Goal: Information Seeking & Learning: Learn about a topic

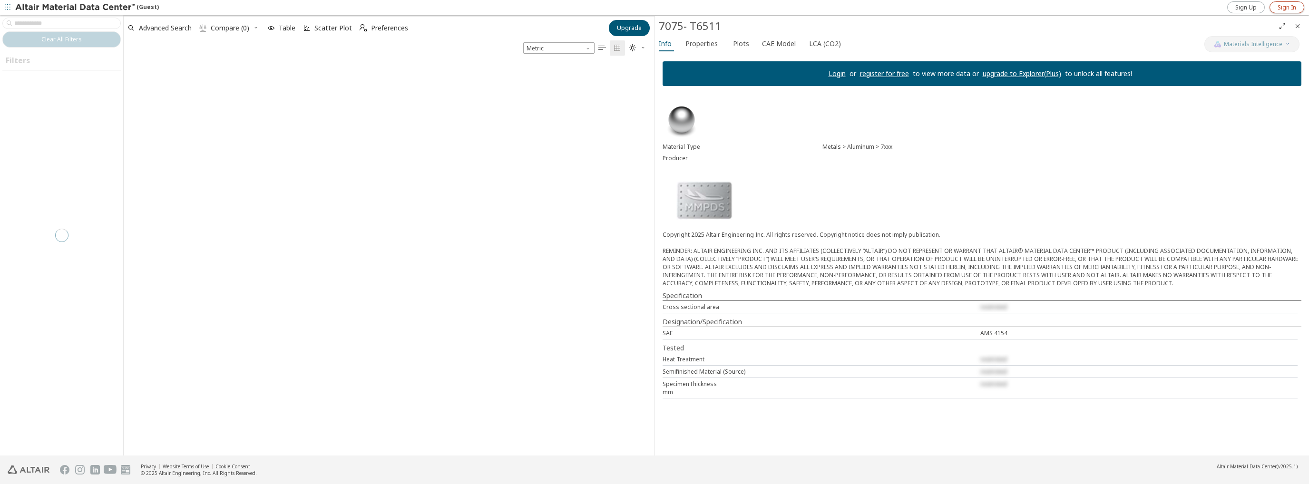
click at [1286, 7] on span "Sign In" at bounding box center [1286, 8] width 19 height 8
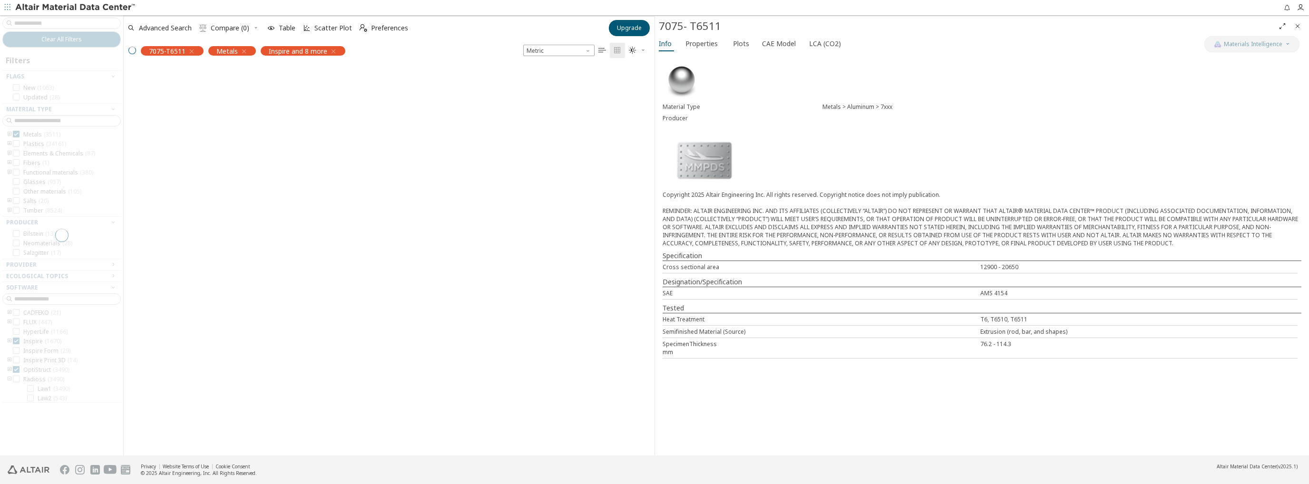
scroll to position [388, 523]
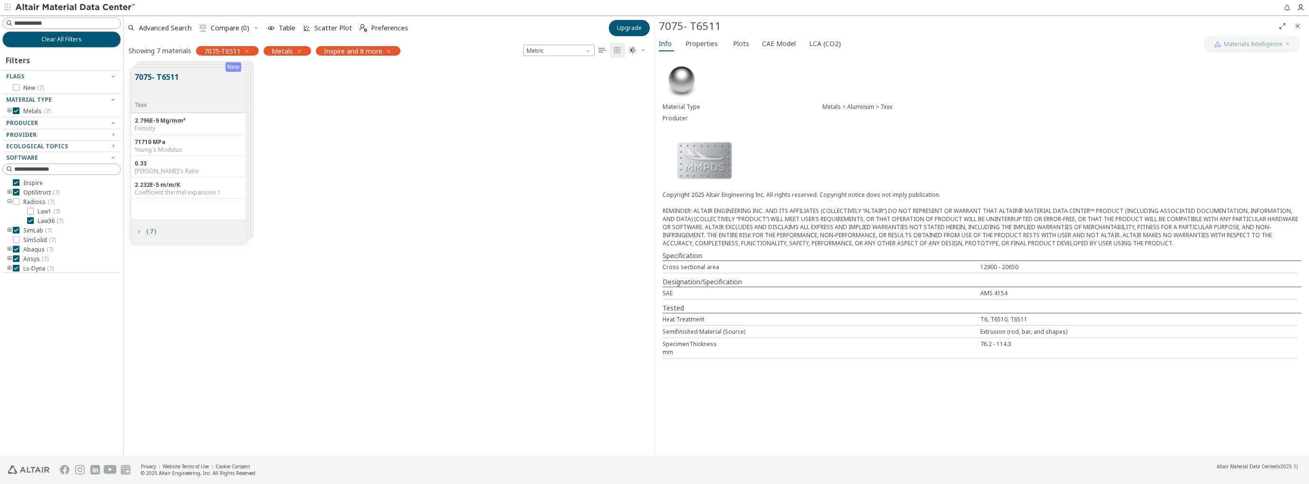
click at [138, 234] on icon "grid" at bounding box center [139, 232] width 8 height 8
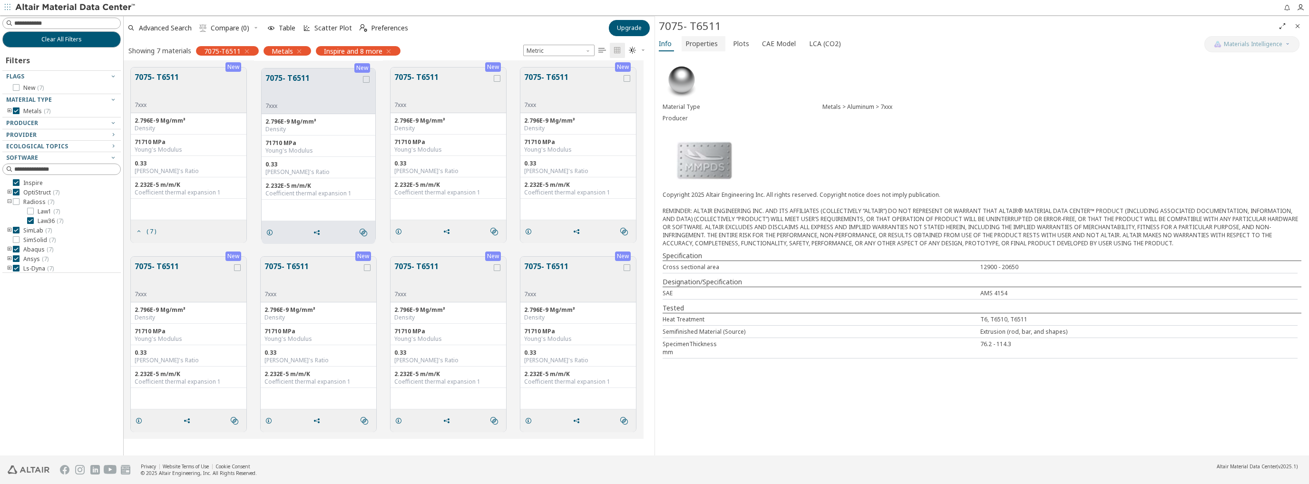
click at [707, 42] on span "Properties" at bounding box center [701, 43] width 32 height 15
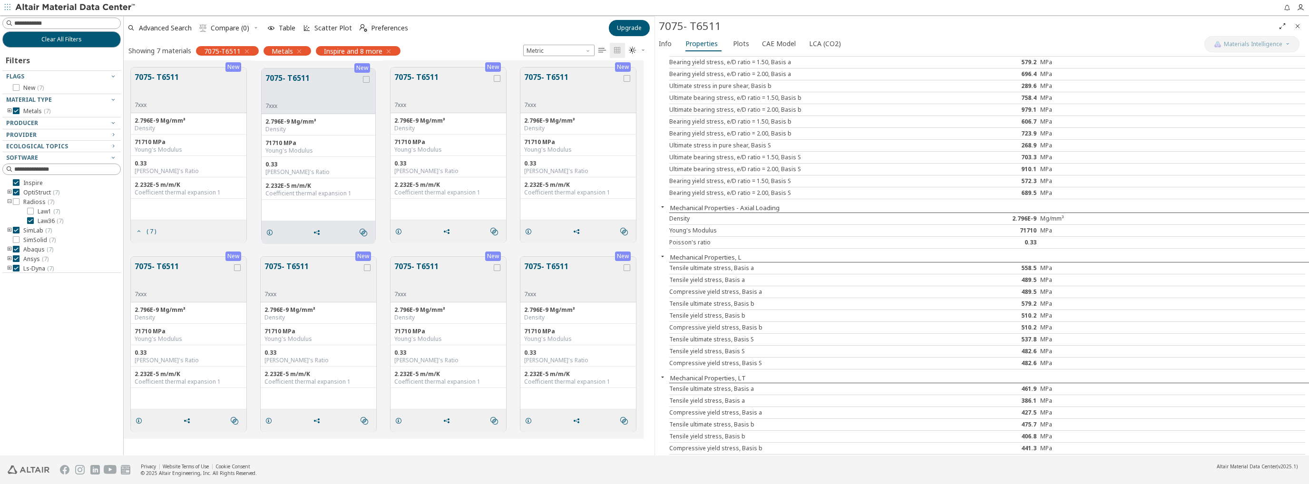
scroll to position [0, 0]
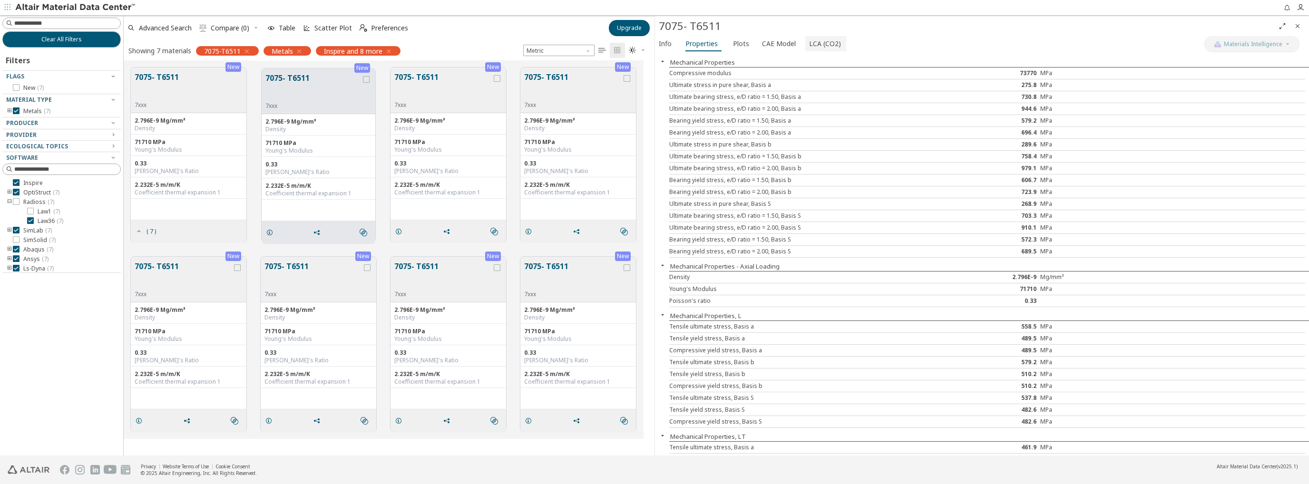
click at [810, 42] on span "LCA (CO2)" at bounding box center [825, 43] width 32 height 15
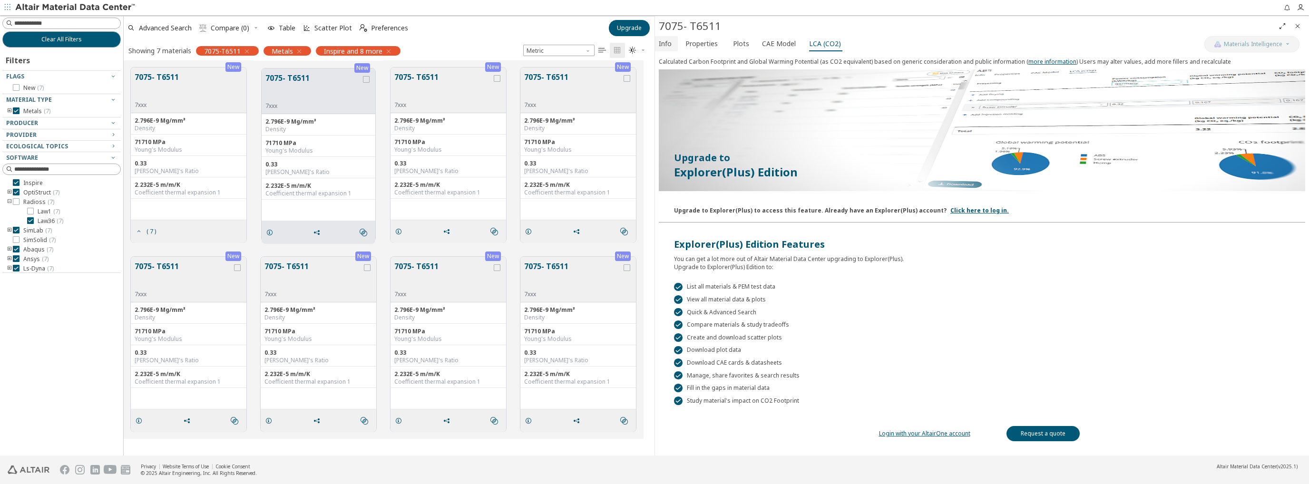
click at [671, 40] on span "Info" at bounding box center [666, 43] width 15 height 15
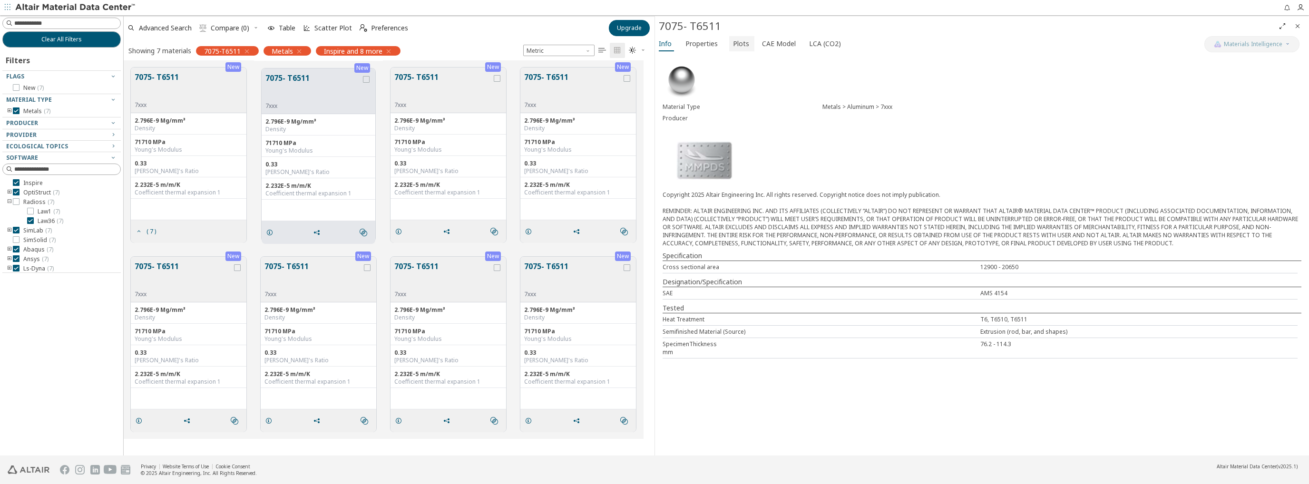
click at [733, 47] on span "Plots" at bounding box center [741, 43] width 16 height 15
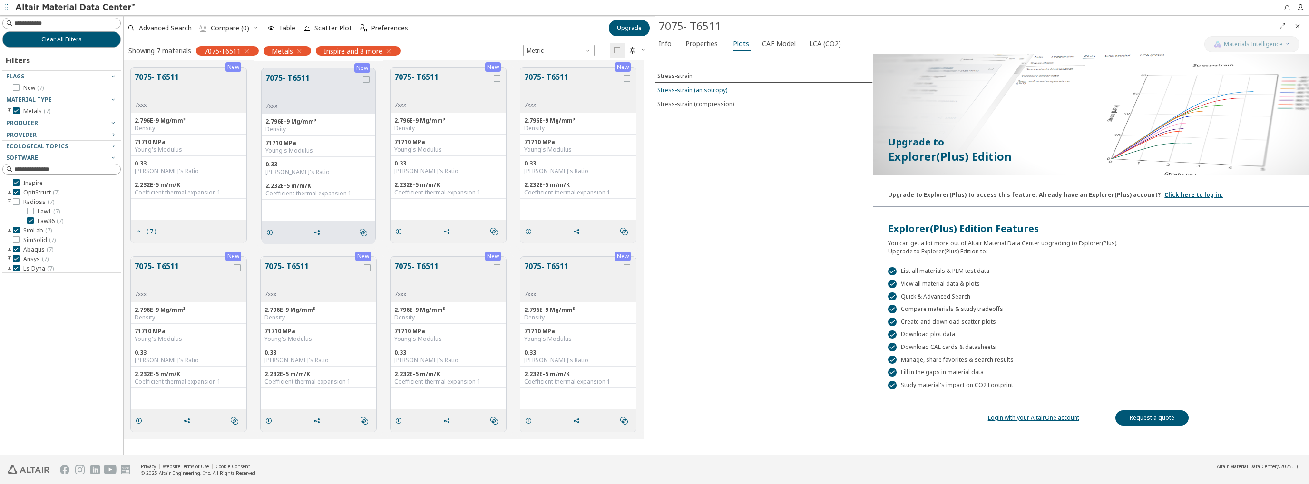
click at [694, 89] on div "Stress-strain (anisotropy)" at bounding box center [692, 90] width 70 height 8
click at [1043, 414] on link "Login with your AltairOne account" at bounding box center [1033, 418] width 91 height 8
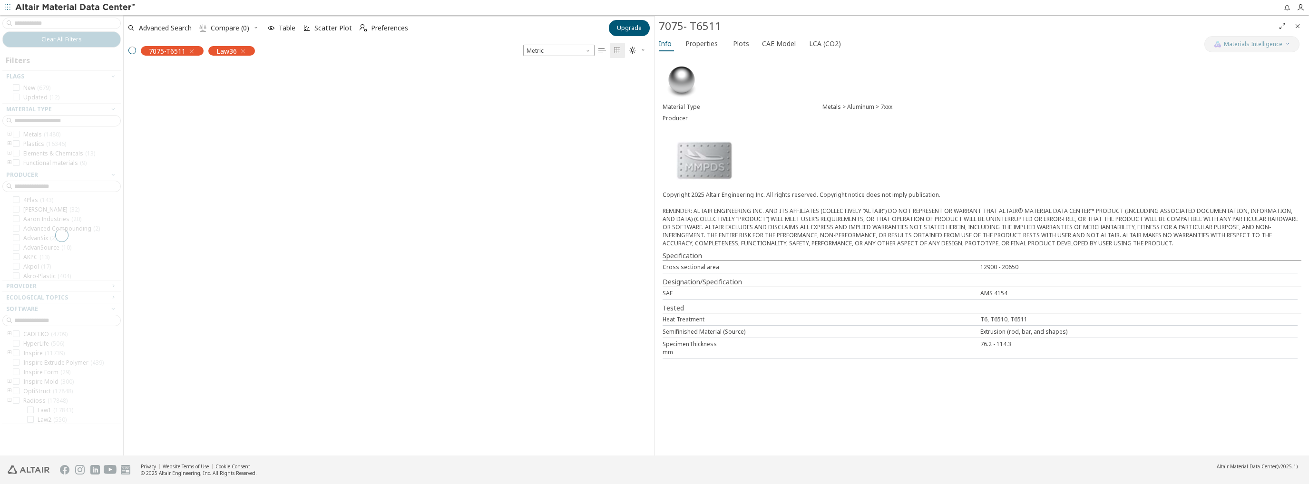
scroll to position [8, 8]
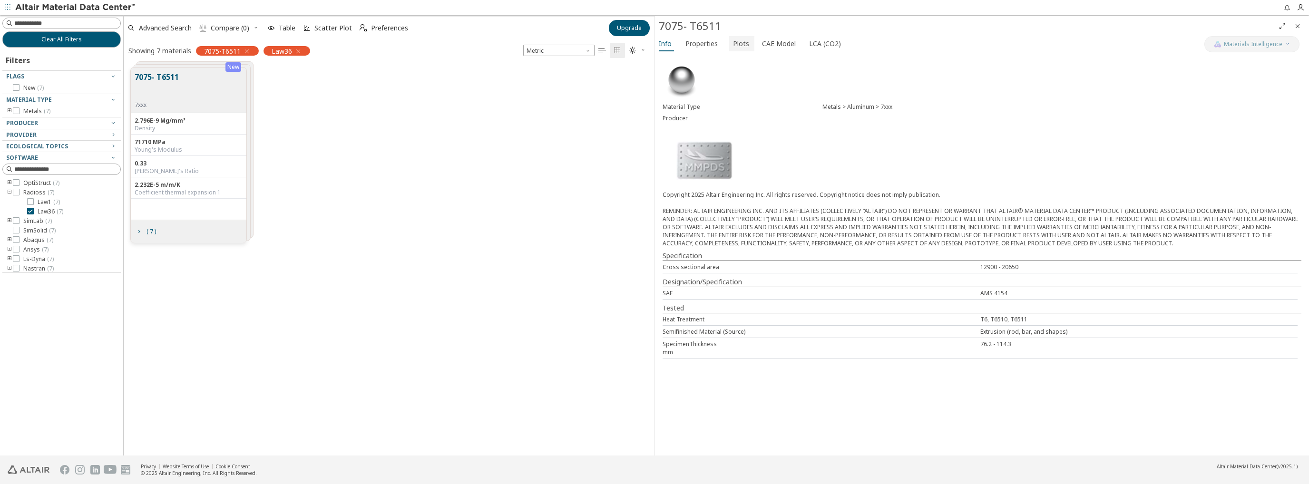
click at [742, 42] on span "Plots" at bounding box center [741, 43] width 16 height 15
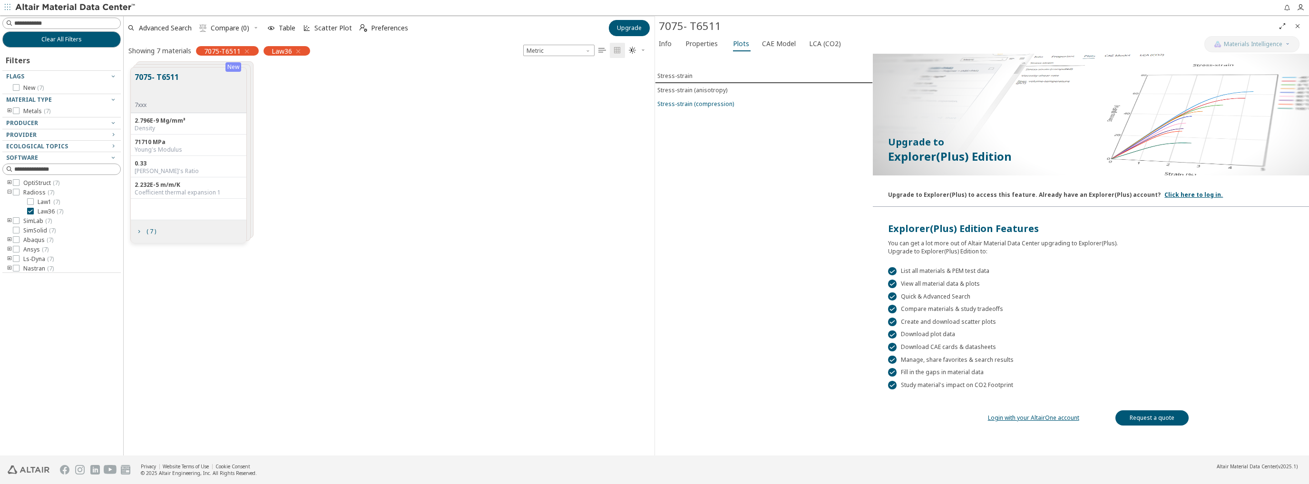
click at [711, 105] on div "Stress-strain (compression)" at bounding box center [695, 104] width 77 height 8
click at [766, 46] on span "CAE Model" at bounding box center [779, 43] width 34 height 15
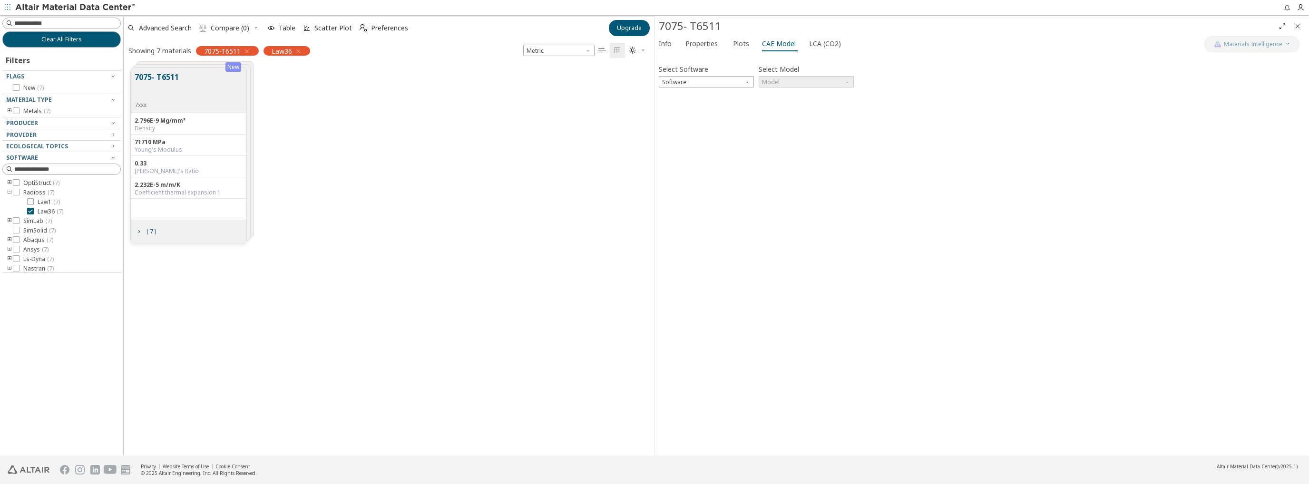
click at [753, 80] on div "Select Software Software Select Model Model" at bounding box center [982, 74] width 646 height 25
click at [751, 82] on span "Software" at bounding box center [748, 80] width 8 height 8
click at [720, 104] on span "Radioss" at bounding box center [705, 105] width 87 height 7
click at [840, 81] on span "Model" at bounding box center [805, 81] width 95 height 11
click at [810, 102] on span "Law36" at bounding box center [805, 105] width 87 height 7
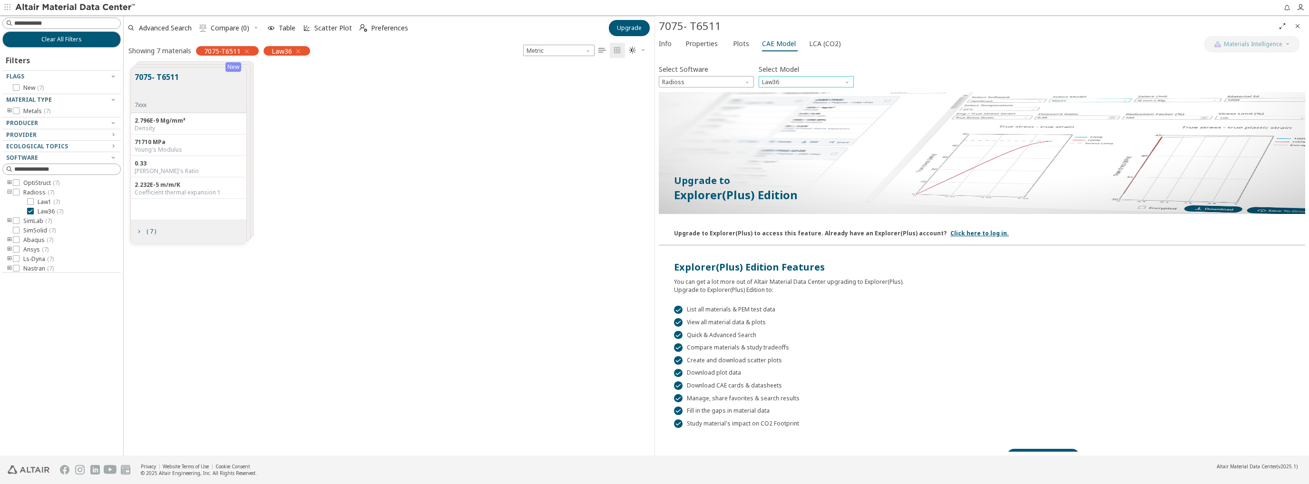
scroll to position [16, 0]
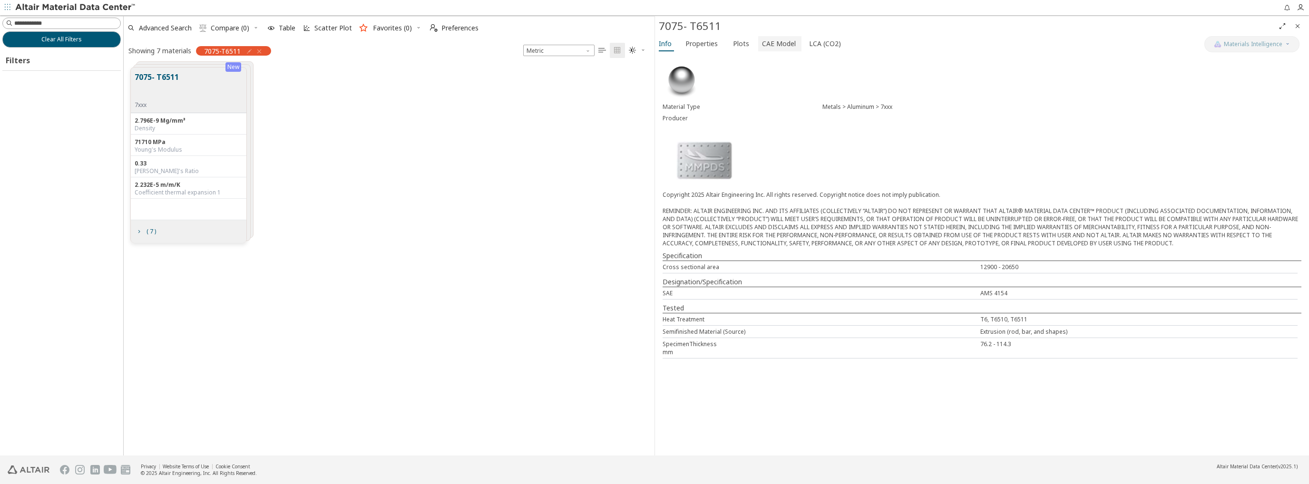
scroll to position [388, 523]
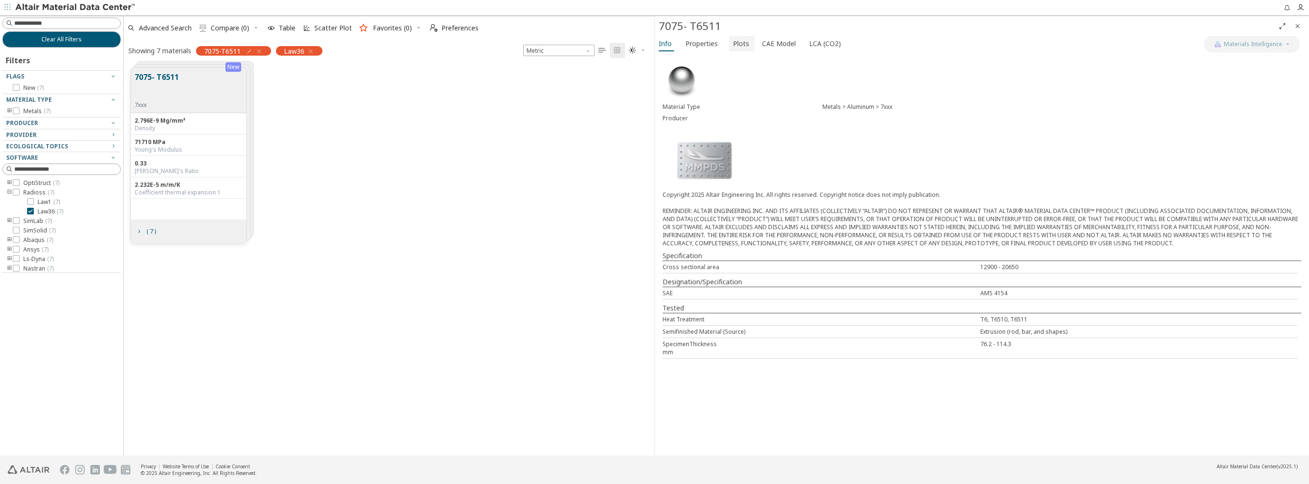
click at [741, 42] on span "Plots" at bounding box center [741, 43] width 16 height 15
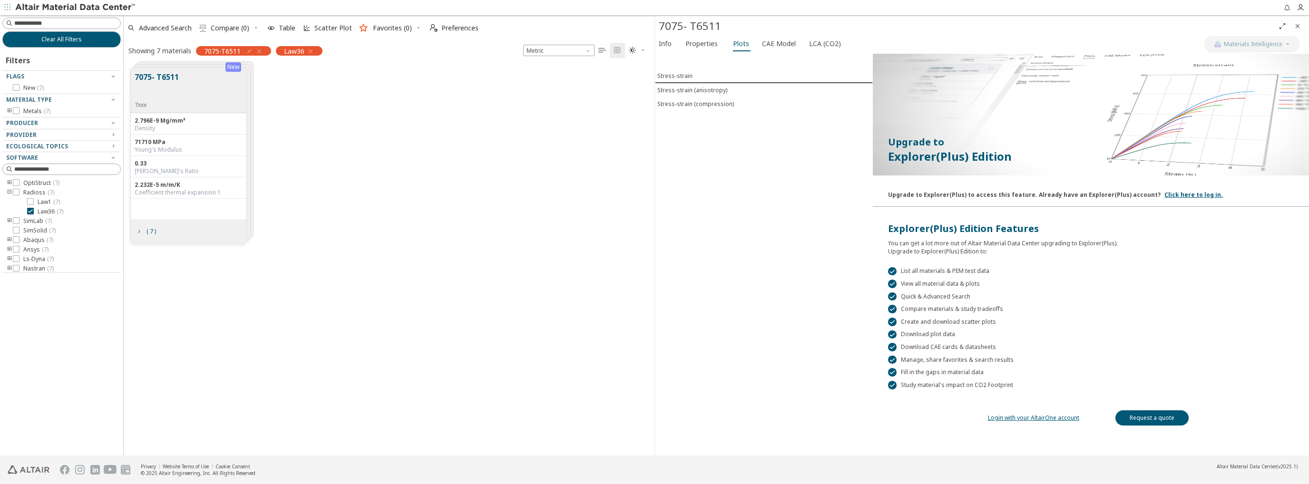
click at [1024, 417] on link "Login with your AltairOne account" at bounding box center [1033, 418] width 91 height 8
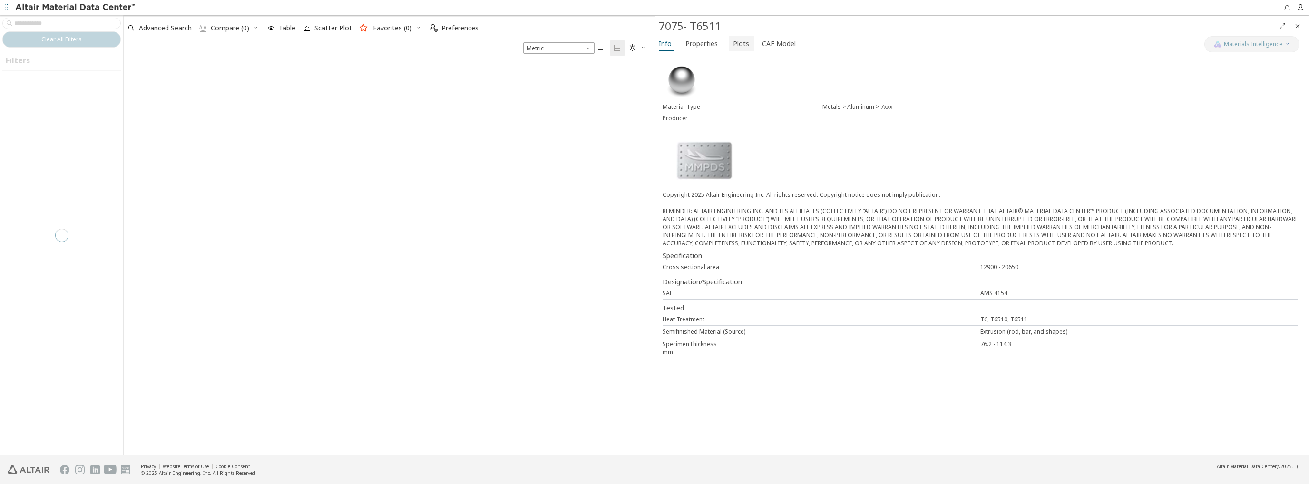
click at [733, 41] on span "Plots" at bounding box center [741, 43] width 16 height 15
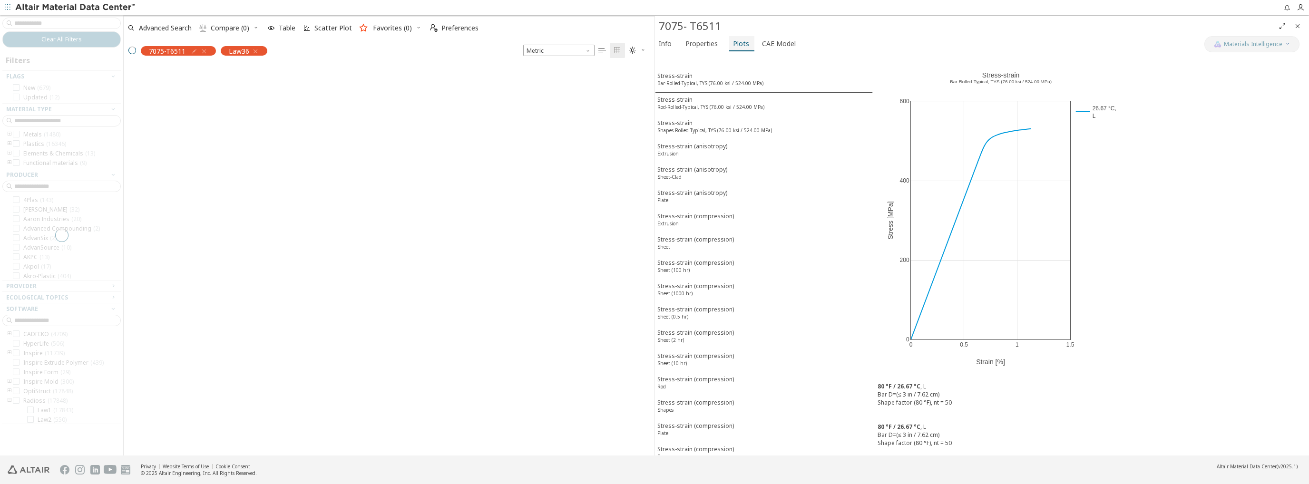
scroll to position [8, 8]
click at [702, 48] on span "Properties" at bounding box center [701, 43] width 32 height 15
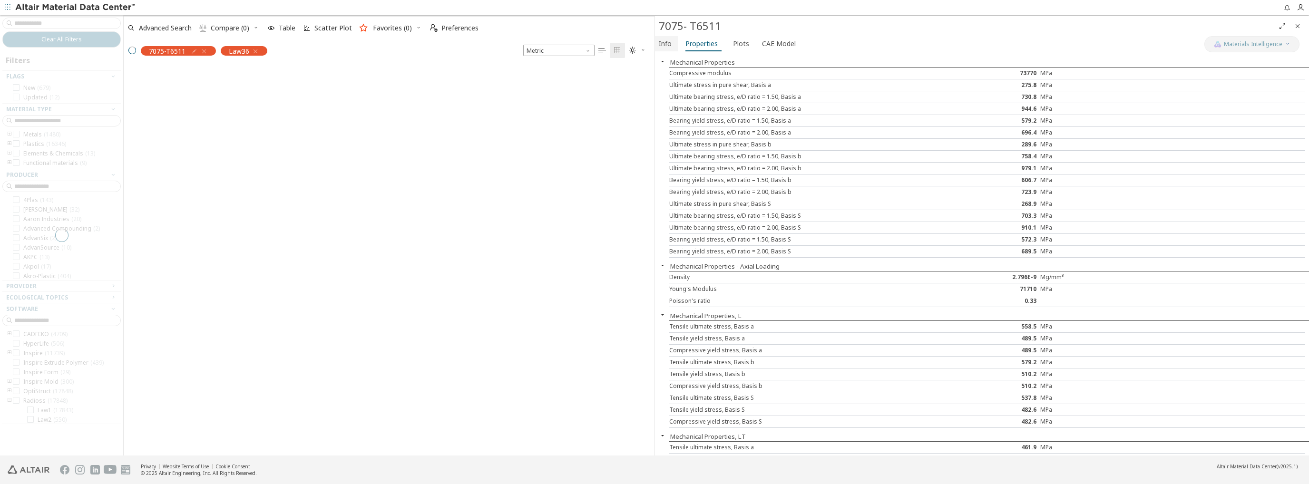
click at [668, 44] on span "Info" at bounding box center [665, 43] width 13 height 15
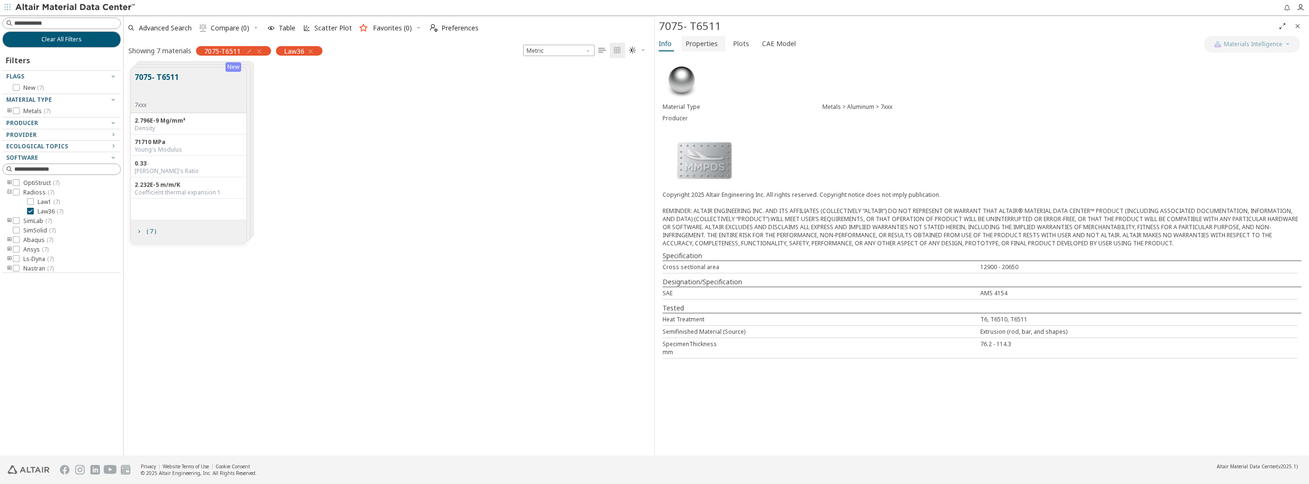
click at [699, 44] on span "Properties" at bounding box center [701, 43] width 32 height 15
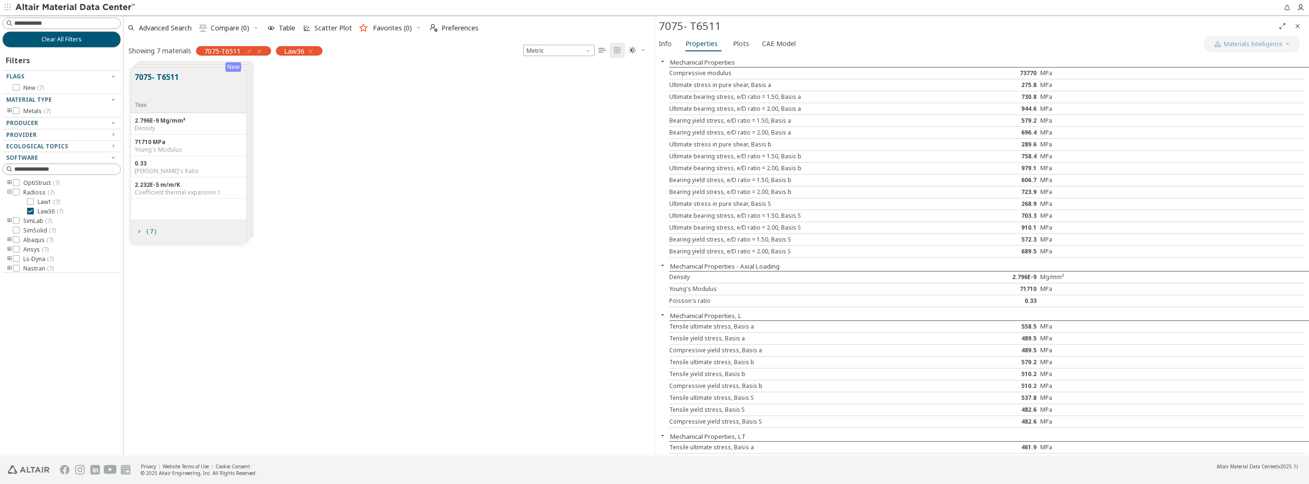
click at [729, 84] on div "Ultimate stress in pure shear, Basis a" at bounding box center [801, 85] width 265 height 8
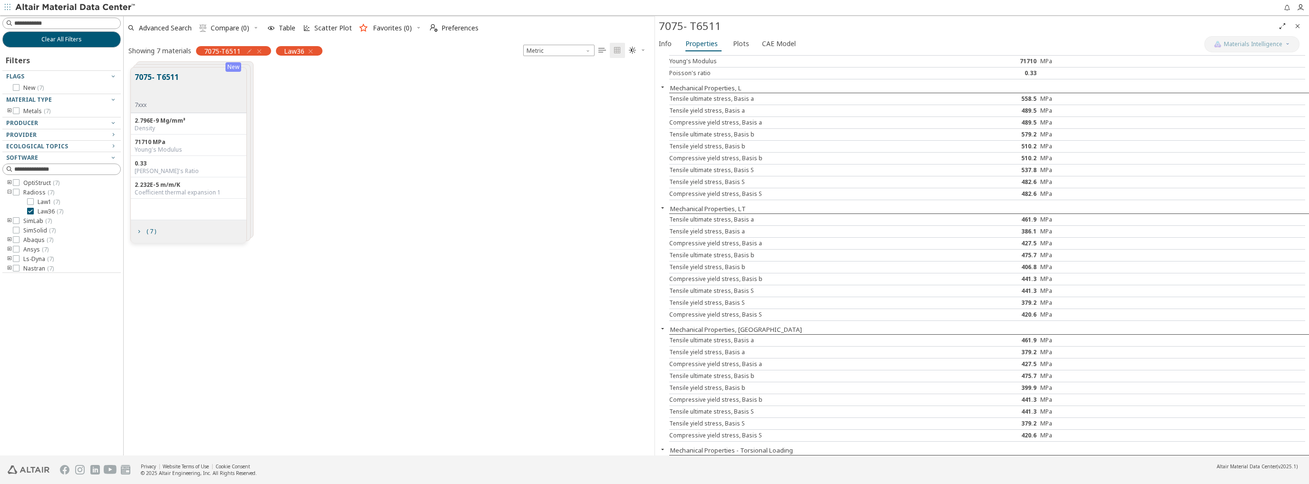
scroll to position [141, 0]
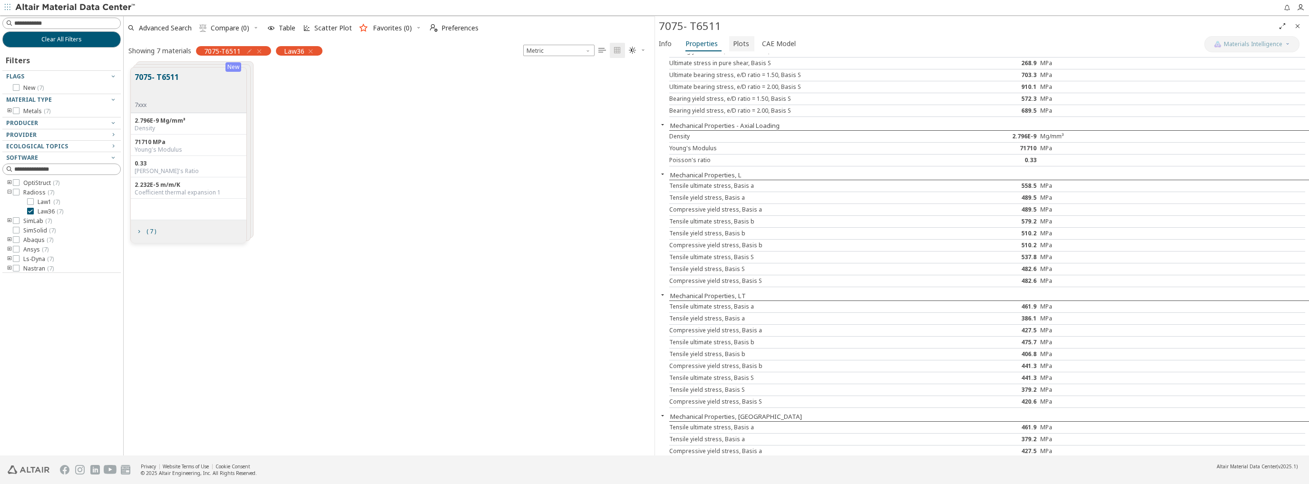
click at [736, 42] on span "Plots" at bounding box center [741, 43] width 16 height 15
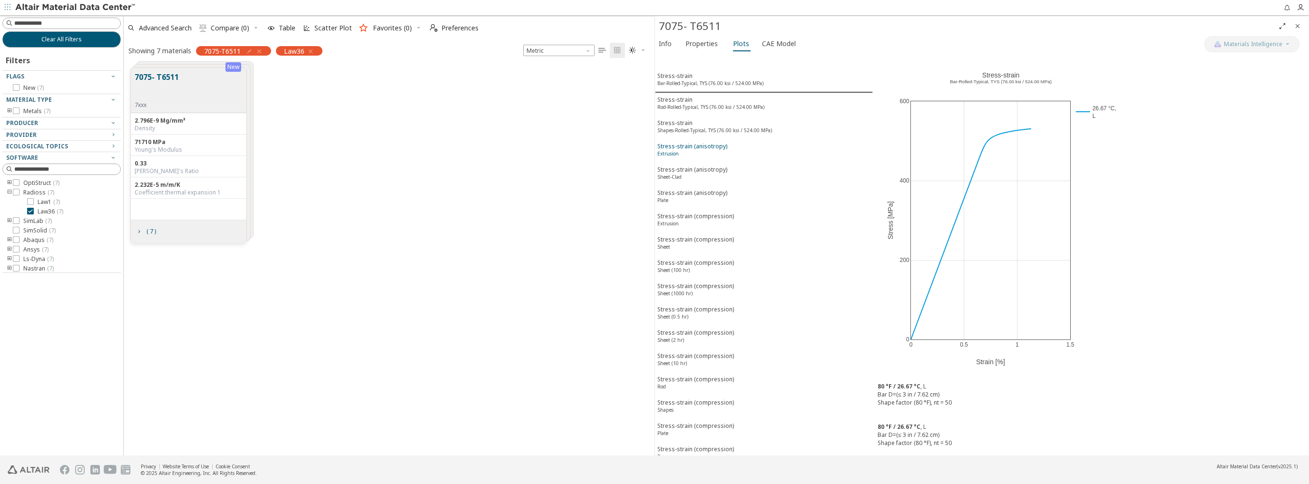
click at [716, 142] on div "Stress-strain (anisotropy) Extrusion" at bounding box center [692, 151] width 70 height 18
click at [694, 212] on div "Stress-strain (compression) Extrusion" at bounding box center [695, 221] width 77 height 18
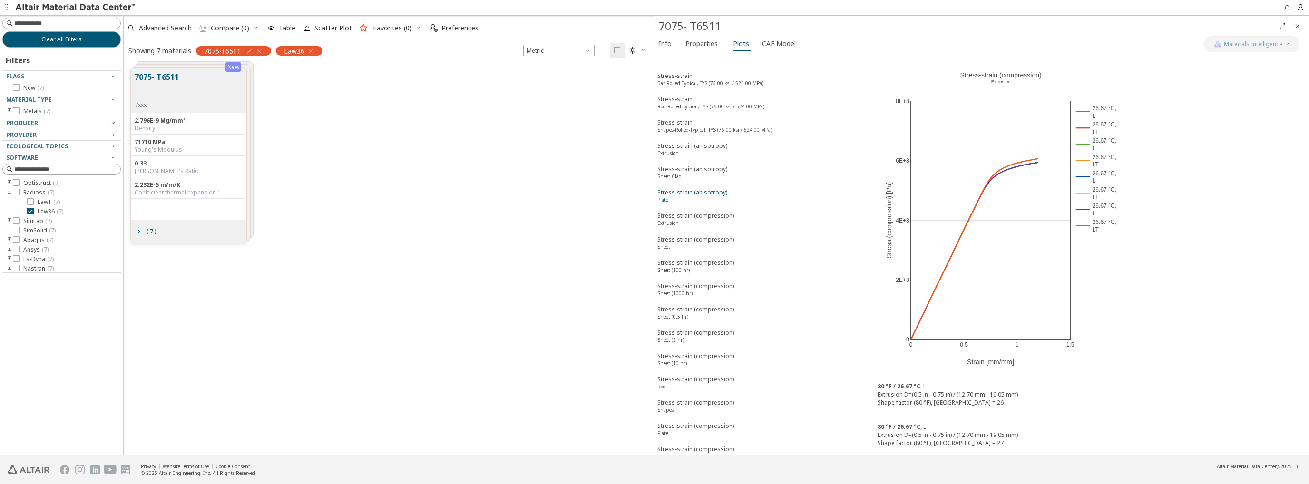
click at [697, 188] on div "Stress-strain (anisotropy) Plate" at bounding box center [692, 197] width 70 height 18
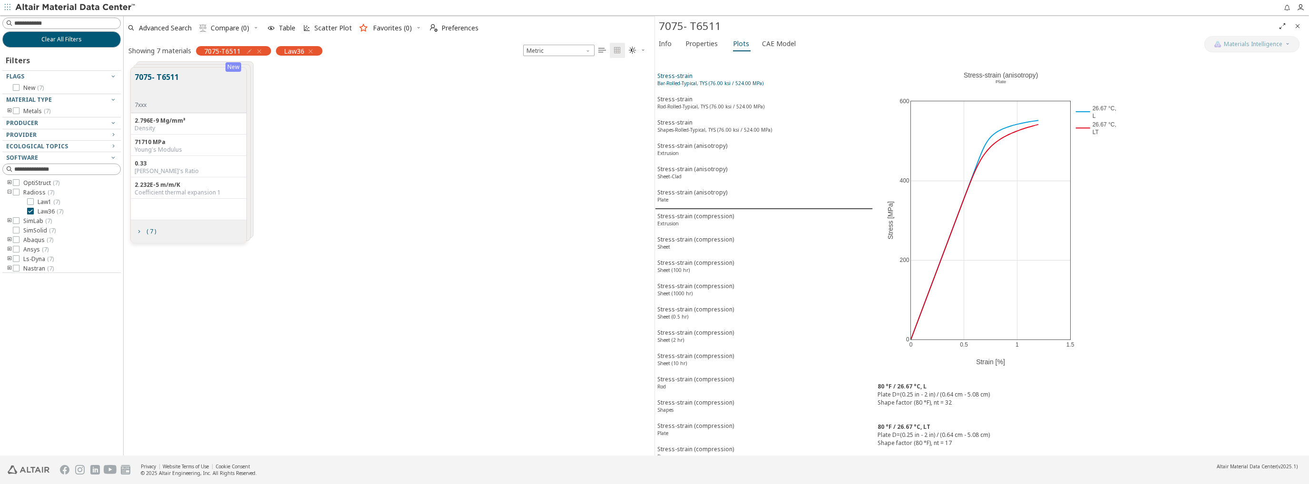
click at [703, 80] on sup "Bar-Rolled-Typical, TYS (76.00 ksi / 524.00 MPa)" at bounding box center [710, 83] width 106 height 7
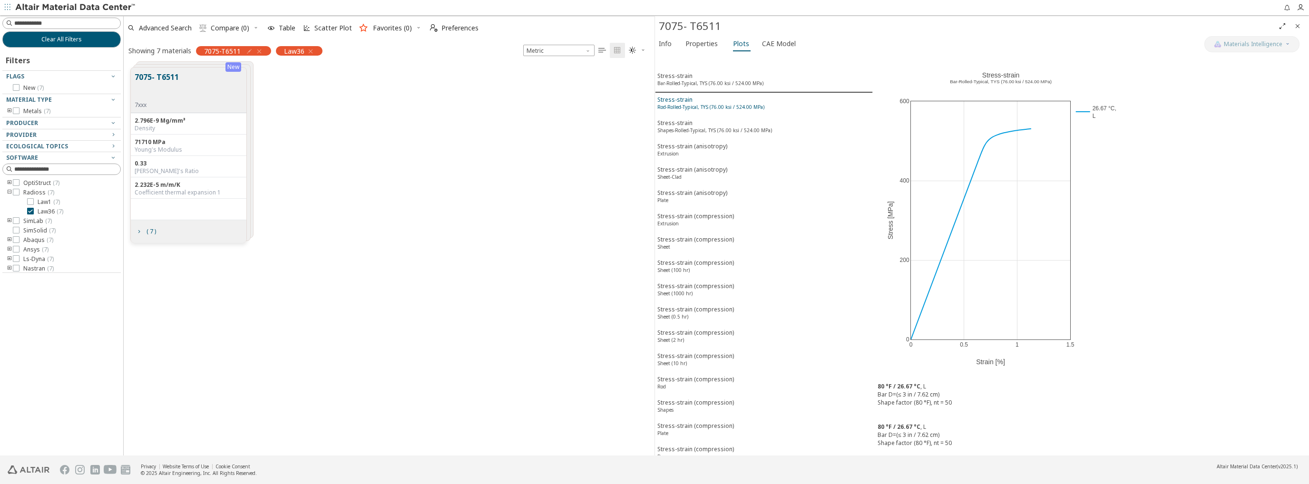
click at [700, 107] on sup "Rod-Rolled-Typical, TYS (76.00 ksi / 524.00 MPa)" at bounding box center [710, 107] width 107 height 7
click at [708, 130] on div "Stress-strain Shapes-Rolled-Typical, TYS (76.00 ksi / 524.00 MPa)" at bounding box center [714, 128] width 115 height 18
click at [705, 142] on div "Stress-strain (anisotropy) Extrusion" at bounding box center [692, 151] width 70 height 18
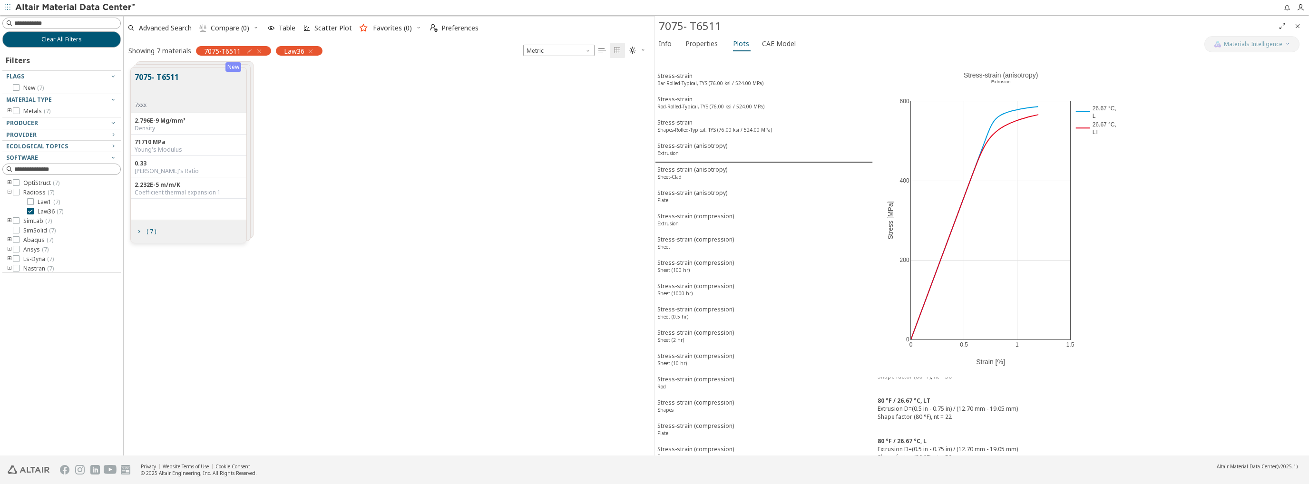
scroll to position [0, 0]
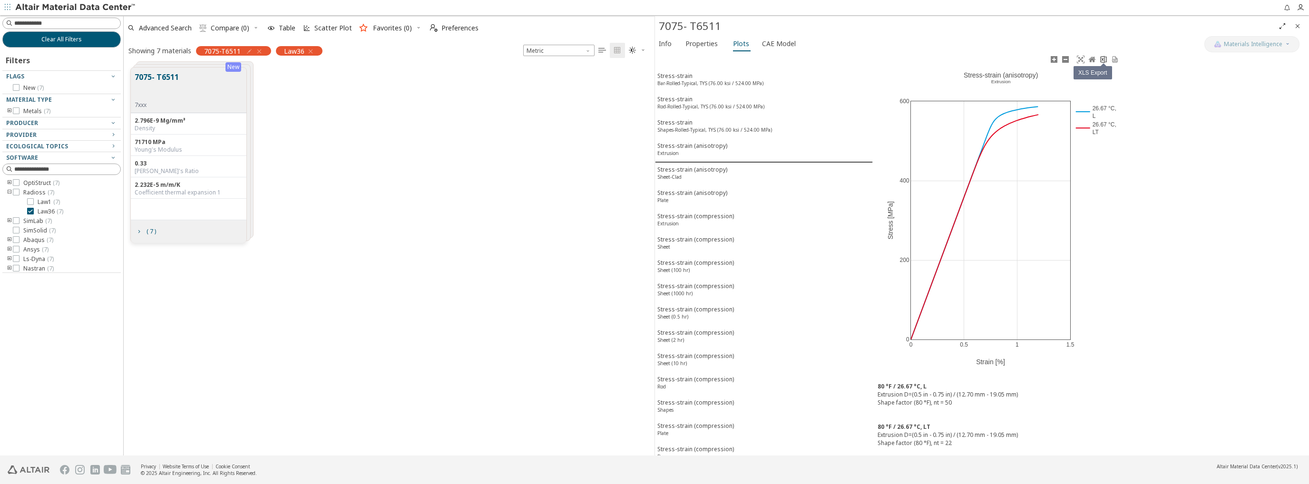
click at [1100, 58] on icon at bounding box center [1103, 60] width 8 height 8
click at [716, 46] on span "Properties" at bounding box center [703, 43] width 36 height 15
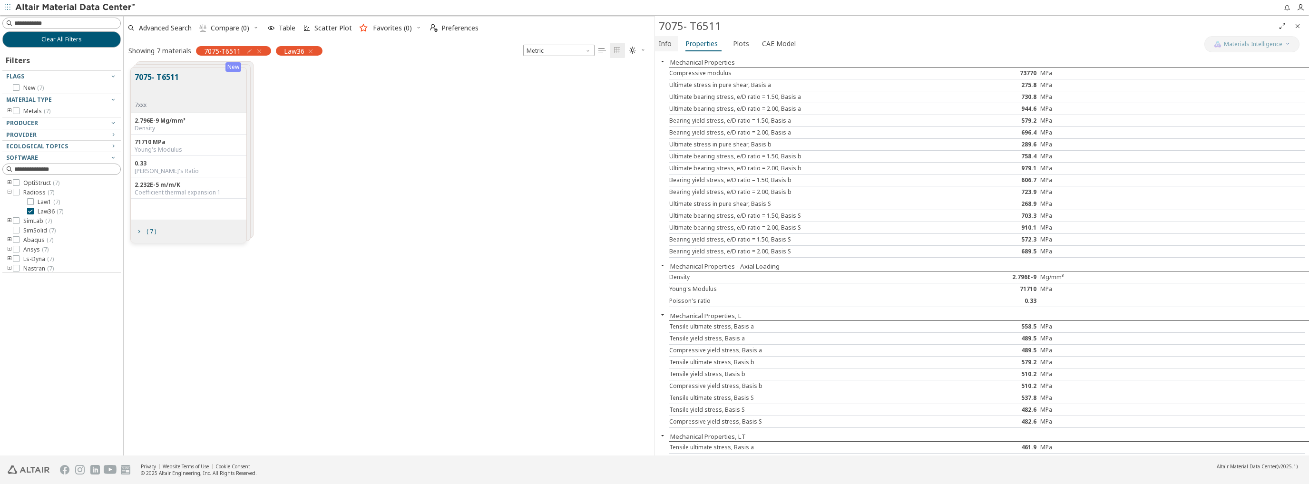
click at [660, 39] on span "Info" at bounding box center [665, 43] width 13 height 15
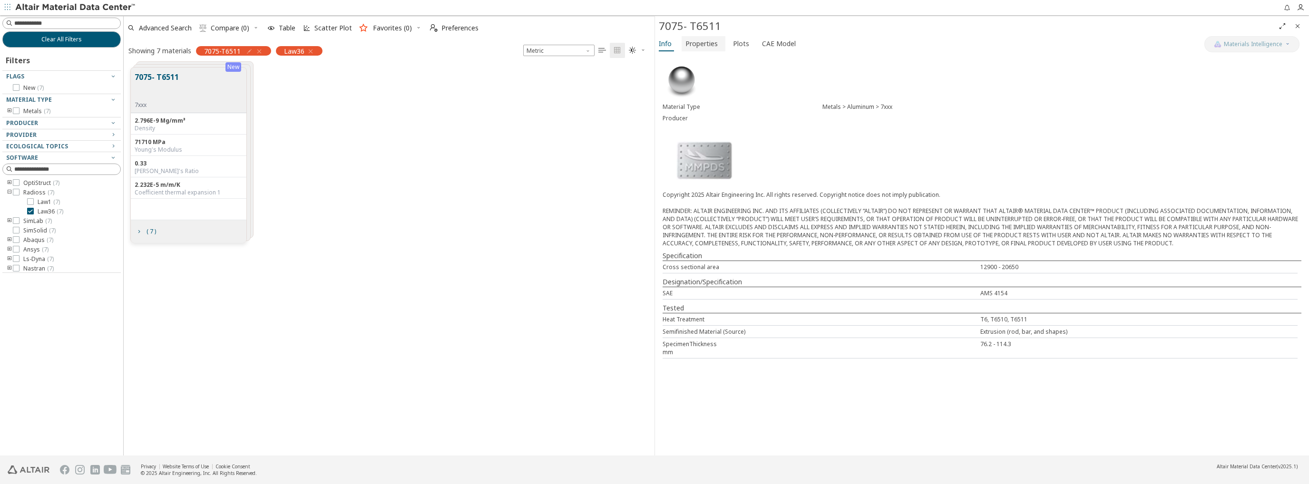
click at [692, 39] on span "Properties" at bounding box center [701, 43] width 32 height 15
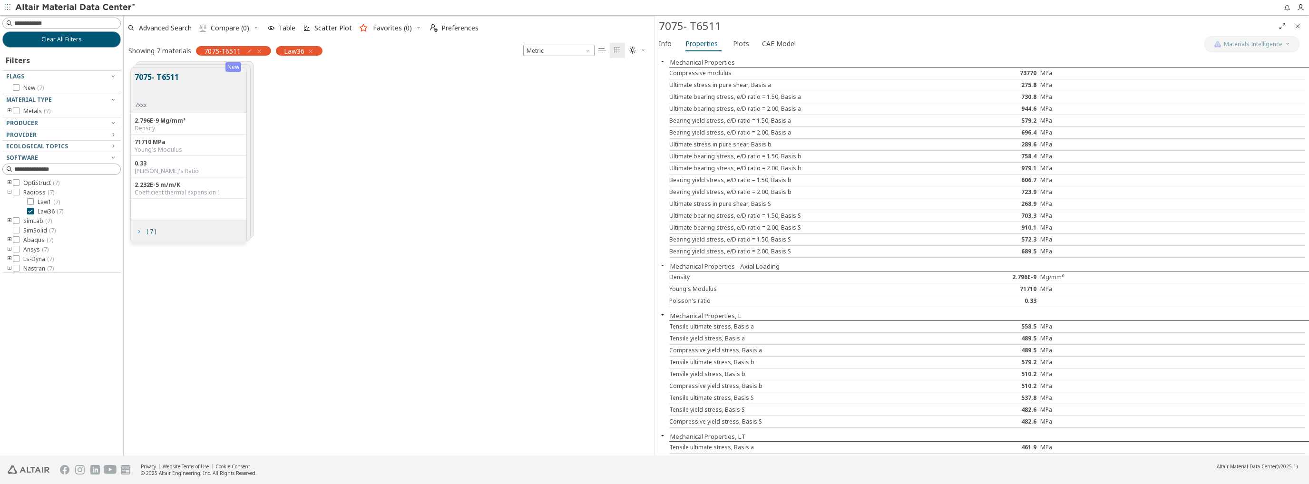
click at [137, 229] on icon "grid" at bounding box center [139, 232] width 8 height 8
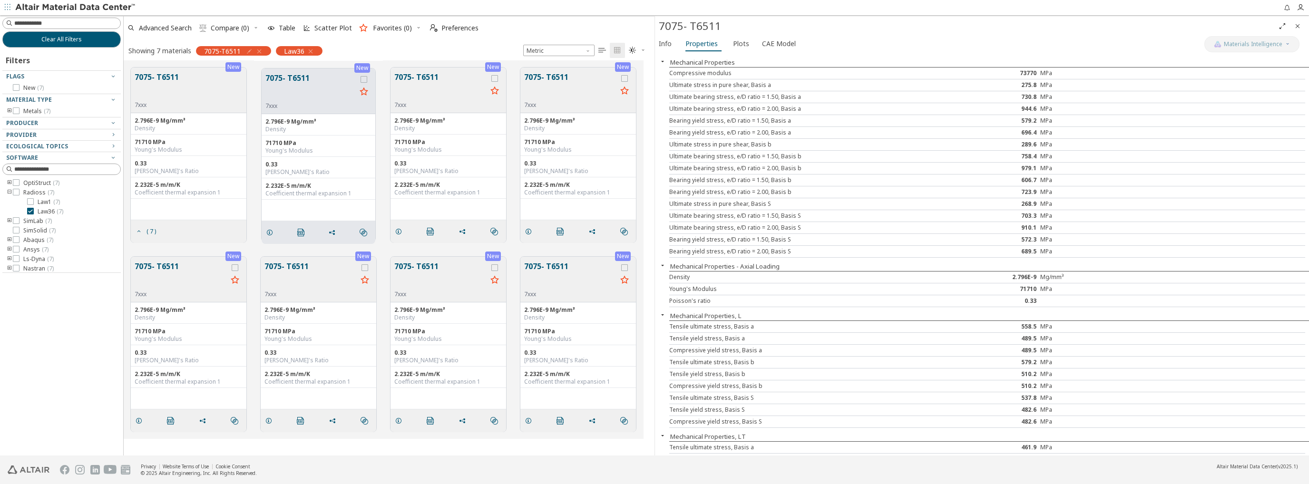
click at [319, 89] on button "7075- T6511" at bounding box center [310, 87] width 91 height 30
click at [667, 44] on span "Info" at bounding box center [665, 43] width 13 height 15
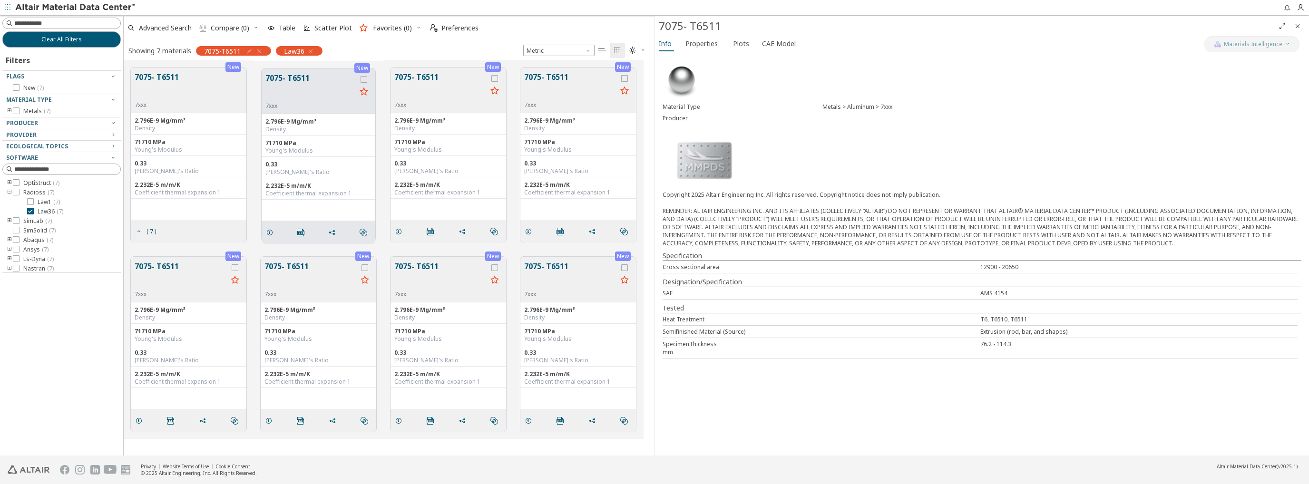
click at [428, 86] on button "7075- T6511" at bounding box center [440, 86] width 93 height 30
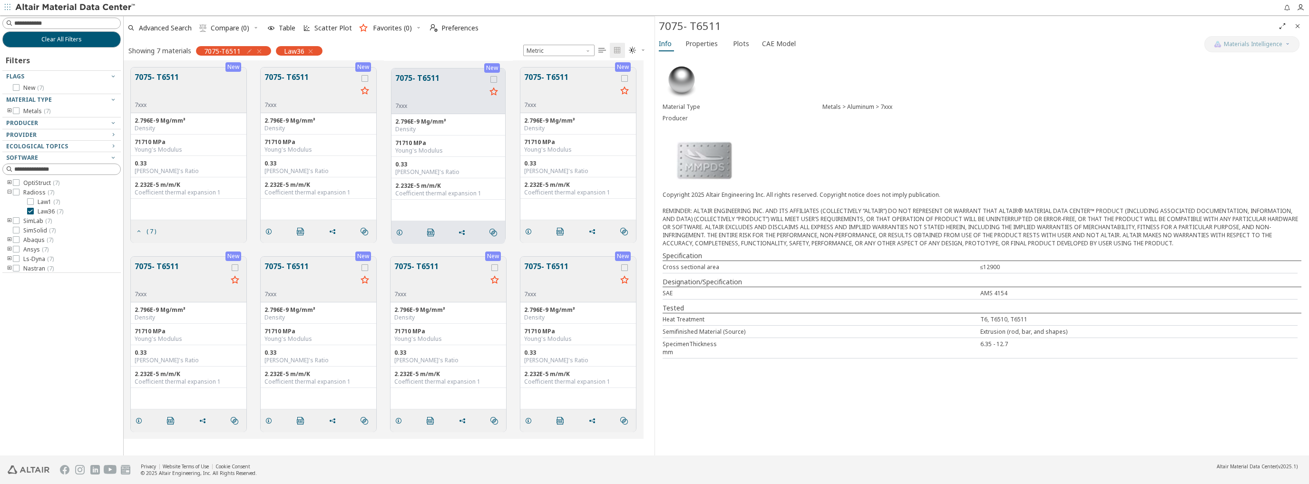
click at [576, 99] on button "7075- T6511" at bounding box center [570, 86] width 93 height 30
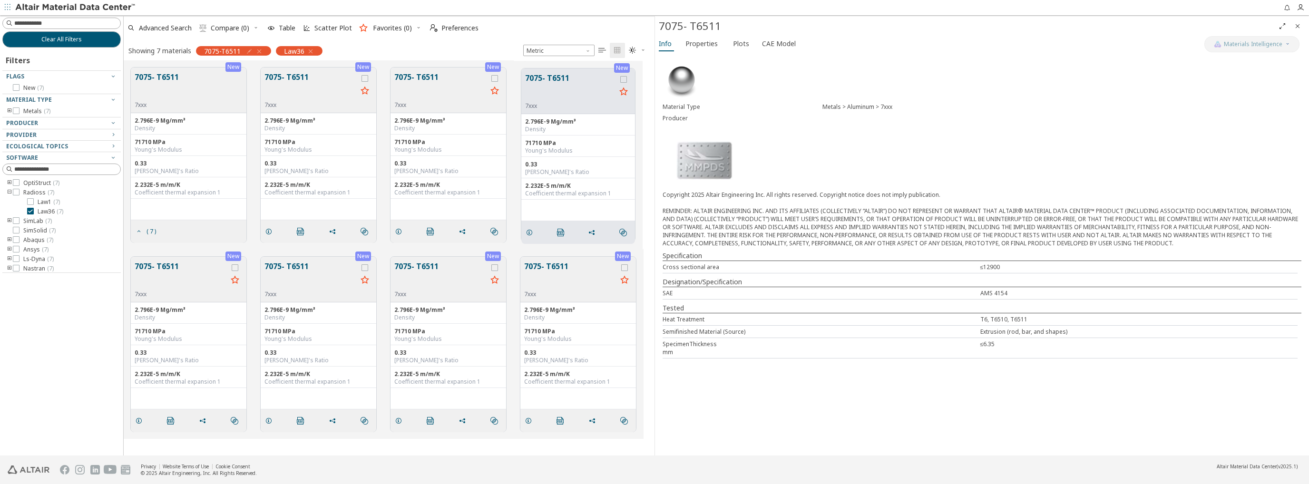
click at [176, 296] on div "7xxx" at bounding box center [181, 295] width 93 height 8
click at [456, 291] on div "7xxx" at bounding box center [440, 295] width 93 height 8
click at [553, 296] on div "7xxx" at bounding box center [570, 295] width 93 height 8
click at [569, 77] on button "7075- T6511" at bounding box center [570, 87] width 91 height 30
click at [422, 82] on button "7075- T6511" at bounding box center [440, 86] width 93 height 30
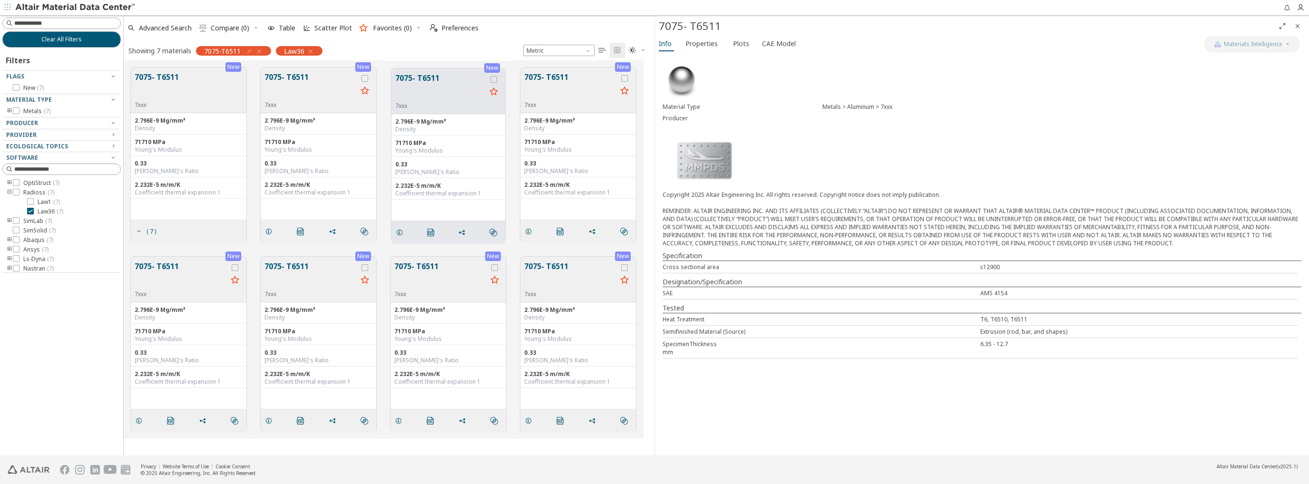
click at [305, 81] on button "7075- T6511" at bounding box center [310, 86] width 93 height 30
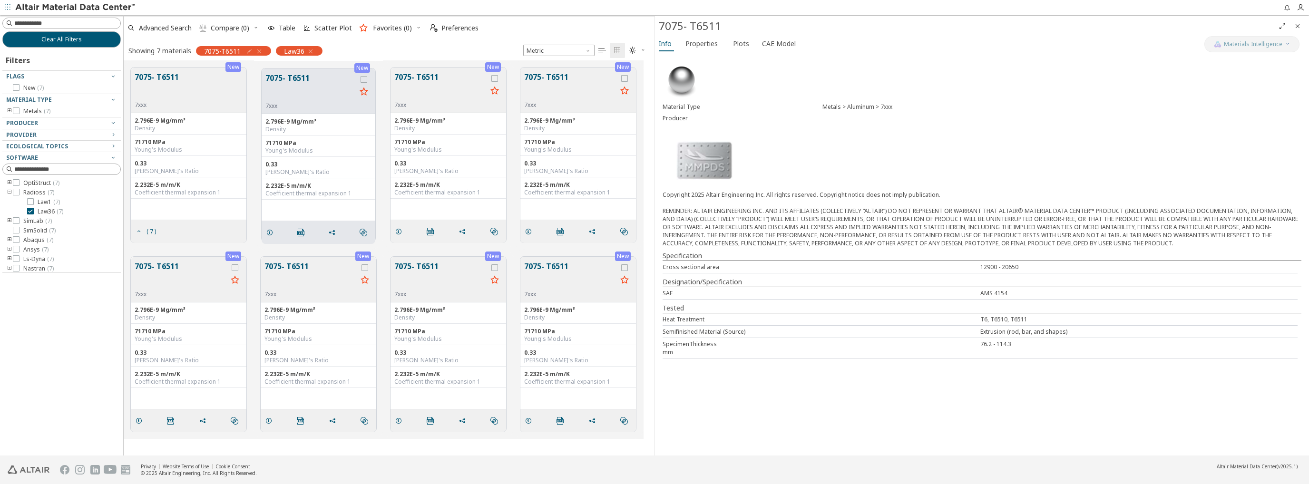
click at [166, 312] on div "2.796E-9 Mg/mm³" at bounding box center [189, 310] width 108 height 8
click at [167, 263] on button "7075- T6511" at bounding box center [181, 276] width 93 height 30
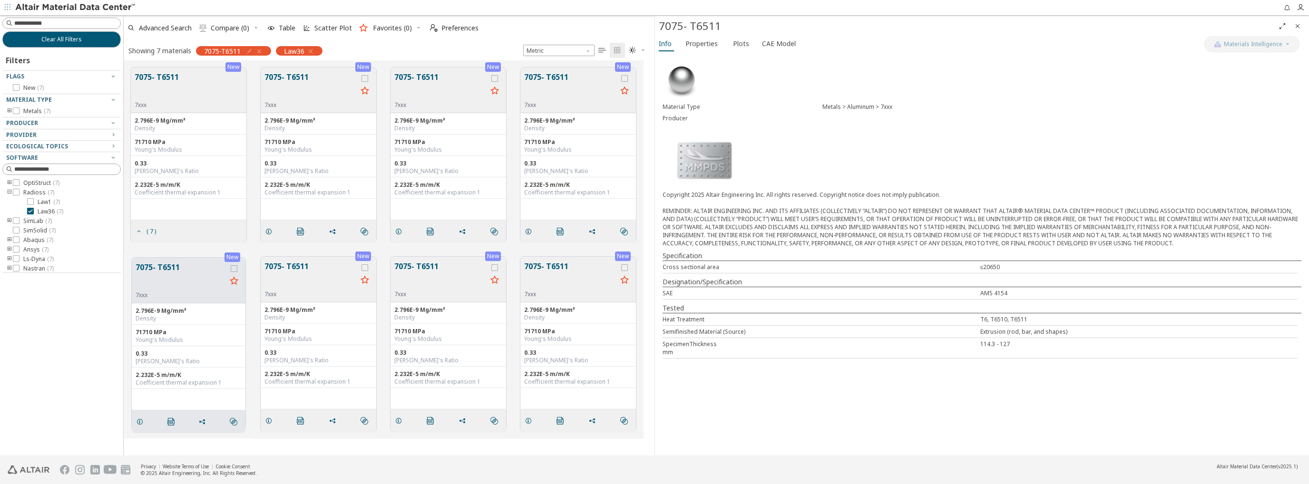
click at [295, 265] on button "7075- T6511" at bounding box center [310, 276] width 93 height 30
click at [428, 270] on button "7075- T6511" at bounding box center [440, 276] width 93 height 30
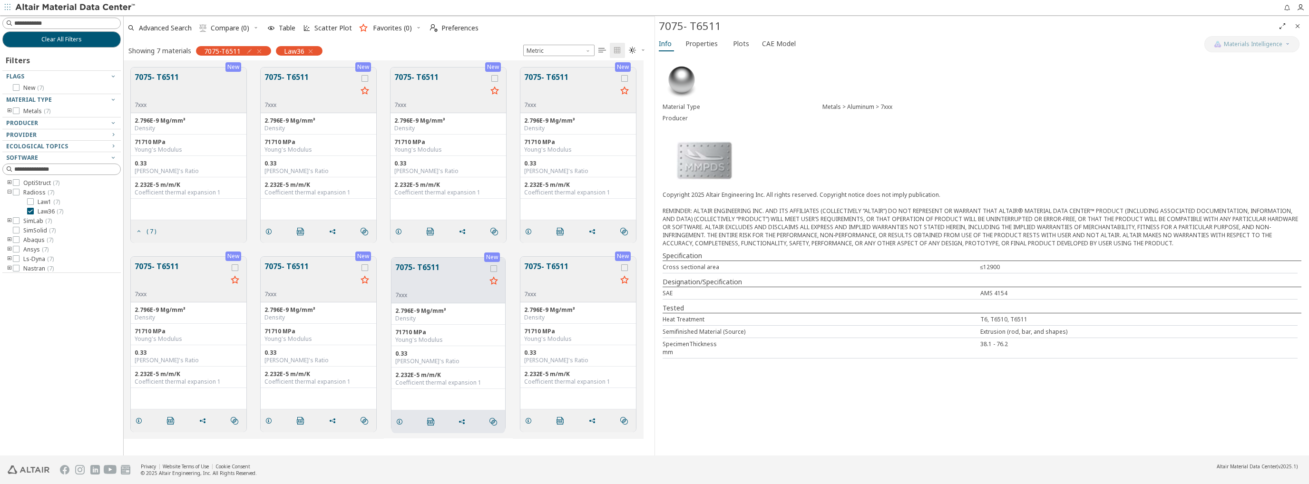
click at [559, 267] on button "7075- T6511" at bounding box center [570, 276] width 93 height 30
click at [162, 78] on button "7075- T6511" at bounding box center [157, 86] width 44 height 30
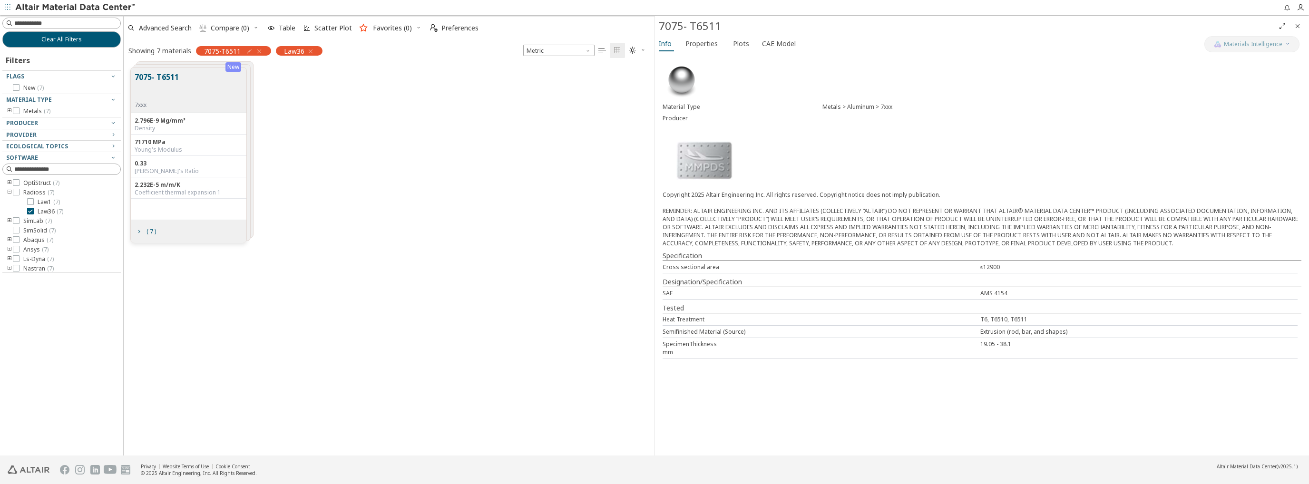
click at [165, 74] on button "7075- T6511" at bounding box center [157, 86] width 44 height 30
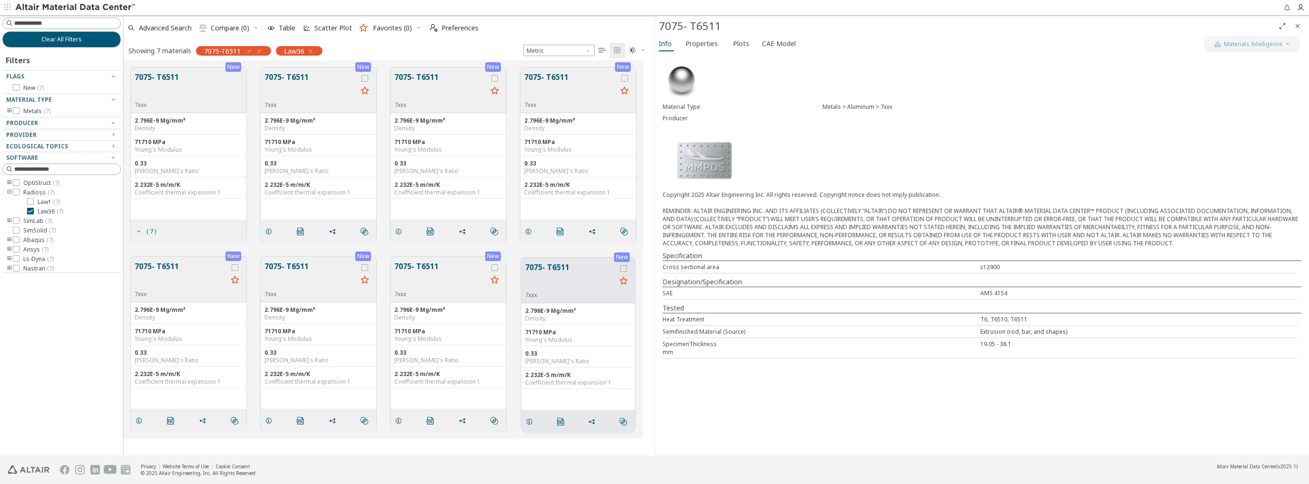
click at [303, 75] on button "7075- T6511" at bounding box center [310, 86] width 93 height 30
click at [430, 80] on button "7075- T6511" at bounding box center [440, 86] width 93 height 30
click at [549, 80] on button "7075- T6511" at bounding box center [570, 86] width 93 height 30
click at [182, 264] on button "7075- T6511" at bounding box center [181, 276] width 93 height 30
click at [702, 40] on span "Properties" at bounding box center [701, 43] width 32 height 15
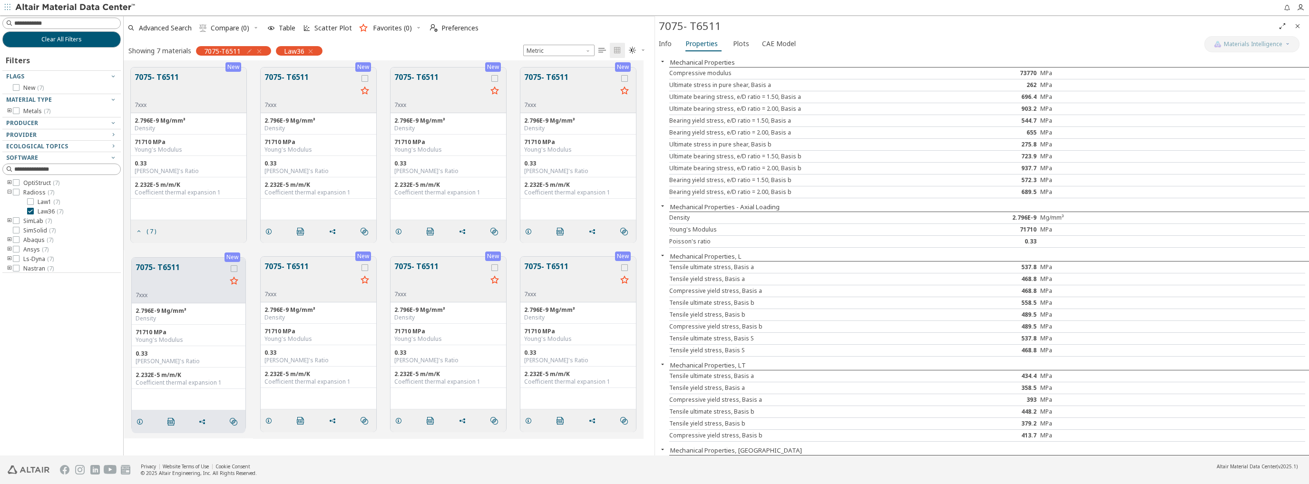
drag, startPoint x: 1071, startPoint y: 56, endPoint x: 915, endPoint y: 109, distance: 164.7
drag, startPoint x: 915, startPoint y: 109, endPoint x: 884, endPoint y: 57, distance: 60.5
click at [885, 57] on div "Mechanical Properties Compressive modulus 73770 MPa Ultimate stress in pure she…" at bounding box center [982, 255] width 654 height 402
click at [735, 50] on button "Plots" at bounding box center [741, 43] width 25 height 15
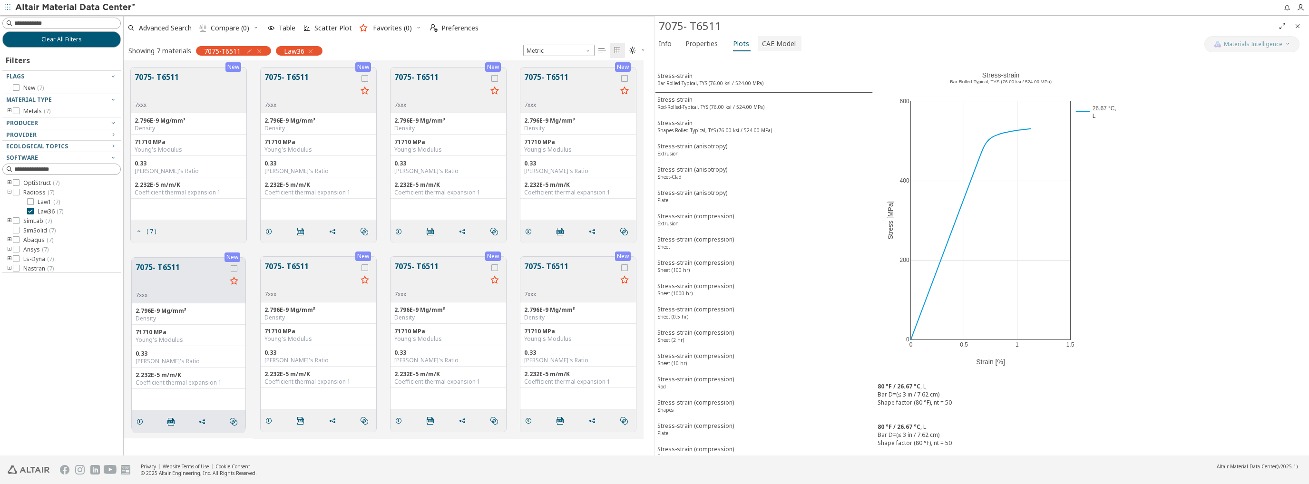
click at [779, 49] on span "CAE Model" at bounding box center [779, 43] width 34 height 15
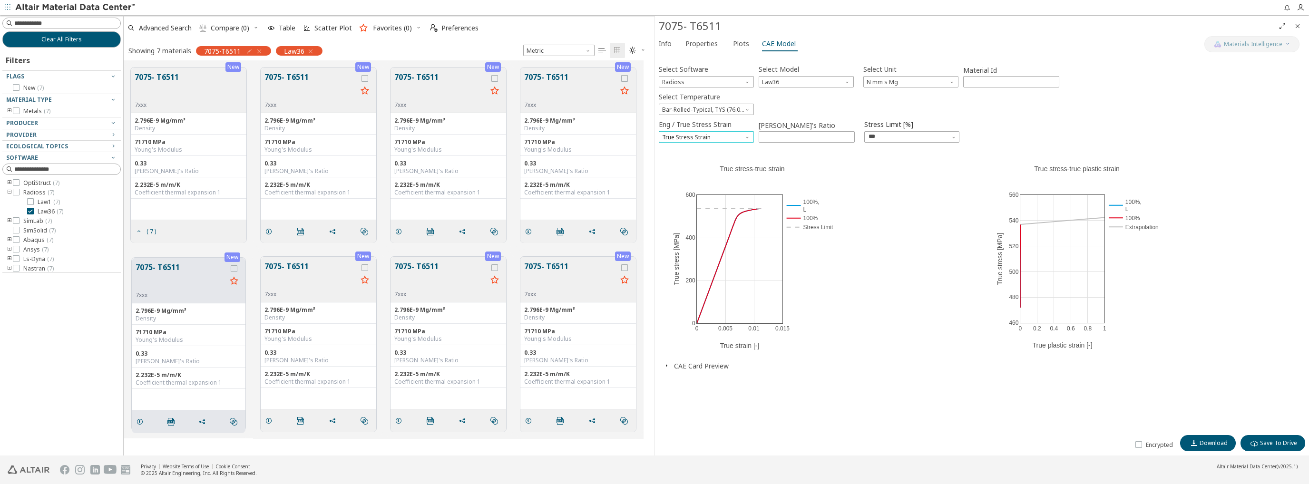
click at [744, 139] on span "True Stress Strain" at bounding box center [706, 136] width 95 height 11
click at [739, 107] on span "Bar-Rolled-Typical, TYS (76.00 ksi / 524.00 MPa) 26.67 °C L" at bounding box center [706, 109] width 95 height 11
click at [954, 81] on span "Unit" at bounding box center [953, 80] width 8 height 8
click at [916, 115] on span "N mm ms g" at bounding box center [910, 116] width 87 height 7
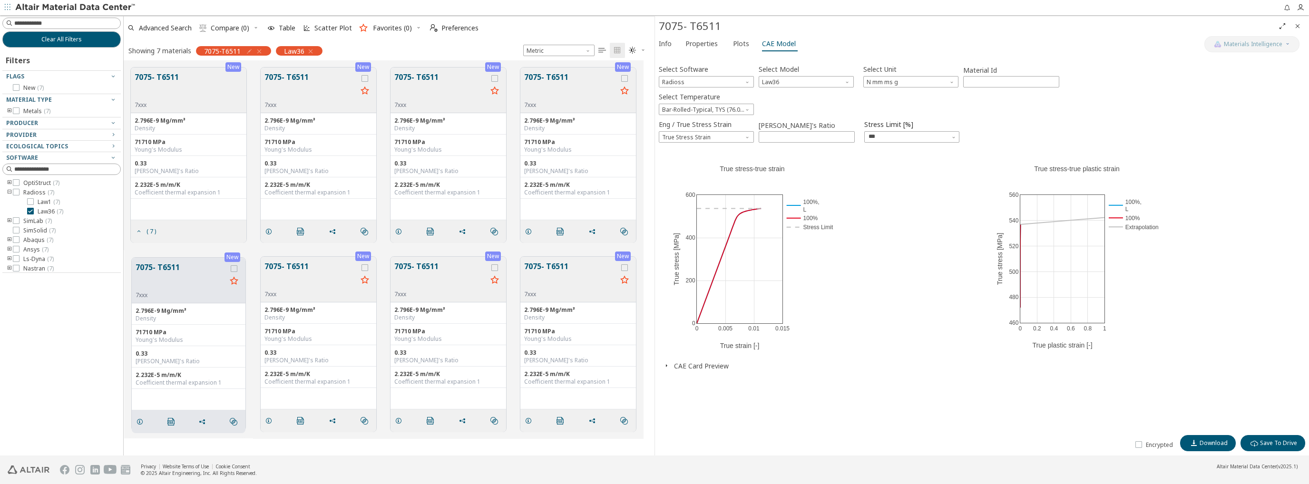
click at [669, 369] on icon "button" at bounding box center [666, 366] width 8 height 8
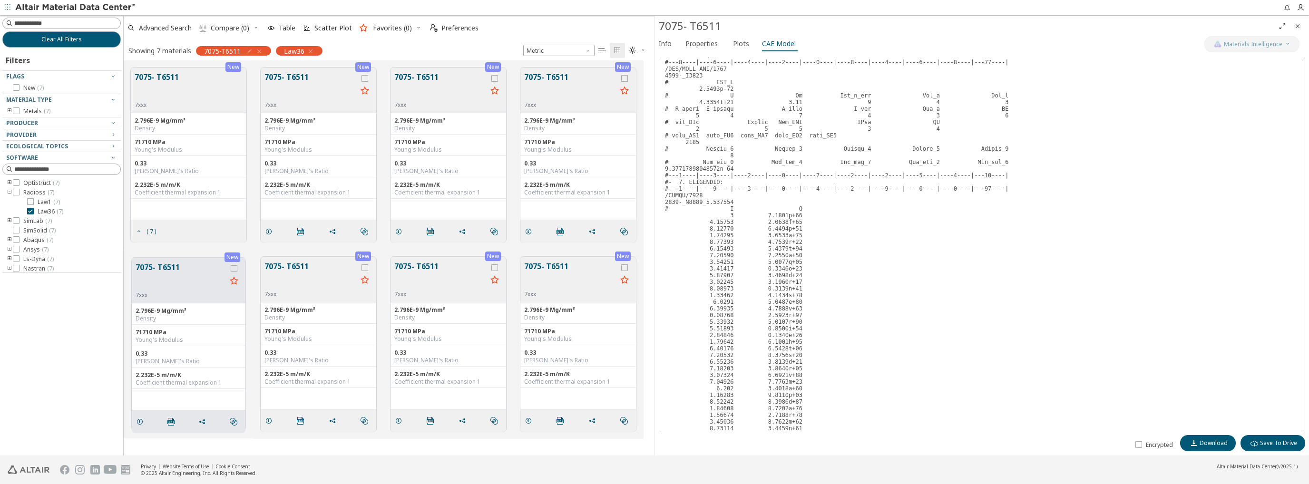
scroll to position [523, 0]
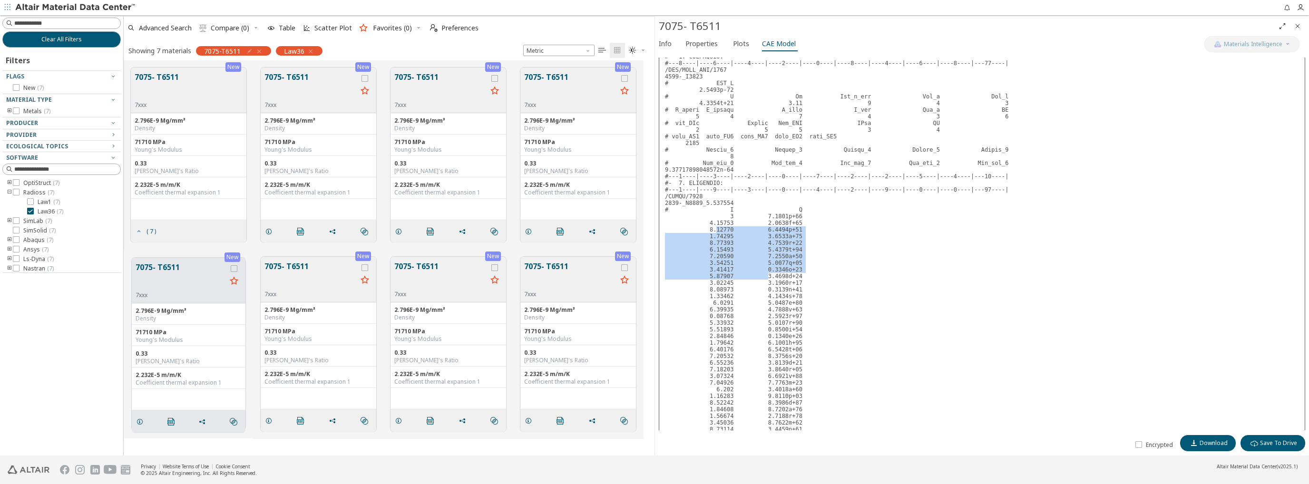
drag, startPoint x: 712, startPoint y: 242, endPoint x: 758, endPoint y: 288, distance: 65.9
click at [758, 288] on pre at bounding box center [982, 379] width 646 height 1064
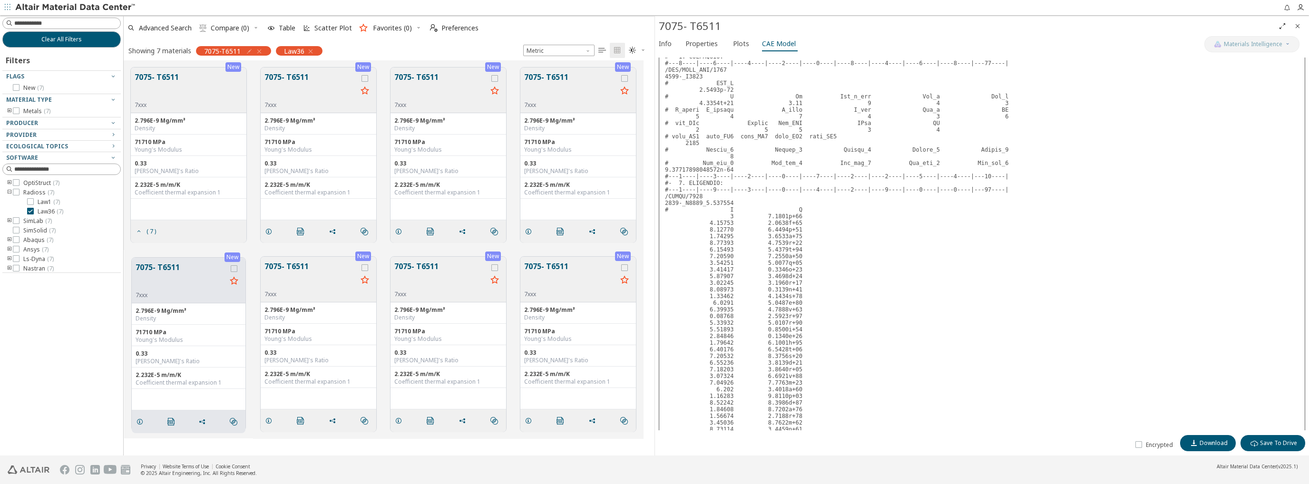
drag, startPoint x: 867, startPoint y: 287, endPoint x: 904, endPoint y: 272, distance: 39.9
click at [868, 286] on pre at bounding box center [982, 379] width 646 height 1064
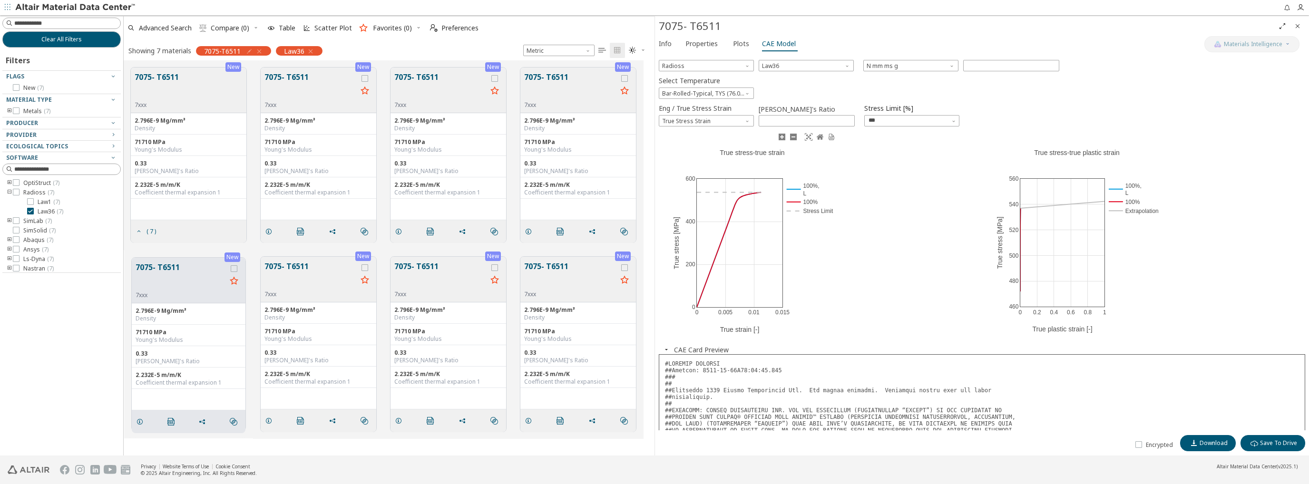
scroll to position [0, 0]
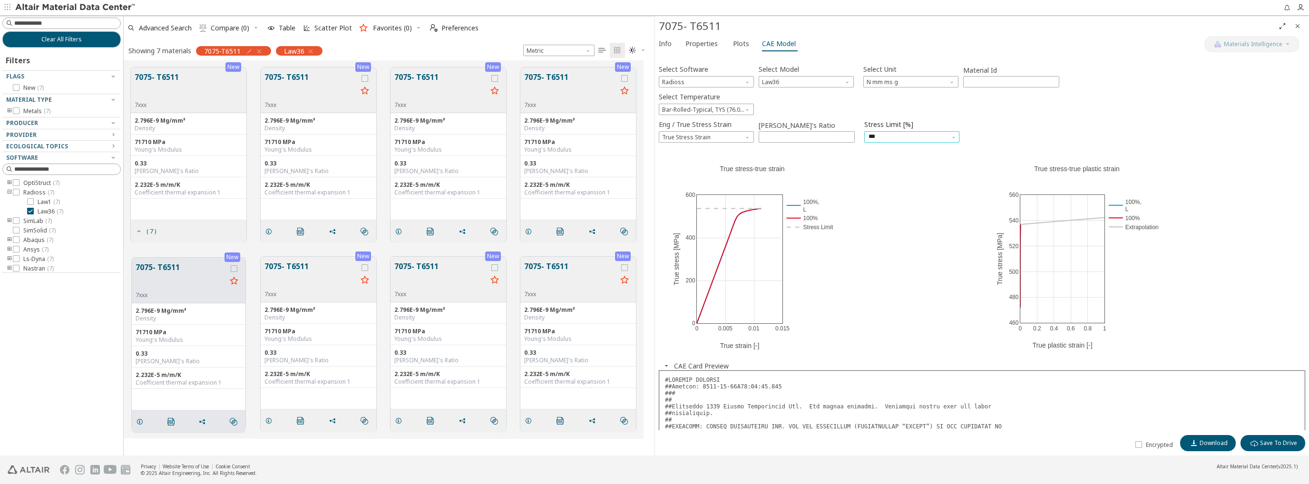
click at [942, 137] on input "***" at bounding box center [906, 136] width 76 height 11
click at [951, 136] on icon "button" at bounding box center [954, 138] width 6 height 6
click at [955, 140] on icon "button" at bounding box center [954, 138] width 6 height 6
click at [953, 137] on icon "button" at bounding box center [954, 138] width 6 height 6
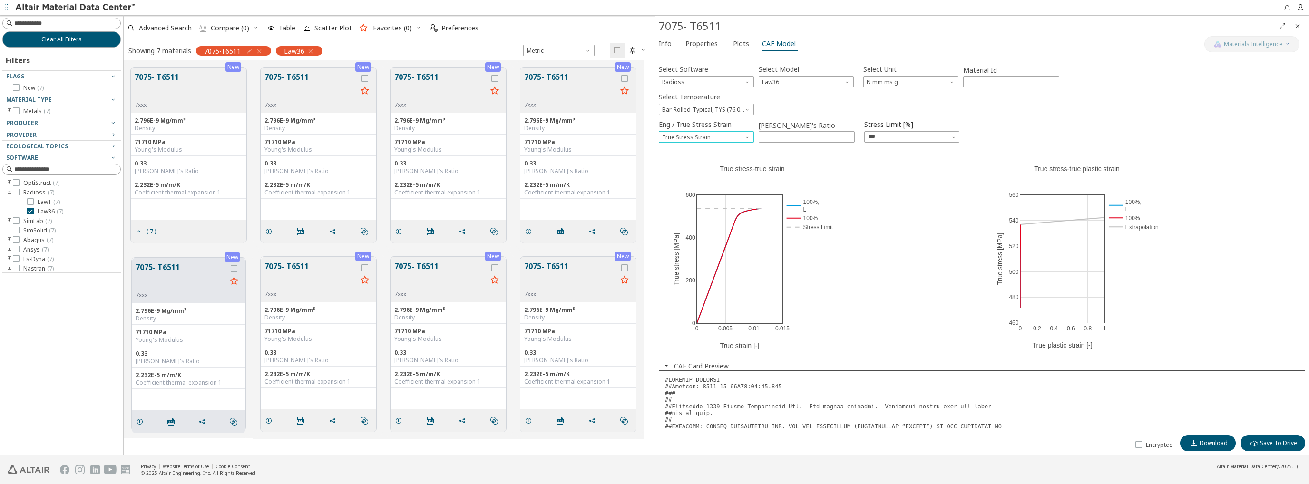
click at [747, 137] on span "Eng / True Stress Strain" at bounding box center [748, 135] width 8 height 8
click at [728, 153] on button "Engineer Stress Strain" at bounding box center [706, 148] width 95 height 11
click at [730, 134] on span "Engineer Stress Strain" at bounding box center [706, 136] width 95 height 11
click at [718, 163] on span "True Stress Strain" at bounding box center [705, 160] width 87 height 7
click at [745, 111] on span "Select Temperature" at bounding box center [748, 108] width 8 height 8
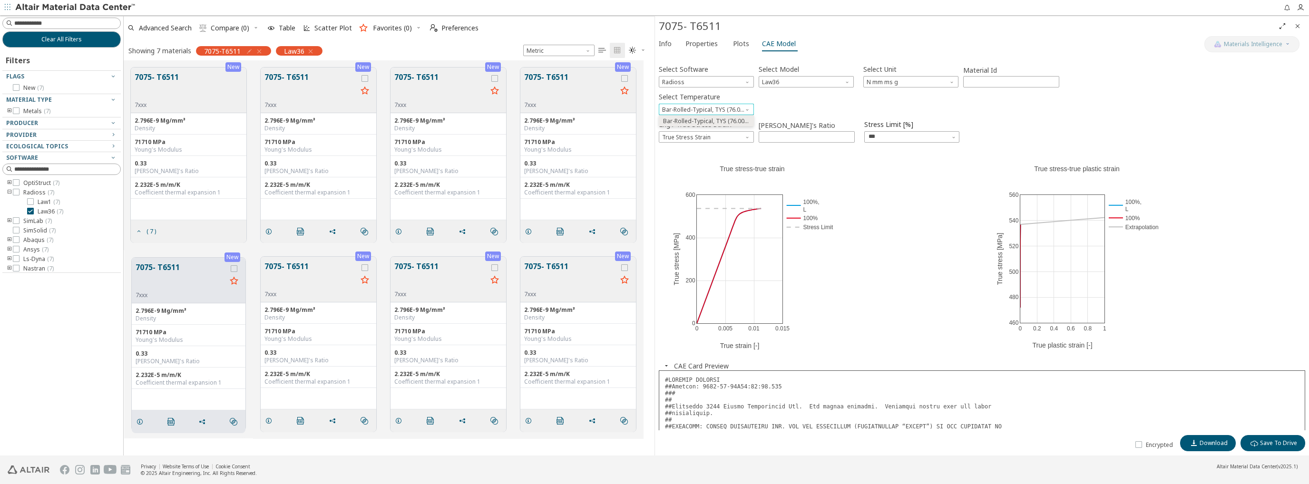
click at [751, 109] on span "Select Temperature" at bounding box center [748, 108] width 8 height 8
click at [736, 48] on span "Plots" at bounding box center [741, 43] width 16 height 15
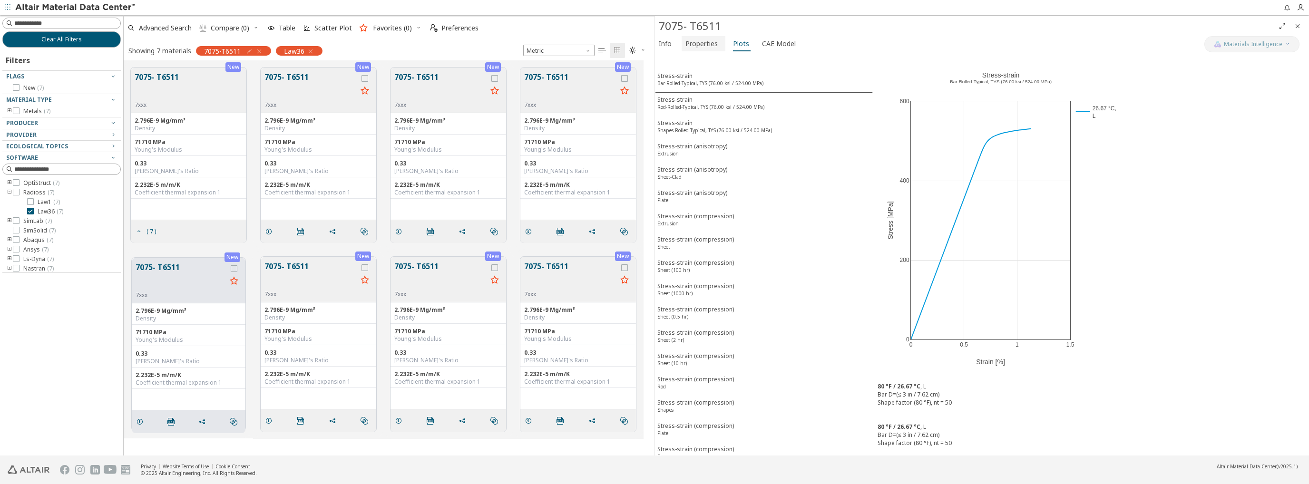
click at [702, 45] on span "Properties" at bounding box center [701, 43] width 32 height 15
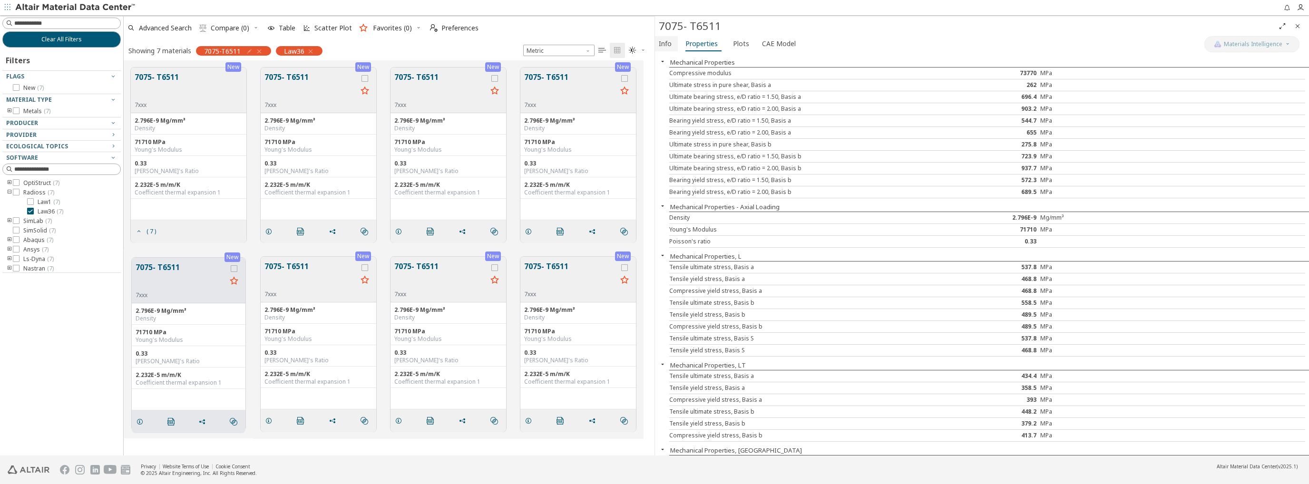
click at [670, 42] on span "Info" at bounding box center [665, 43] width 13 height 15
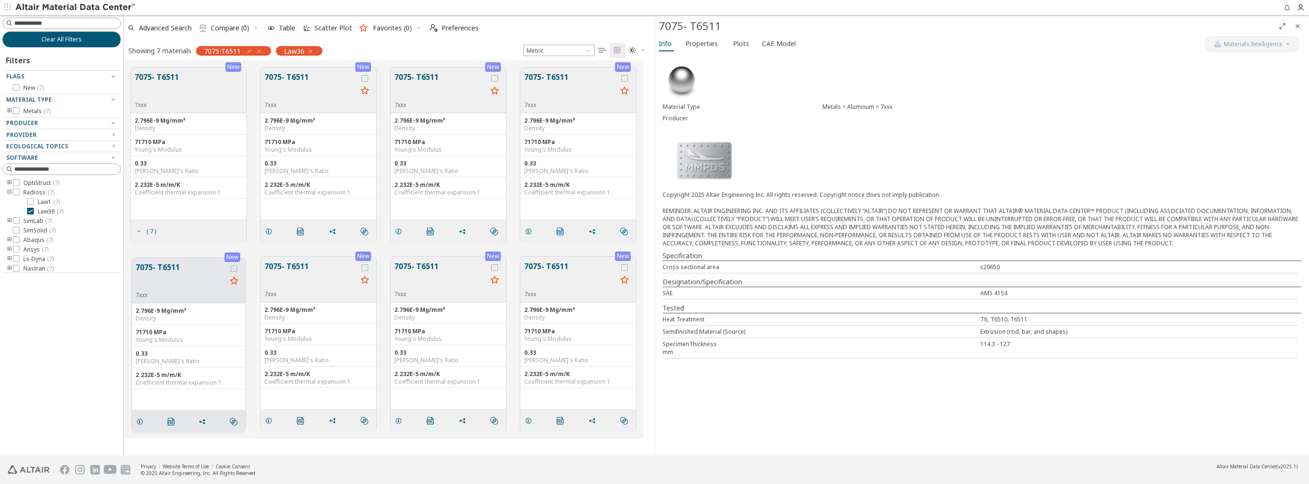
click at [971, 149] on div "Material Type Metals > Aluminum > 7xxx Producer Copyright 2025 Altair Engineeri…" at bounding box center [982, 210] width 654 height 312
click at [299, 80] on button "7075- T6511" at bounding box center [310, 86] width 93 height 30
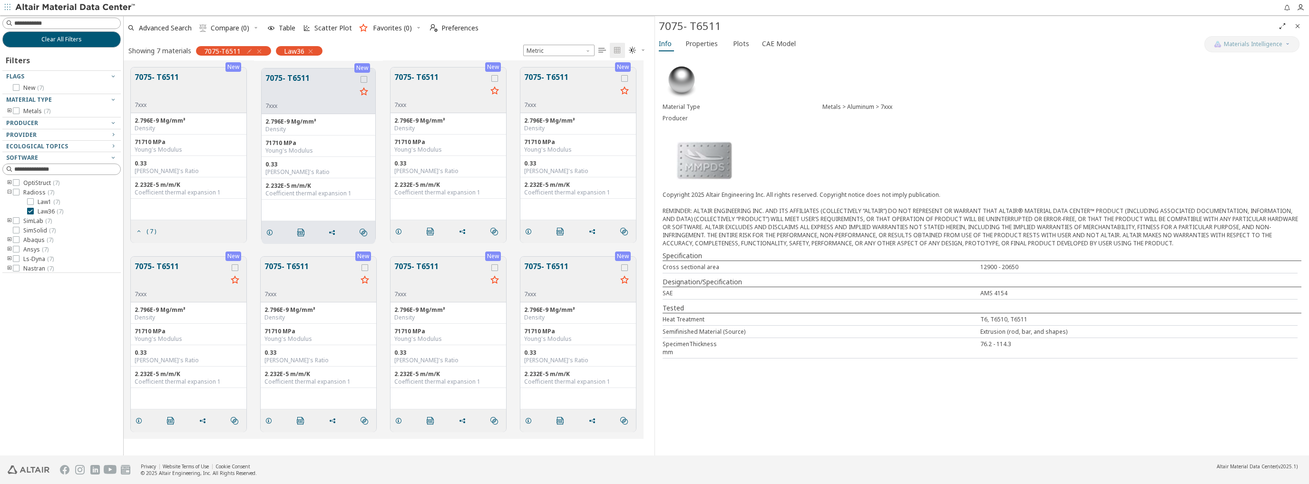
click at [423, 74] on button "7075- T6511" at bounding box center [440, 86] width 93 height 30
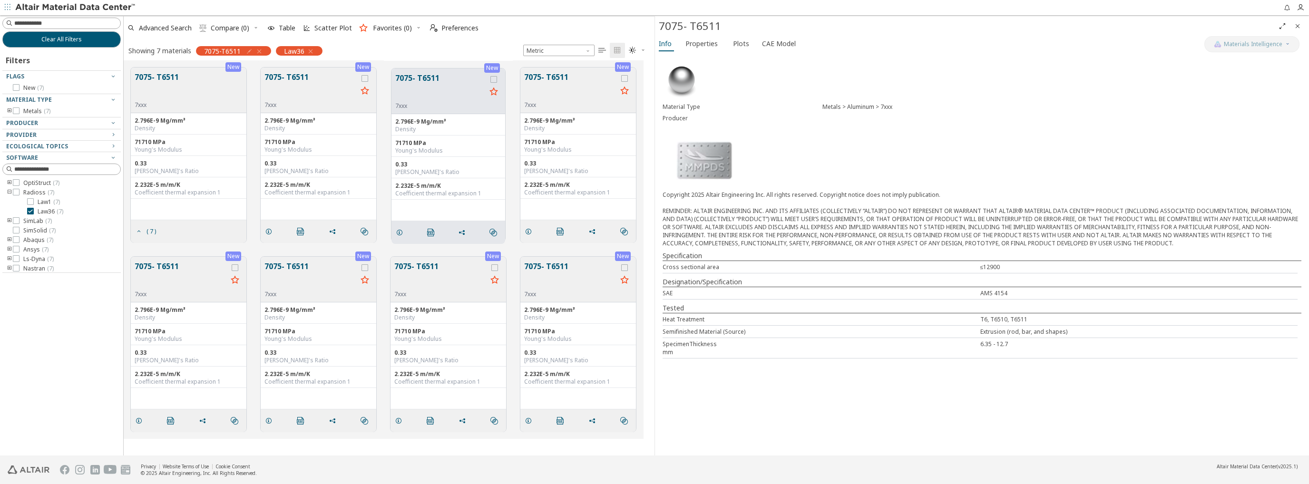
click at [558, 79] on button "7075- T6511" at bounding box center [570, 86] width 93 height 30
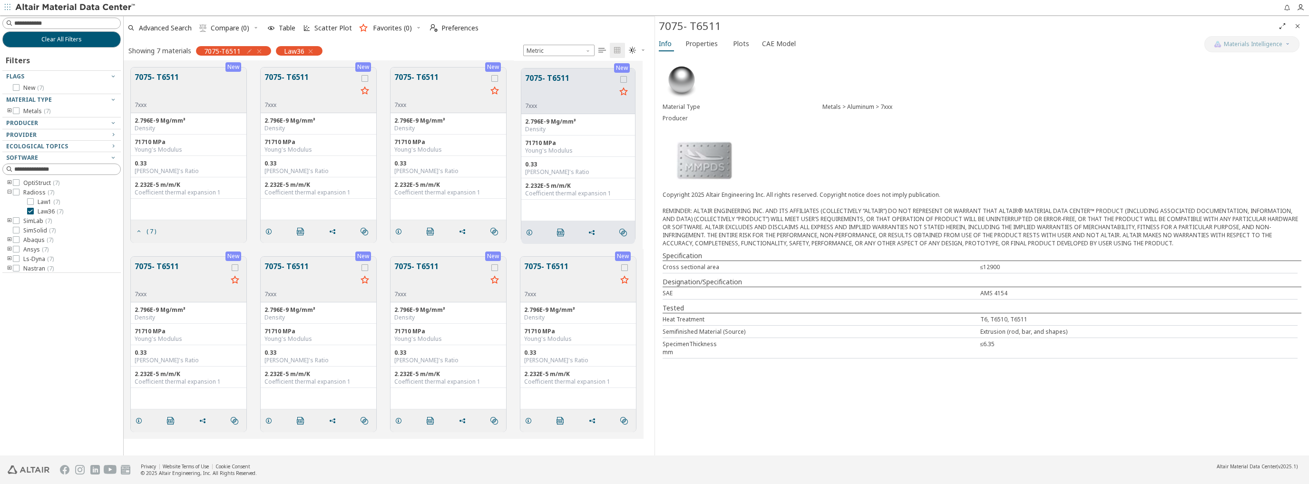
click at [166, 267] on button "7075- T6511" at bounding box center [181, 276] width 93 height 30
click at [307, 265] on button "7075- T6511" at bounding box center [310, 276] width 93 height 30
click at [422, 263] on button "7075- T6511" at bounding box center [440, 276] width 93 height 30
click at [553, 268] on button "7075- T6511" at bounding box center [570, 276] width 93 height 30
click at [695, 46] on span "Properties" at bounding box center [701, 43] width 32 height 15
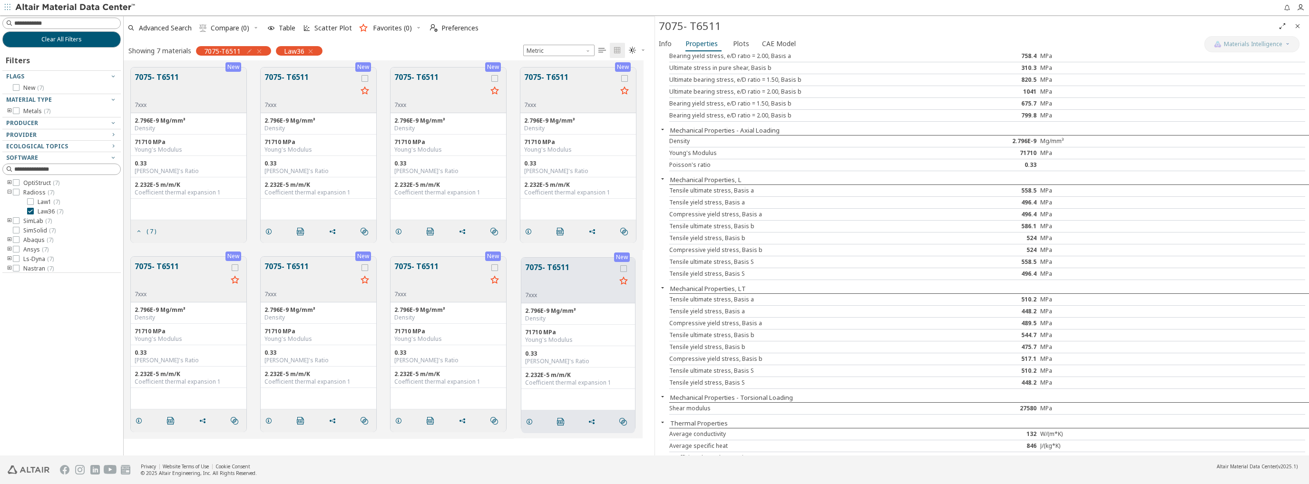
scroll to position [81, 0]
click at [738, 38] on span "Plots" at bounding box center [741, 43] width 16 height 15
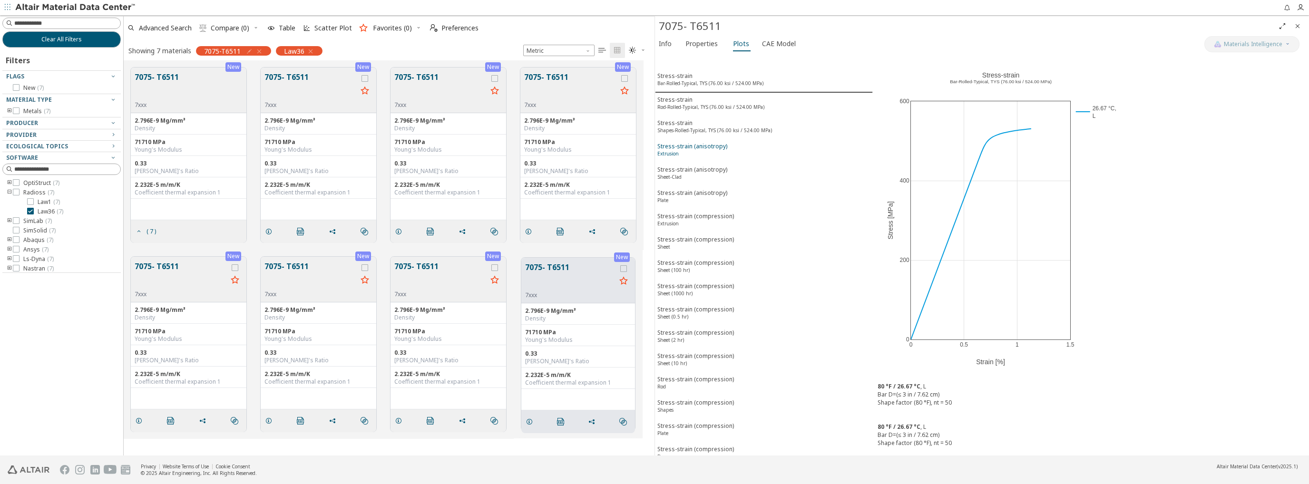
click at [715, 146] on div "Stress-strain (anisotropy) Extrusion" at bounding box center [692, 151] width 70 height 18
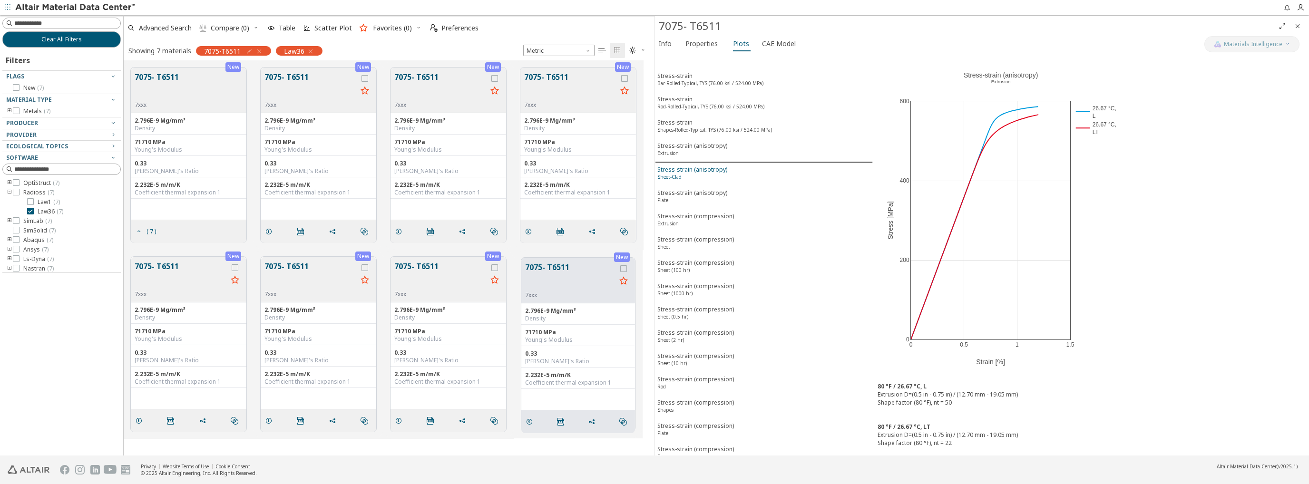
click at [711, 173] on div "Stress-strain (anisotropy) Sheet-Clad" at bounding box center [692, 174] width 70 height 18
click at [704, 190] on div "Stress-strain (anisotropy) Plate" at bounding box center [692, 198] width 70 height 18
click at [699, 212] on div "Stress-strain (compression) Extrusion" at bounding box center [695, 221] width 77 height 18
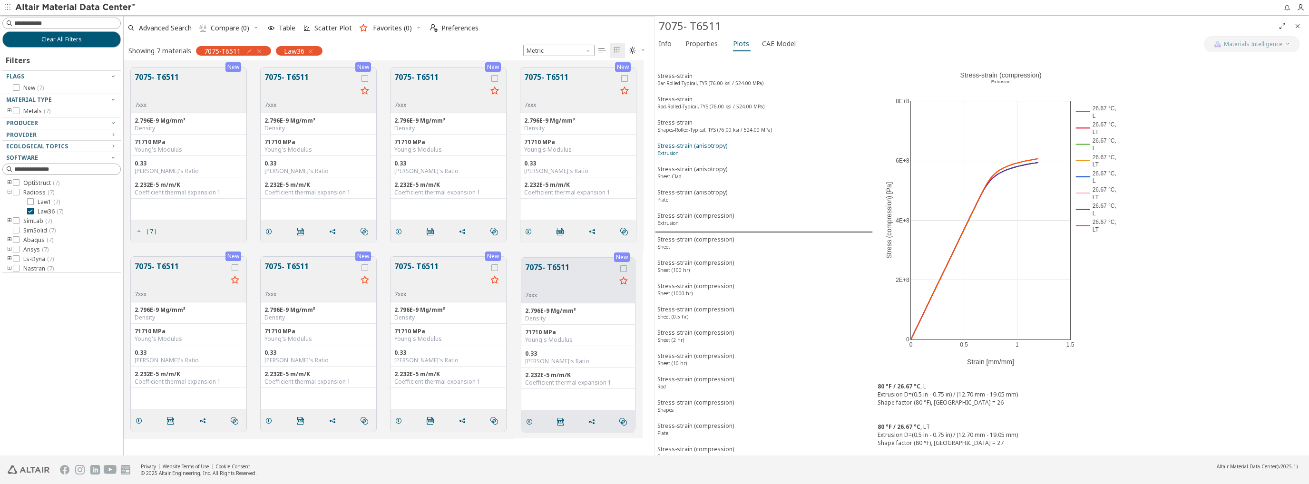
click at [689, 146] on div "Stress-strain (anisotropy) Extrusion" at bounding box center [692, 151] width 70 height 18
click at [706, 422] on div "Stress-strain (compression) Plate" at bounding box center [695, 431] width 77 height 18
click at [697, 372] on button "Stress-strain (compression) Rod" at bounding box center [764, 383] width 218 height 23
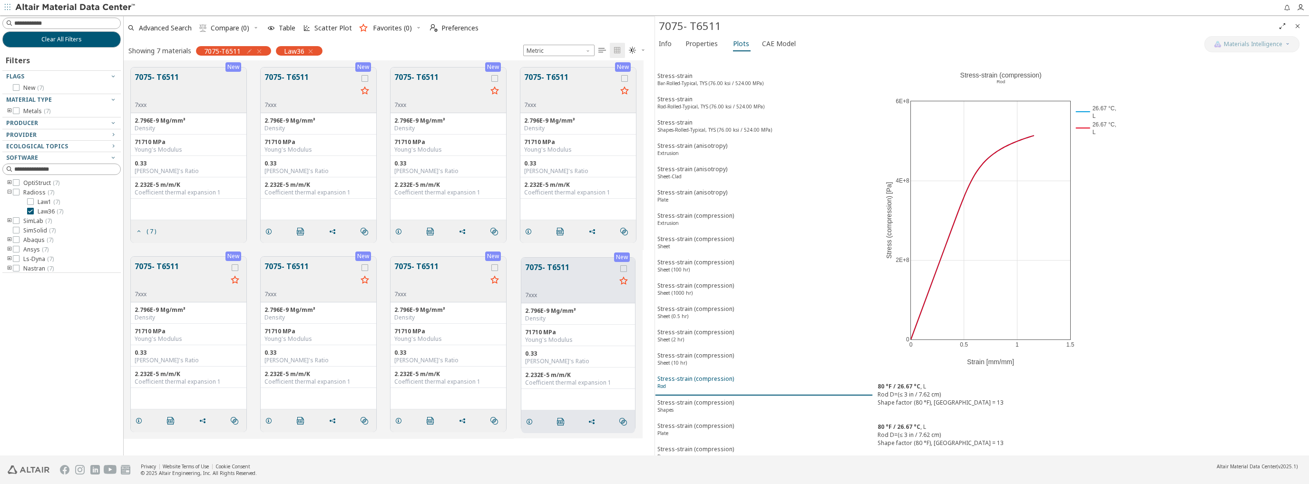
click at [702, 375] on div "Stress-strain (compression) Rod" at bounding box center [695, 384] width 77 height 18
click at [411, 264] on button "7075- T6511" at bounding box center [440, 276] width 93 height 30
click at [669, 44] on span "Info" at bounding box center [665, 43] width 13 height 15
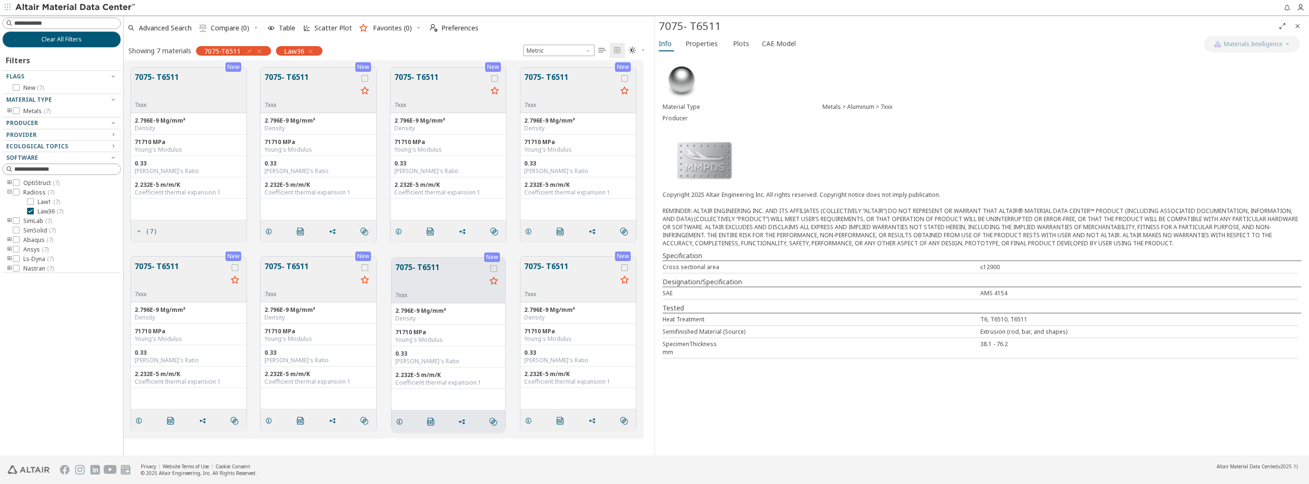
click at [705, 35] on div "7075- T6511" at bounding box center [982, 26] width 654 height 20
click at [705, 40] on span "Properties" at bounding box center [701, 43] width 32 height 15
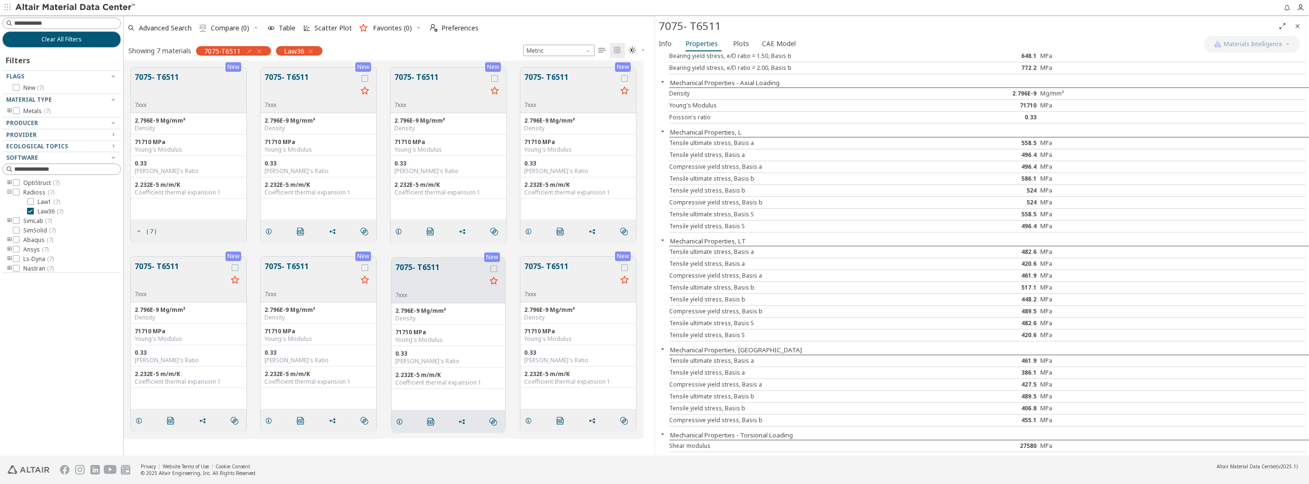
scroll to position [165, 0]
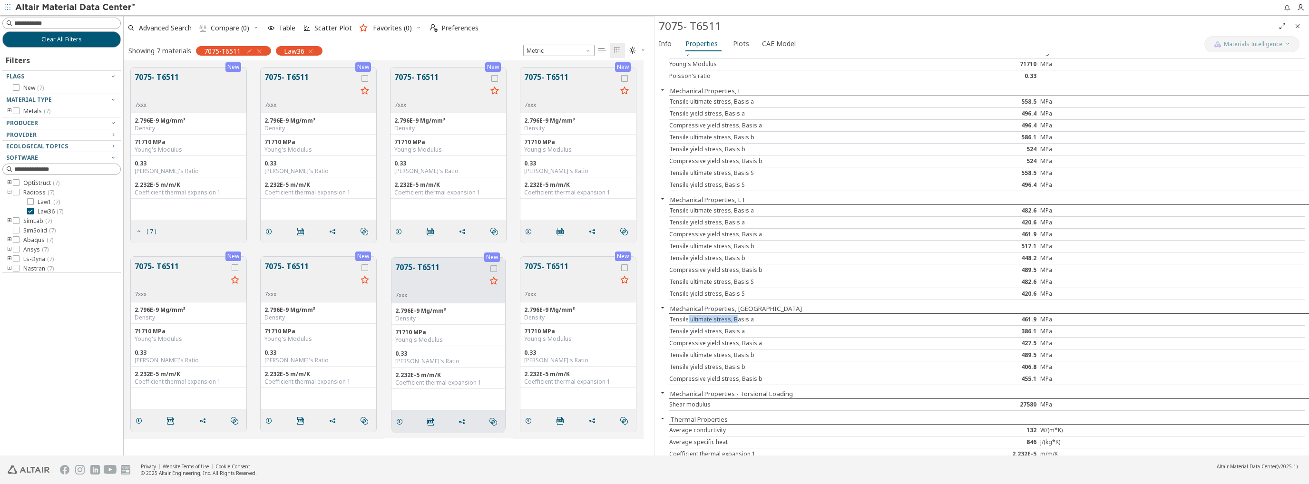
drag, startPoint x: 687, startPoint y: 316, endPoint x: 735, endPoint y: 319, distance: 47.6
click at [735, 319] on div "Tensile ultimate stress, Basis a" at bounding box center [801, 320] width 265 height 8
drag, startPoint x: 689, startPoint y: 327, endPoint x: 753, endPoint y: 330, distance: 64.7
click at [753, 330] on div "Tensile yield stress, Basis a" at bounding box center [801, 332] width 265 height 8
drag, startPoint x: 692, startPoint y: 316, endPoint x: 731, endPoint y: 319, distance: 38.6
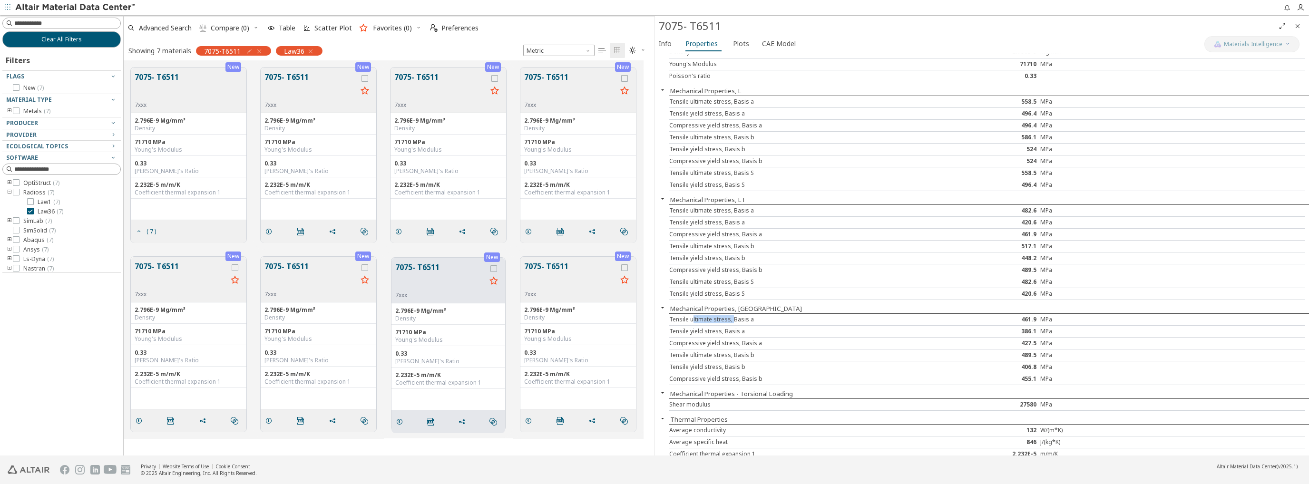
click at [731, 319] on div "Tensile ultimate stress, Basis a" at bounding box center [801, 320] width 265 height 8
click at [428, 271] on button "7075- T6511" at bounding box center [440, 277] width 91 height 30
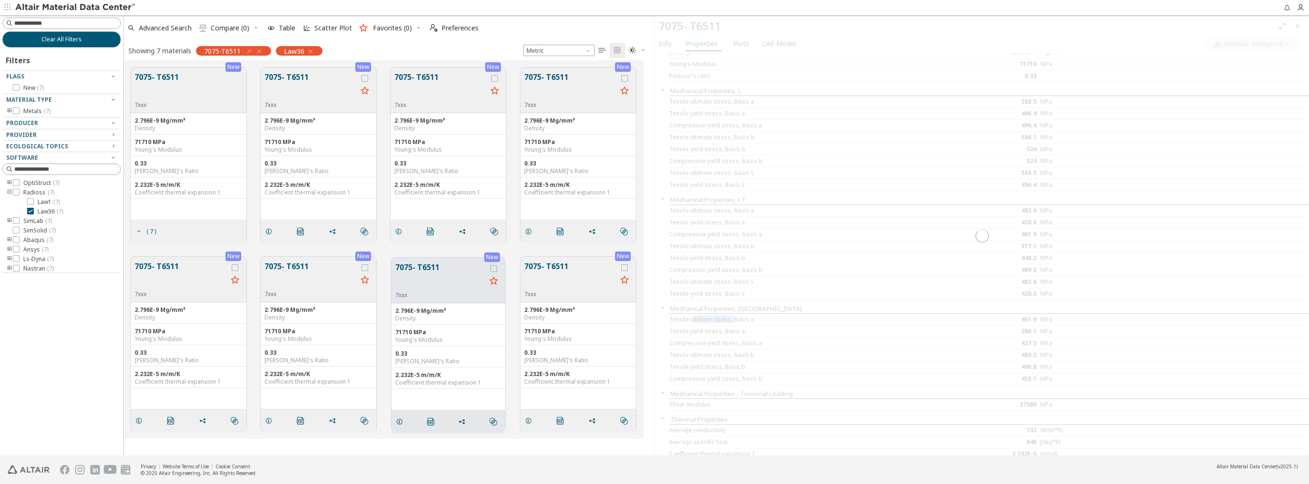
click at [422, 273] on button "7075- T6511" at bounding box center [440, 277] width 91 height 30
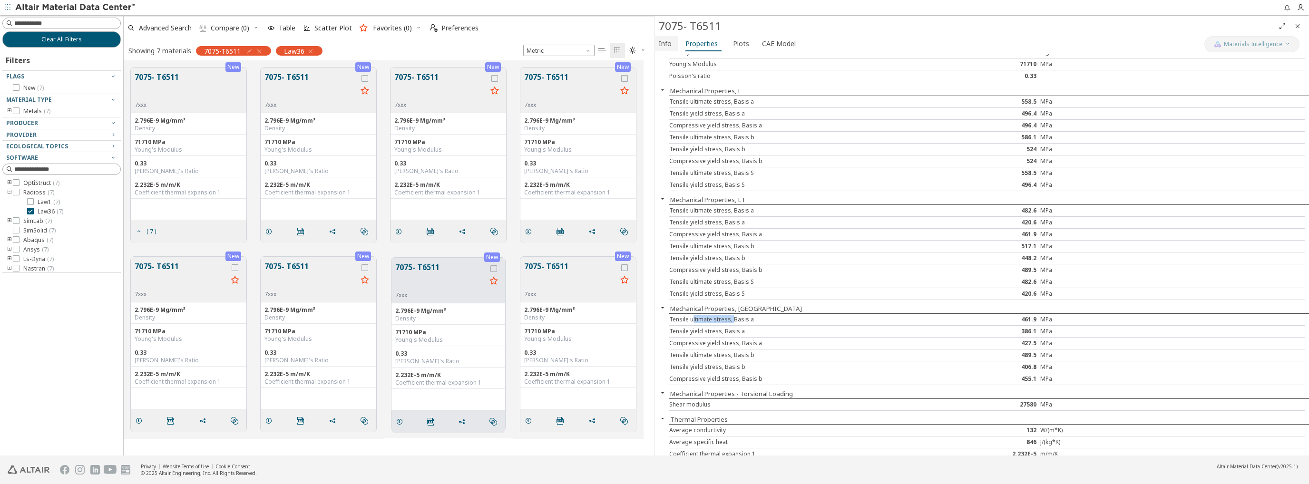
click at [670, 47] on span "Info" at bounding box center [665, 43] width 13 height 15
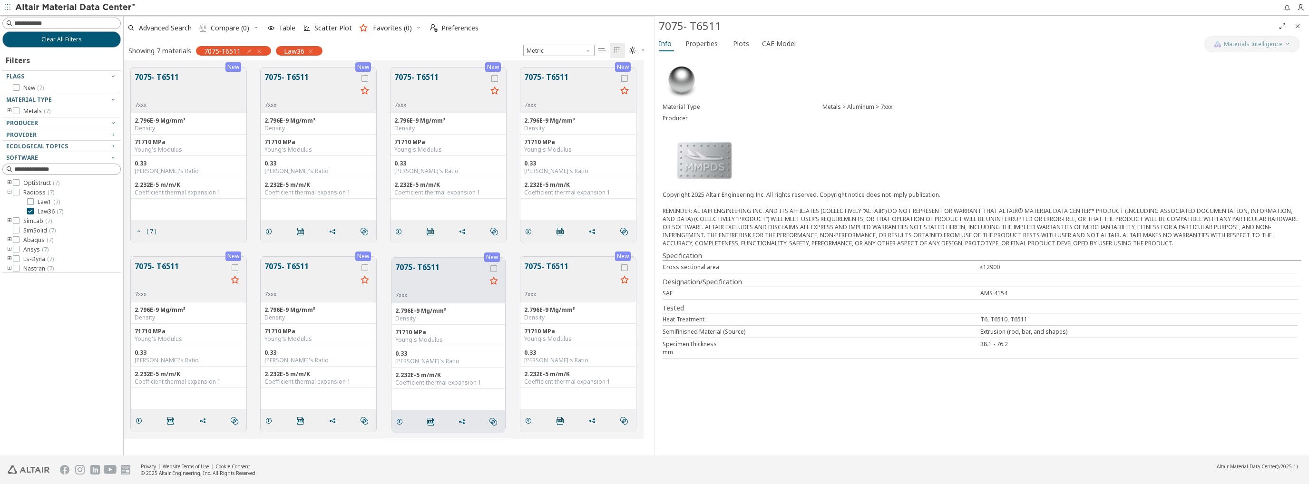
click at [283, 267] on button "7075- T6511" at bounding box center [310, 276] width 93 height 30
click at [686, 44] on span "Properties" at bounding box center [701, 43] width 32 height 15
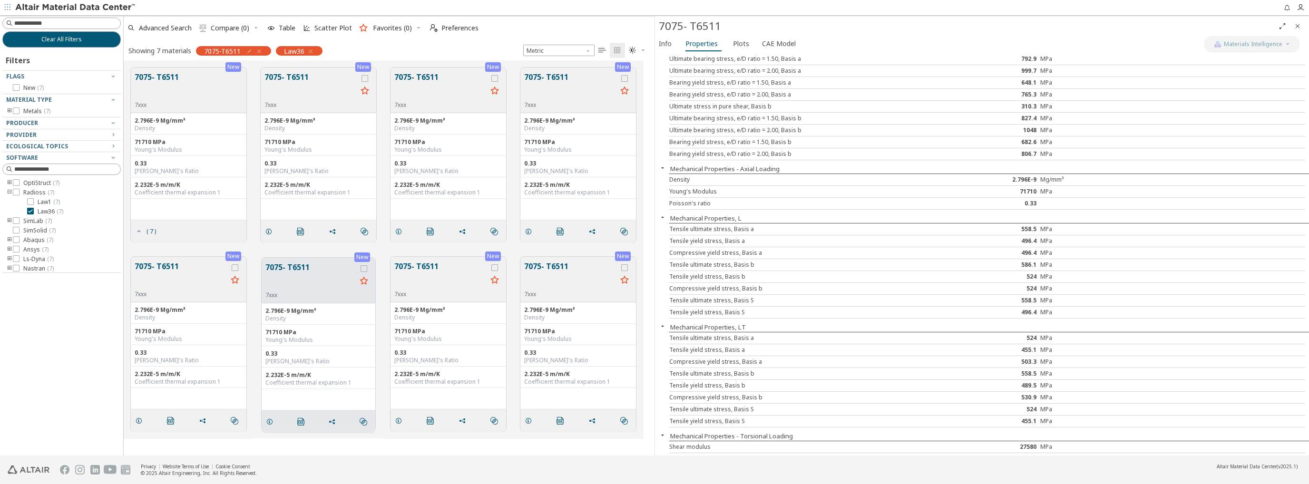
scroll to position [81, 0]
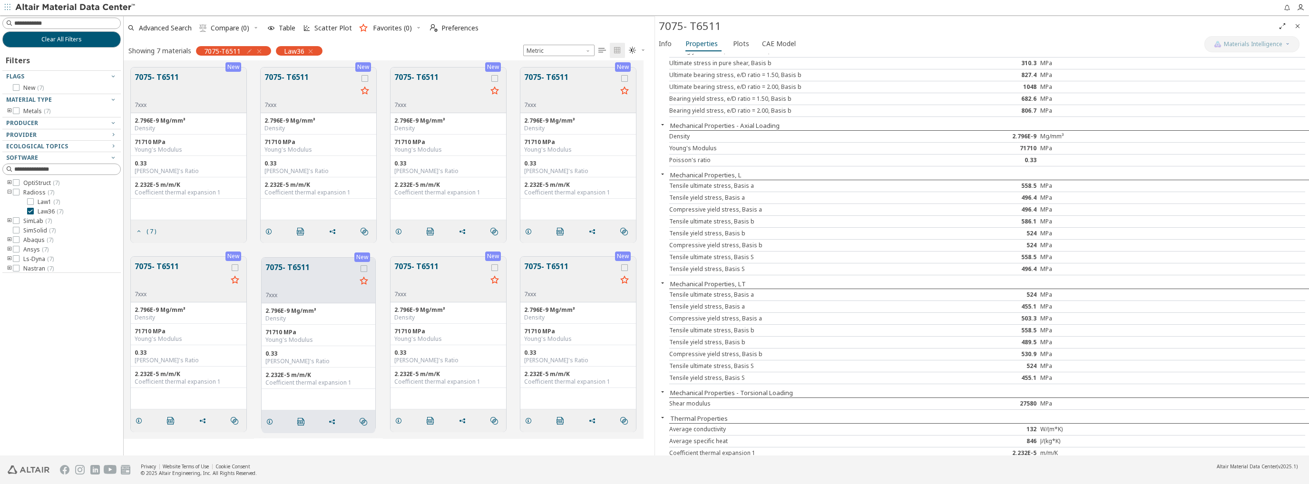
click at [556, 264] on button "7075- T6511" at bounding box center [570, 276] width 93 height 30
click at [669, 47] on span "Info" at bounding box center [665, 43] width 13 height 15
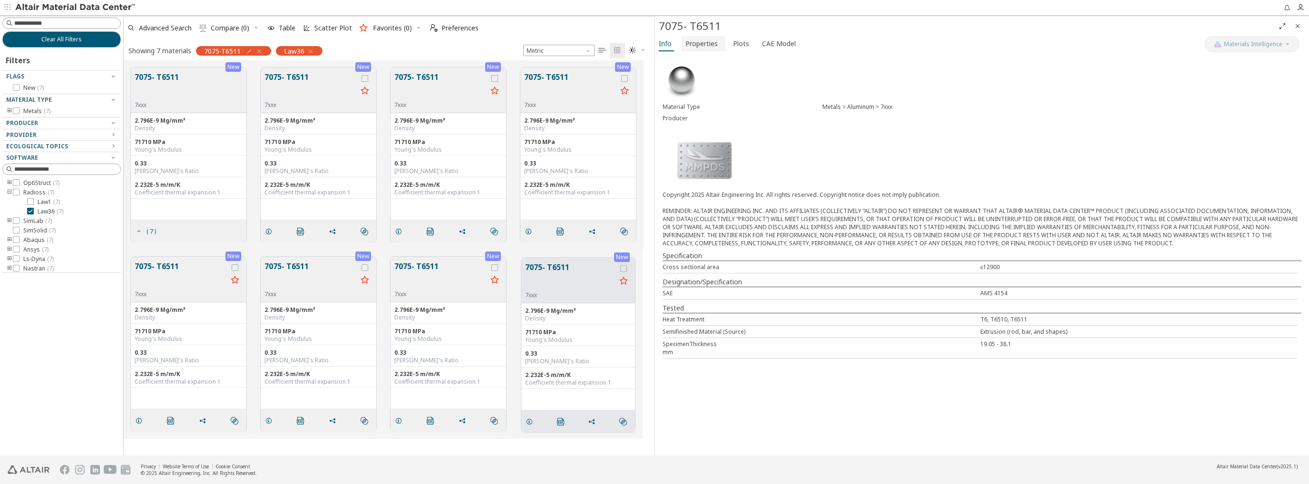
click at [700, 44] on span "Properties" at bounding box center [701, 43] width 32 height 15
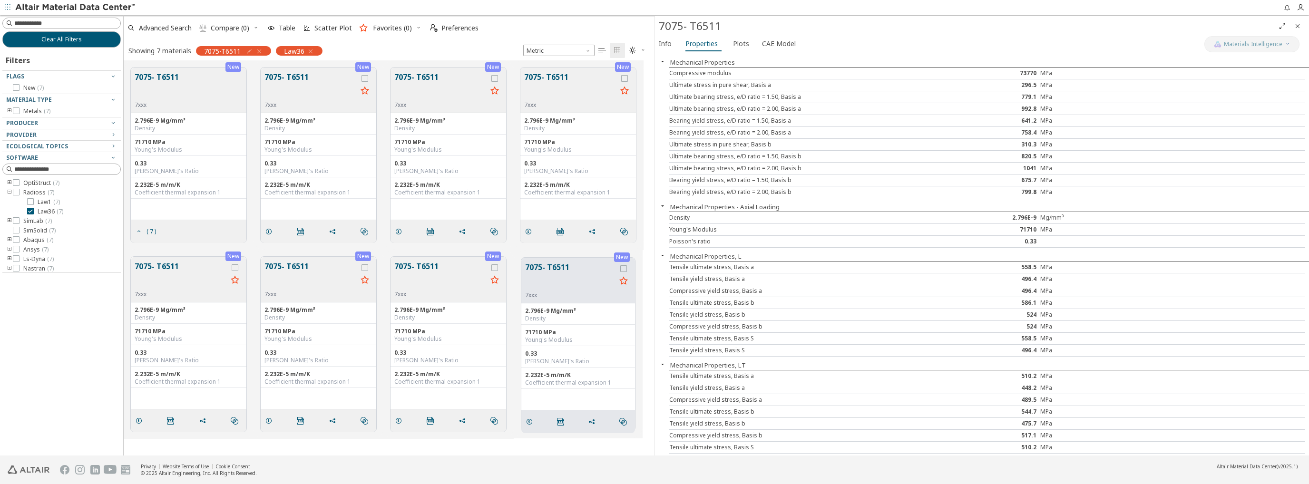
click at [278, 262] on button "7075- T6511" at bounding box center [310, 276] width 93 height 30
click at [668, 46] on span "Info" at bounding box center [665, 43] width 13 height 15
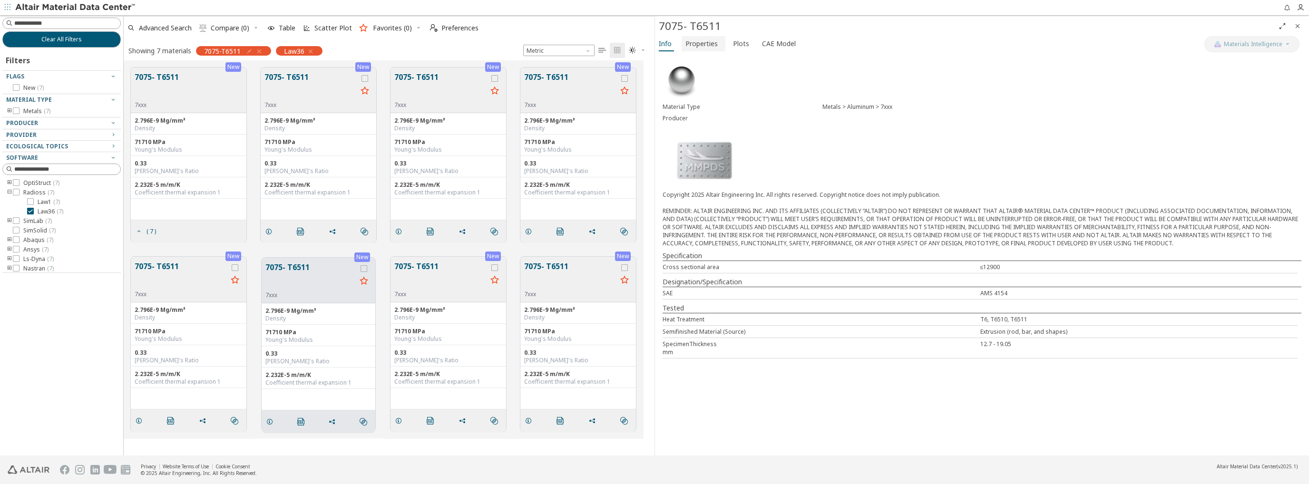
click at [706, 44] on span "Properties" at bounding box center [701, 43] width 32 height 15
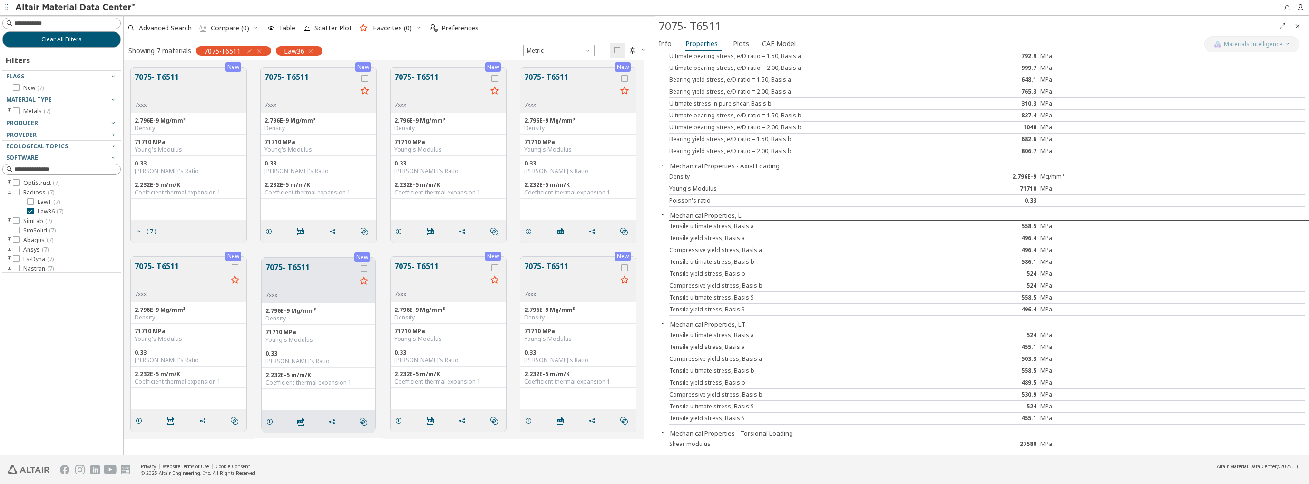
scroll to position [81, 0]
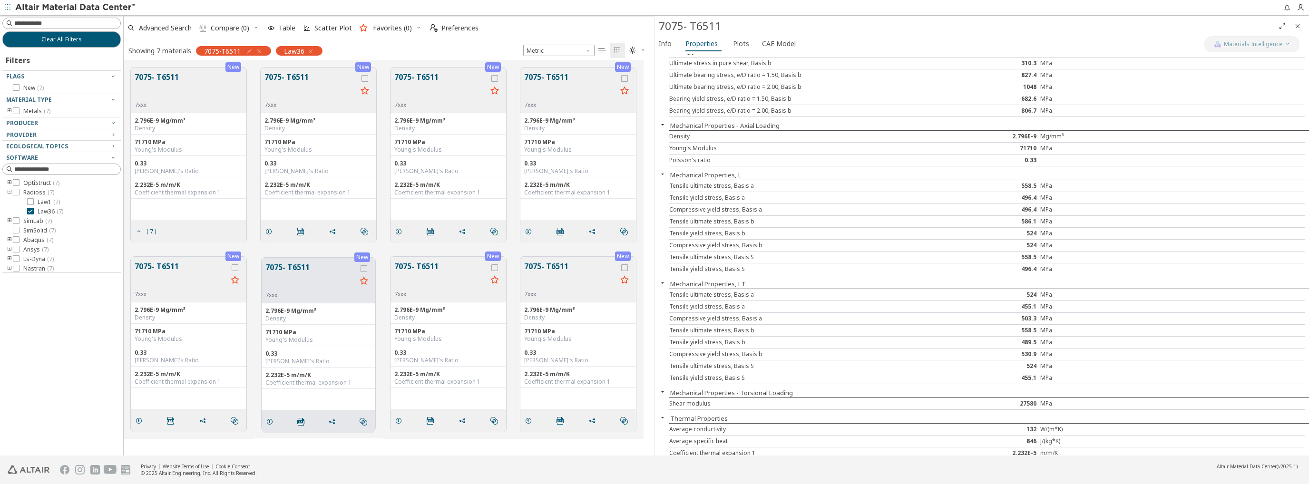
click at [552, 80] on button "7075- T6511" at bounding box center [570, 86] width 93 height 30
click at [672, 46] on button "Info" at bounding box center [666, 43] width 23 height 15
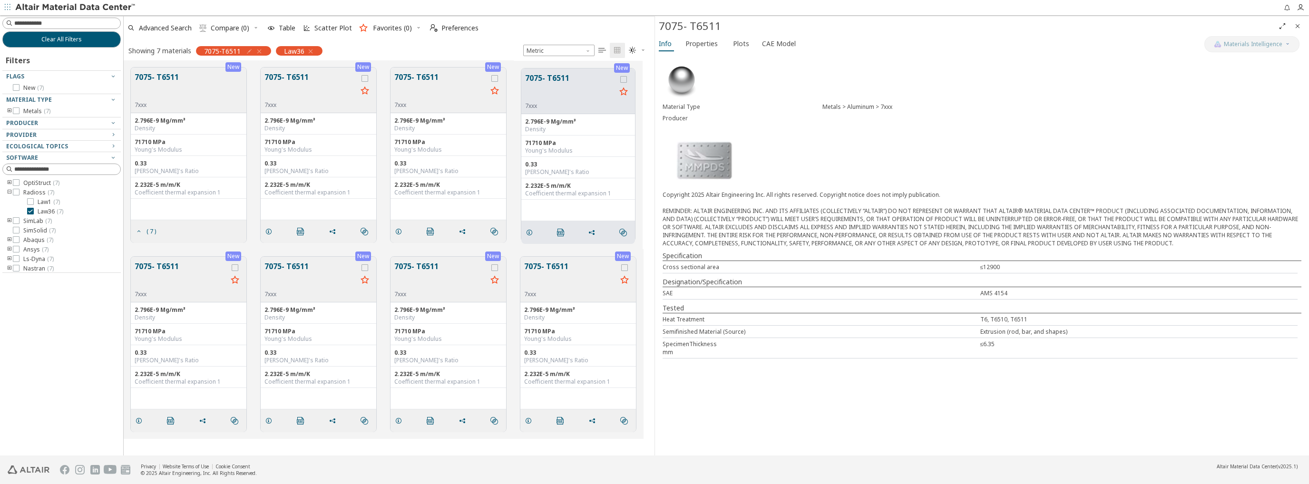
click at [422, 77] on button "7075- T6511" at bounding box center [440, 86] width 93 height 30
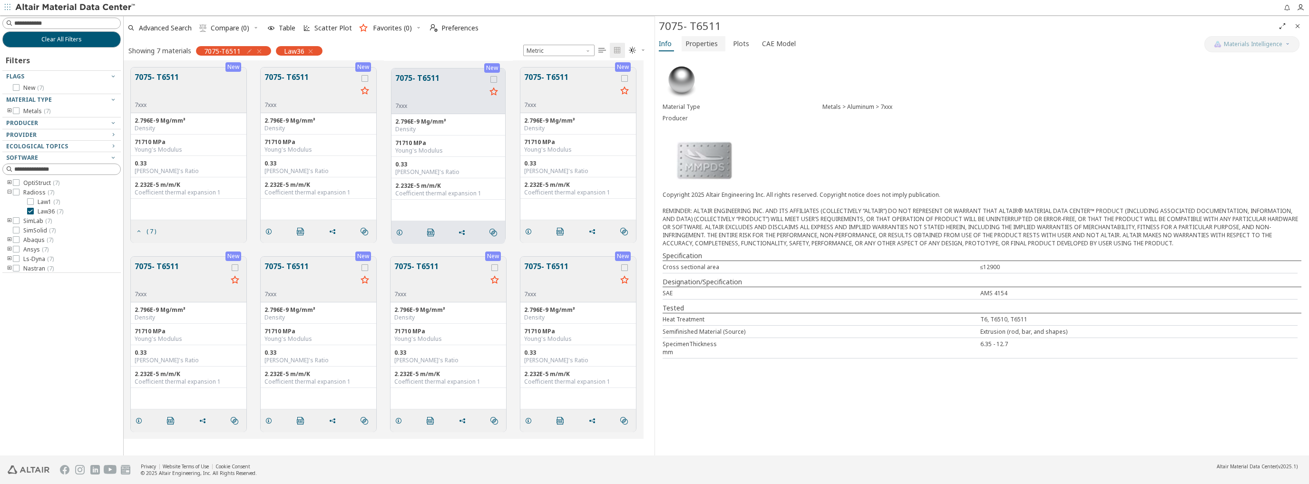
click at [705, 45] on span "Properties" at bounding box center [701, 43] width 32 height 15
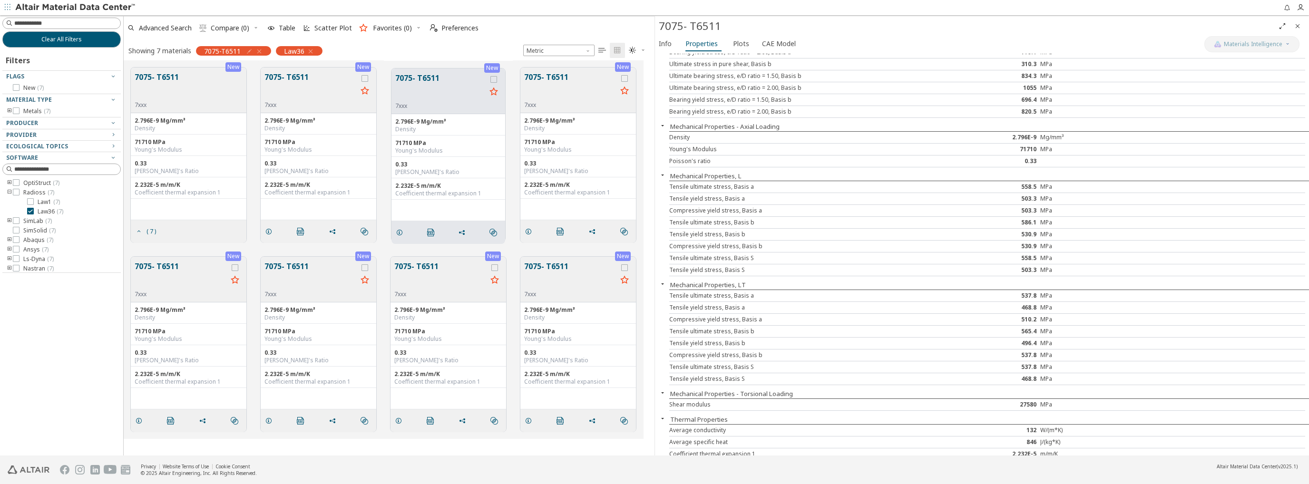
scroll to position [81, 0]
click at [179, 79] on div "7075- T6511 7xxx" at bounding box center [159, 90] width 48 height 38
click at [298, 264] on button "7075- T6511" at bounding box center [310, 276] width 93 height 30
click at [316, 267] on button "7075- T6511" at bounding box center [310, 277] width 91 height 30
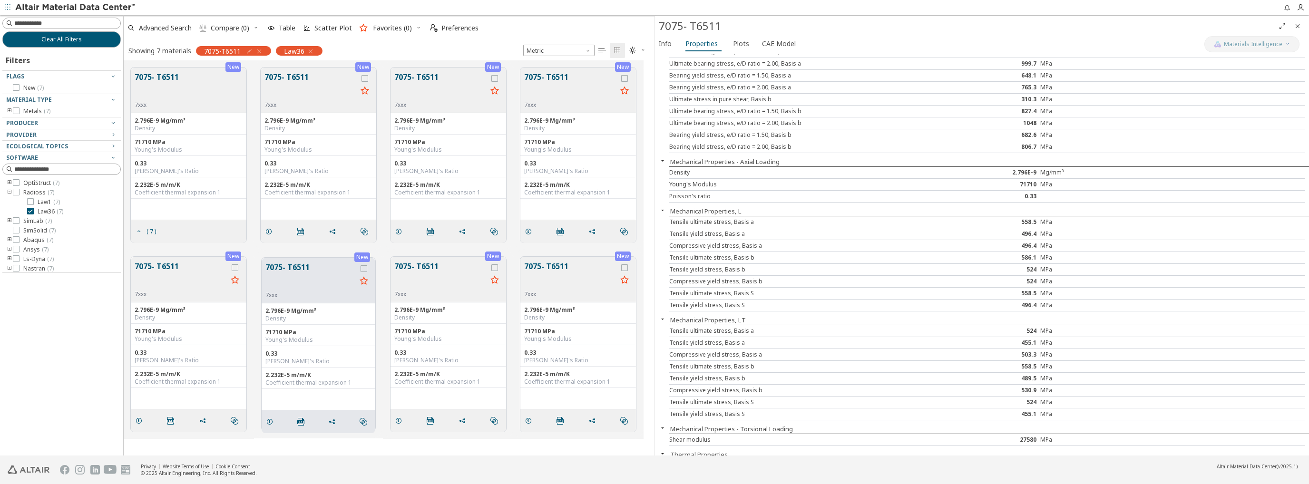
scroll to position [81, 0]
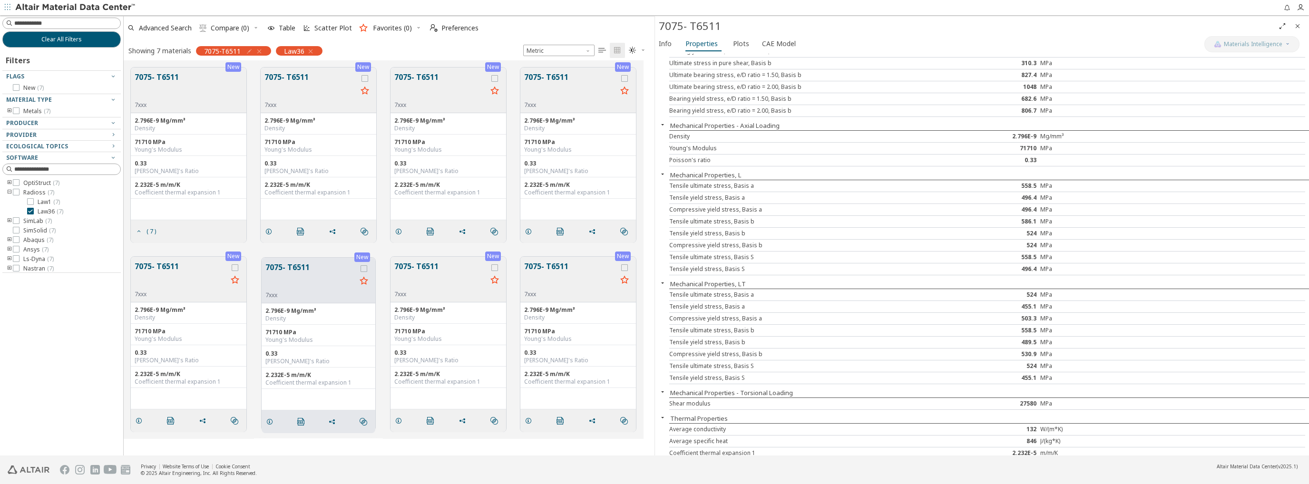
click at [420, 268] on button "7075- T6511" at bounding box center [440, 276] width 93 height 30
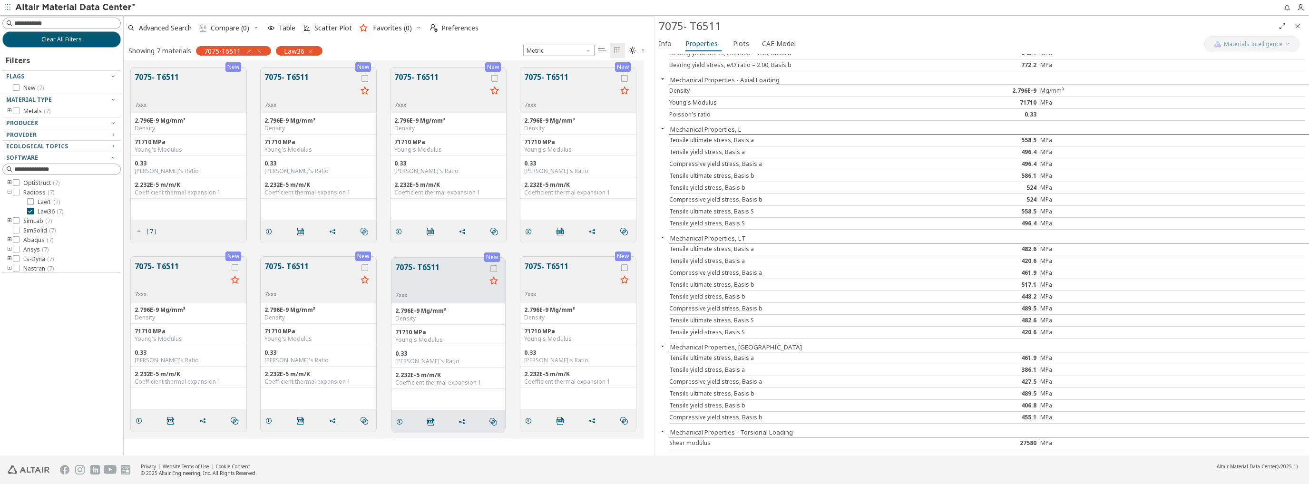
scroll to position [165, 0]
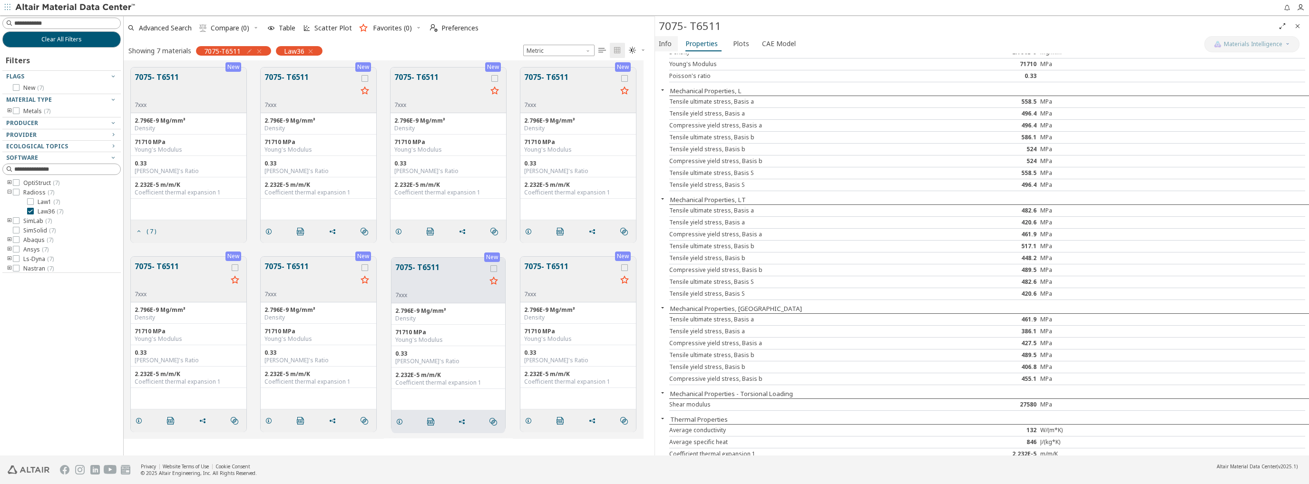
click at [663, 46] on span "Info" at bounding box center [665, 43] width 13 height 15
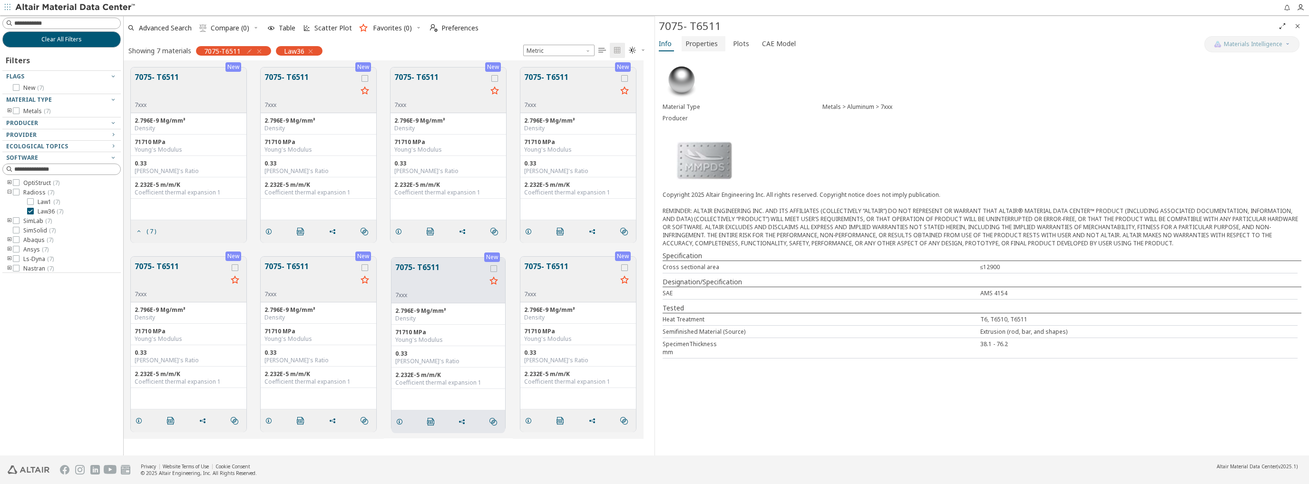
click at [706, 39] on span "Properties" at bounding box center [701, 43] width 32 height 15
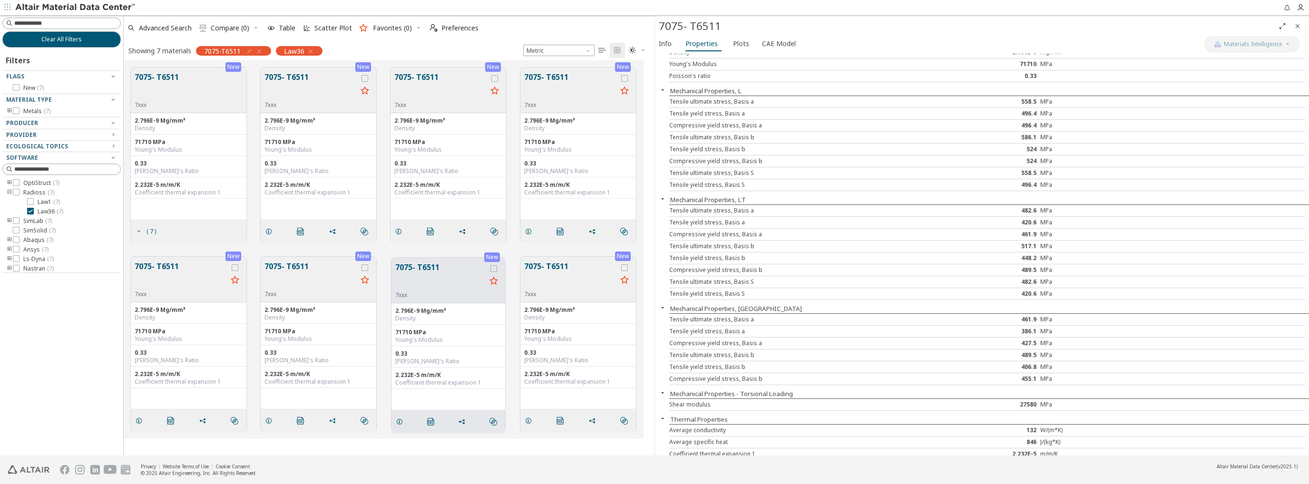
drag, startPoint x: 754, startPoint y: 316, endPoint x: 878, endPoint y: 328, distance: 124.2
click at [974, 316] on div "Tensile ultimate stress, Basis a 461.9 MPa" at bounding box center [987, 320] width 636 height 12
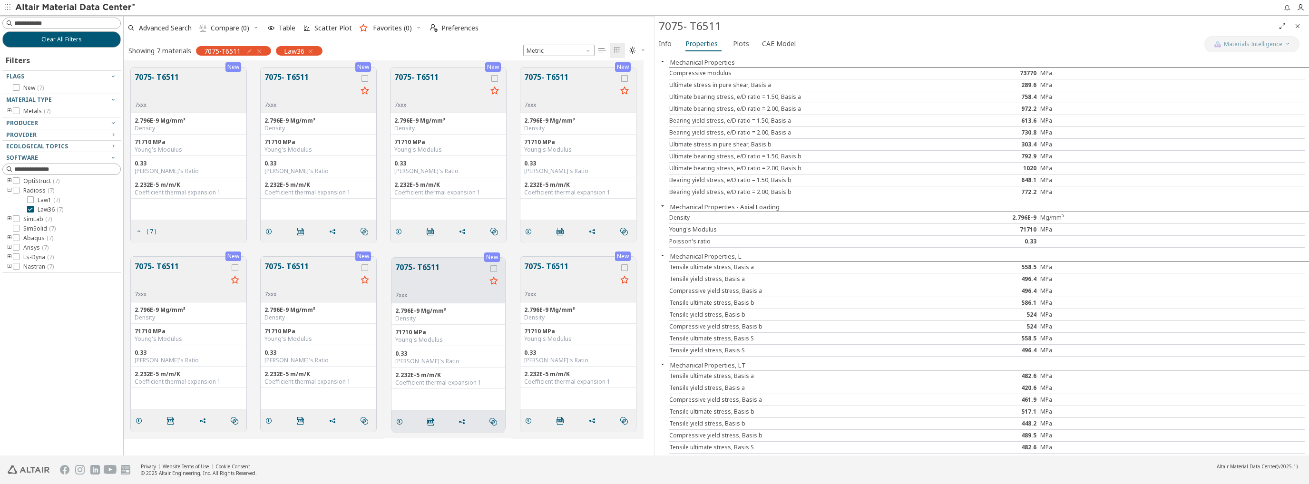
scroll to position [0, 0]
click at [112, 136] on icon "button" at bounding box center [113, 135] width 8 height 8
click at [112, 135] on icon "button" at bounding box center [113, 135] width 8 height 8
click at [109, 156] on icon "button" at bounding box center [113, 158] width 8 height 8
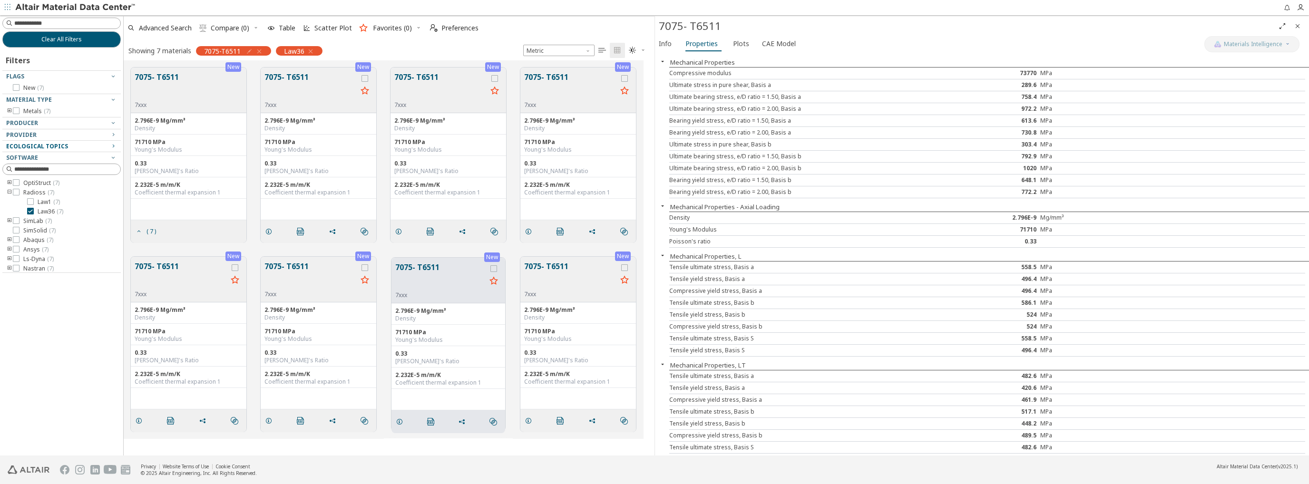
click at [111, 145] on icon "button" at bounding box center [113, 146] width 8 height 8
click at [112, 145] on icon "button" at bounding box center [113, 146] width 8 height 8
click at [113, 146] on icon "button" at bounding box center [113, 146] width 8 height 8
click at [110, 77] on icon "button" at bounding box center [113, 76] width 8 height 8
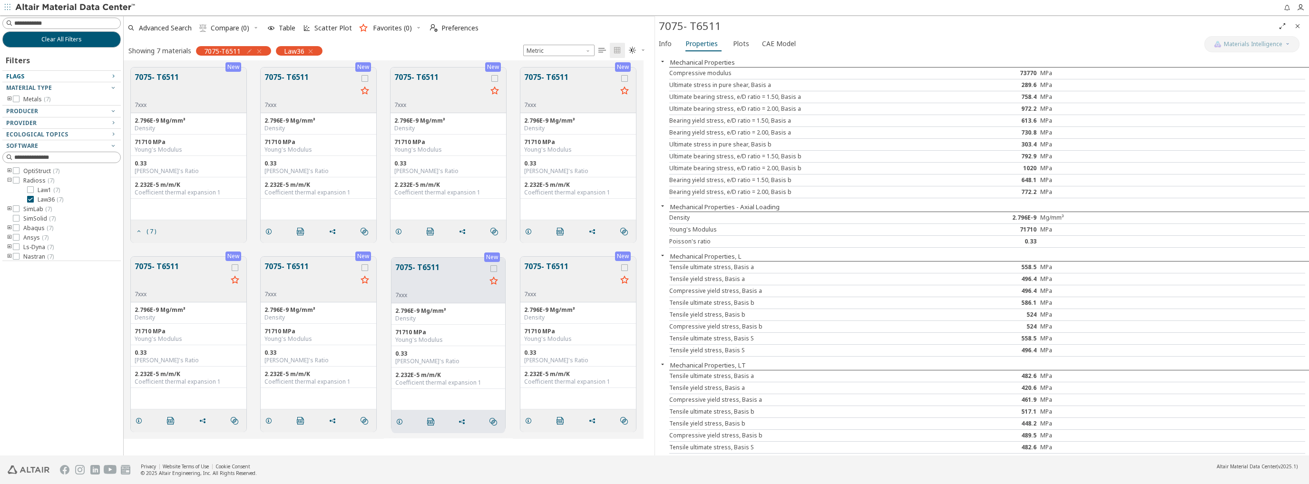
click at [110, 77] on icon "button" at bounding box center [113, 76] width 8 height 8
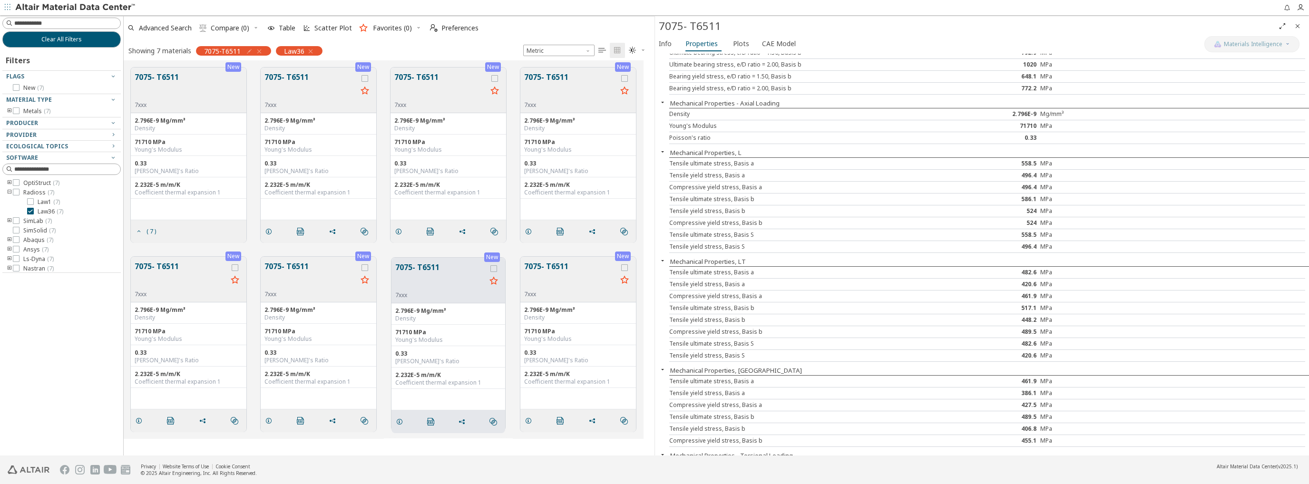
scroll to position [165, 0]
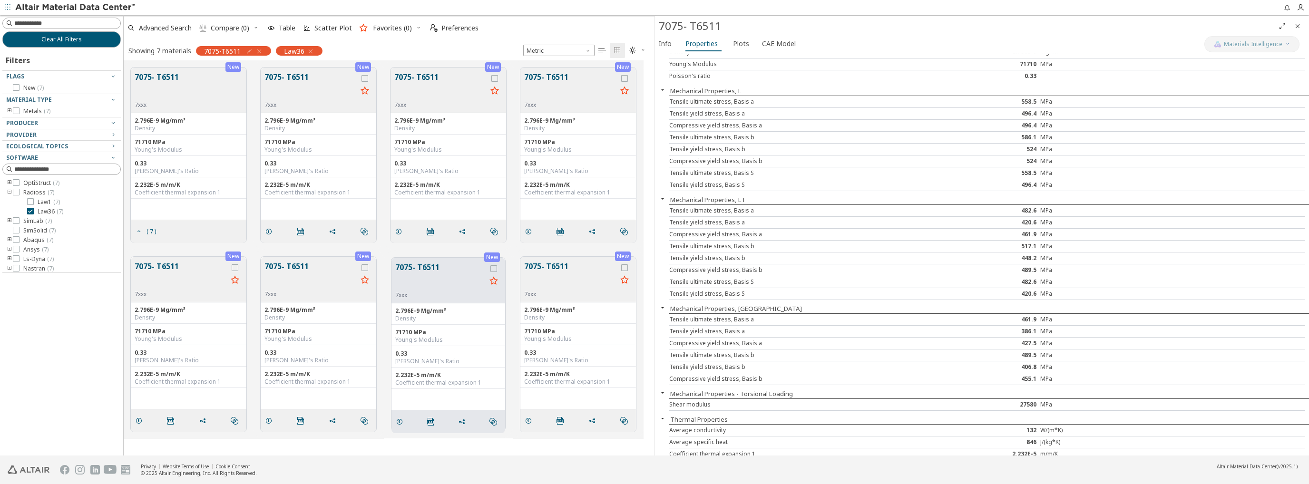
click at [667, 49] on span "Info" at bounding box center [665, 43] width 13 height 15
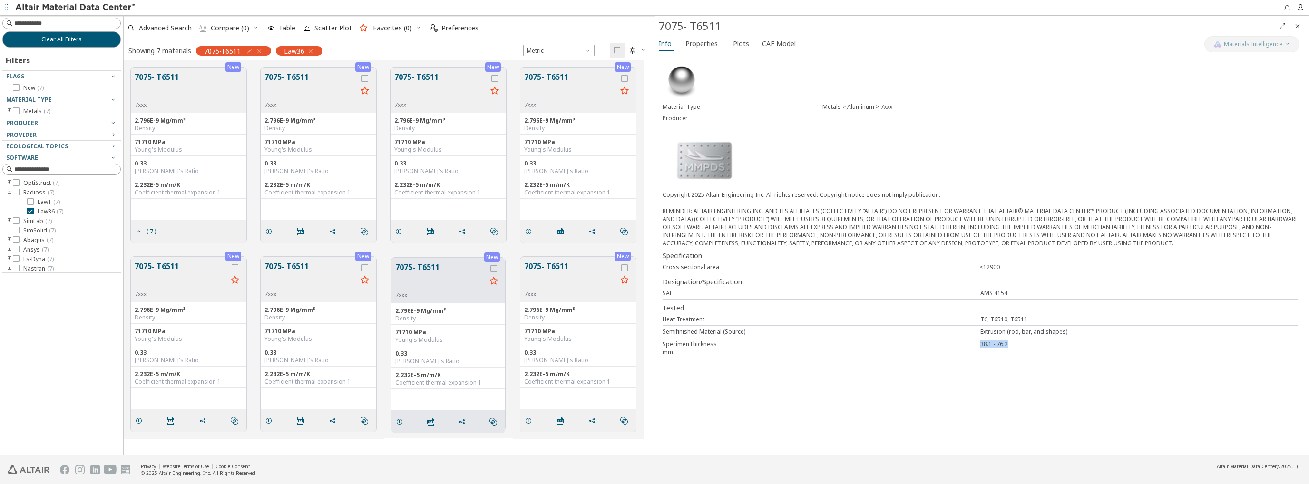
drag, startPoint x: 979, startPoint y: 337, endPoint x: 1032, endPoint y: 338, distance: 53.3
click at [1032, 338] on div "SpecimenThickness 38.1 - 76.2 mm" at bounding box center [979, 348] width 635 height 20
click at [1027, 340] on div "38.1 - 76.2" at bounding box center [1139, 344] width 318 height 8
click at [1002, 340] on div "38.1 - 76.2" at bounding box center [1139, 344] width 318 height 8
click at [745, 48] on span "Plots" at bounding box center [742, 43] width 18 height 15
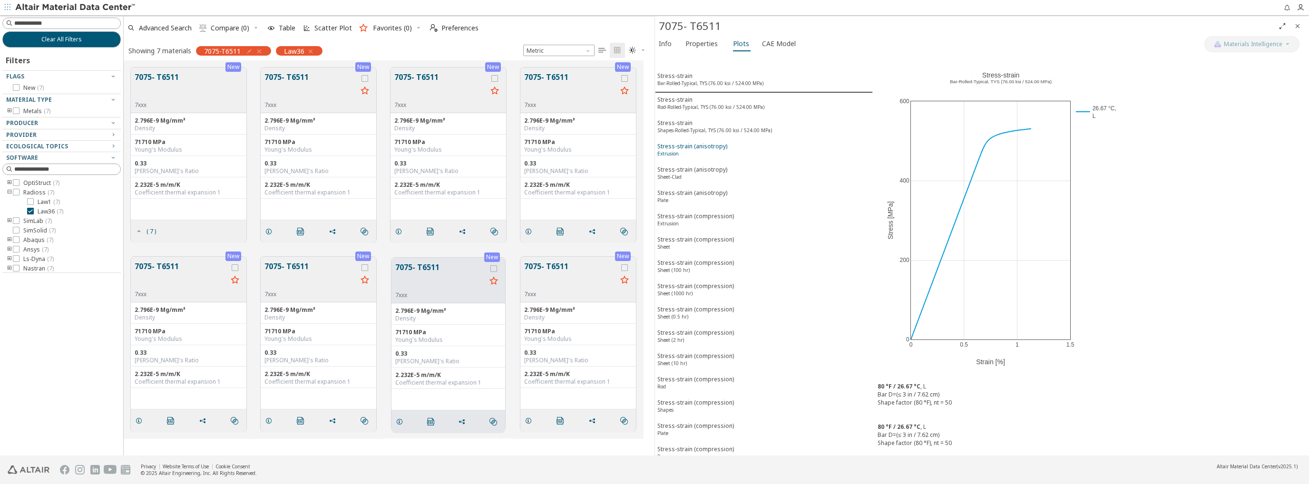
click at [714, 143] on div "Stress-strain (anisotropy) Extrusion" at bounding box center [692, 151] width 70 height 18
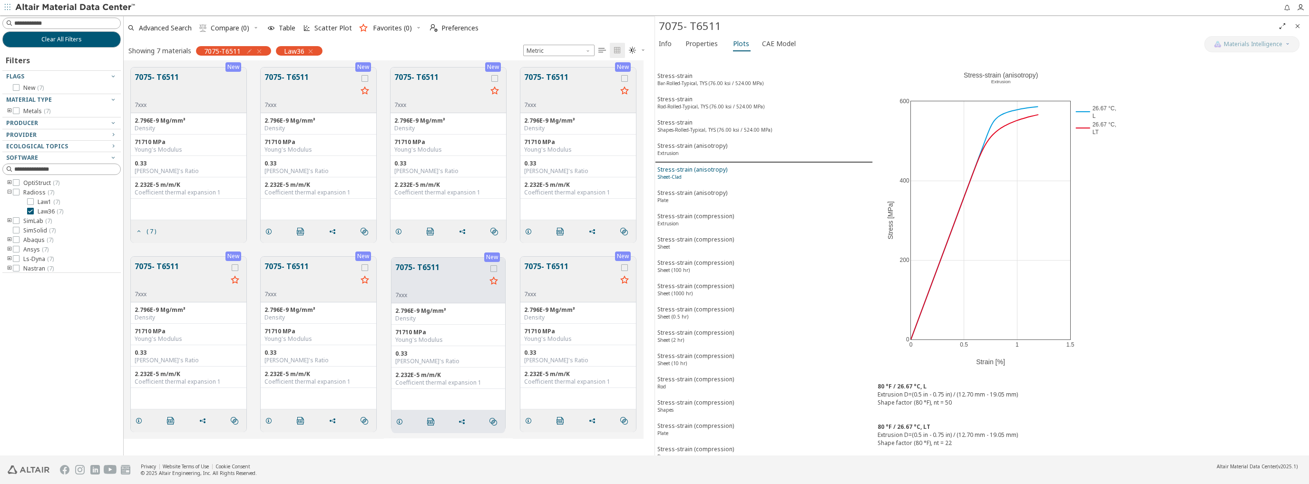
click at [698, 165] on div "Stress-strain (anisotropy) Sheet-Clad" at bounding box center [692, 174] width 70 height 18
click at [706, 142] on div "Stress-strain (anisotropy) Extrusion" at bounding box center [692, 151] width 70 height 18
click at [704, 212] on div "Stress-strain (compression) Extrusion" at bounding box center [695, 221] width 77 height 18
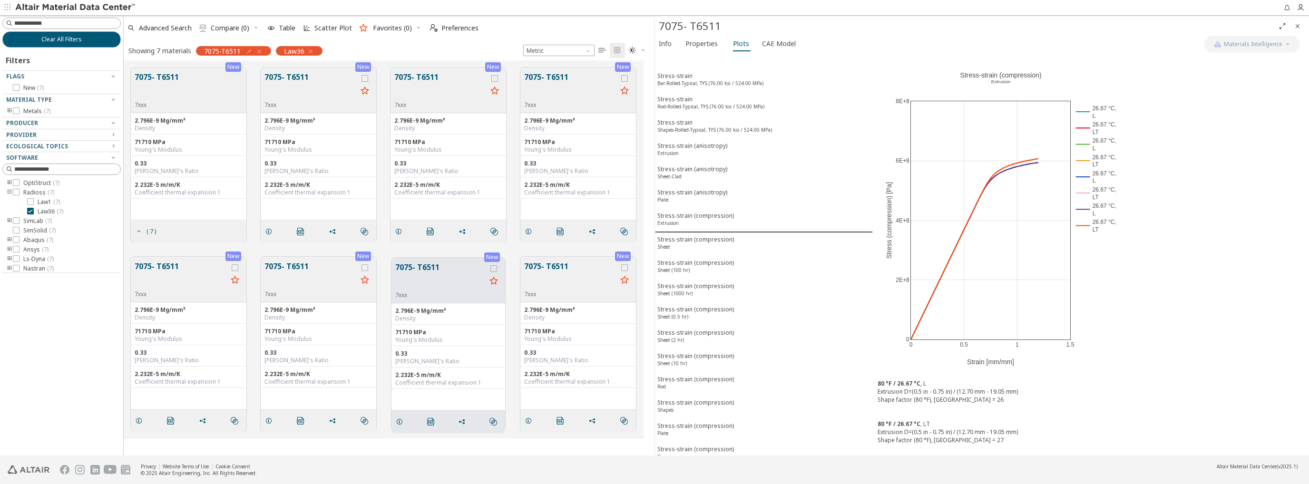
scroll to position [0, 0]
click at [705, 149] on div "Stress-strain (anisotropy) Extrusion" at bounding box center [692, 151] width 70 height 18
click at [695, 189] on div "Stress-strain (anisotropy) Plate" at bounding box center [692, 198] width 70 height 18
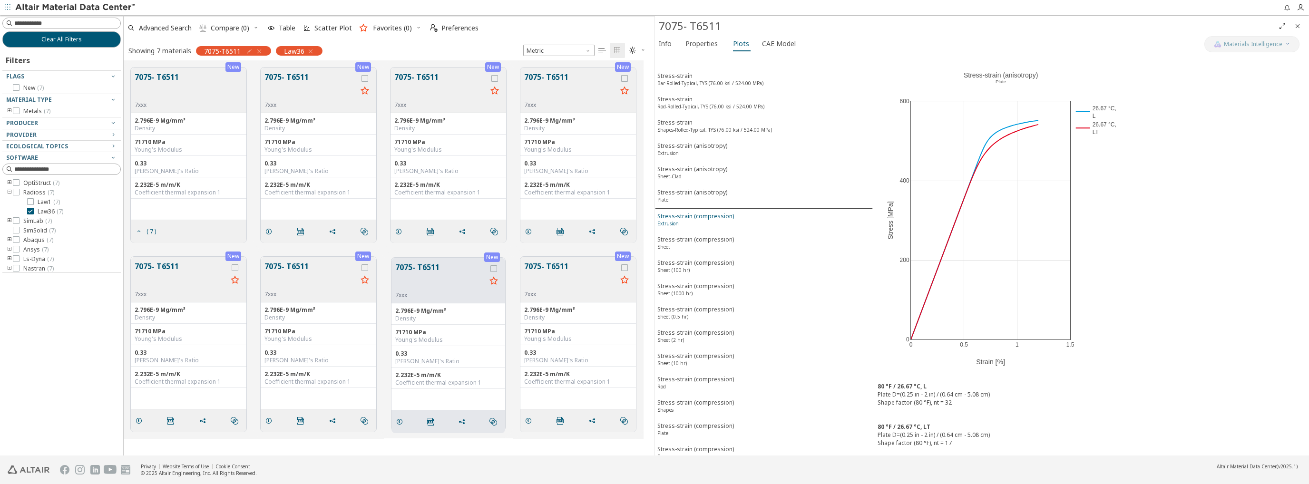
click at [695, 212] on div "Stress-strain (compression) Extrusion" at bounding box center [695, 221] width 77 height 18
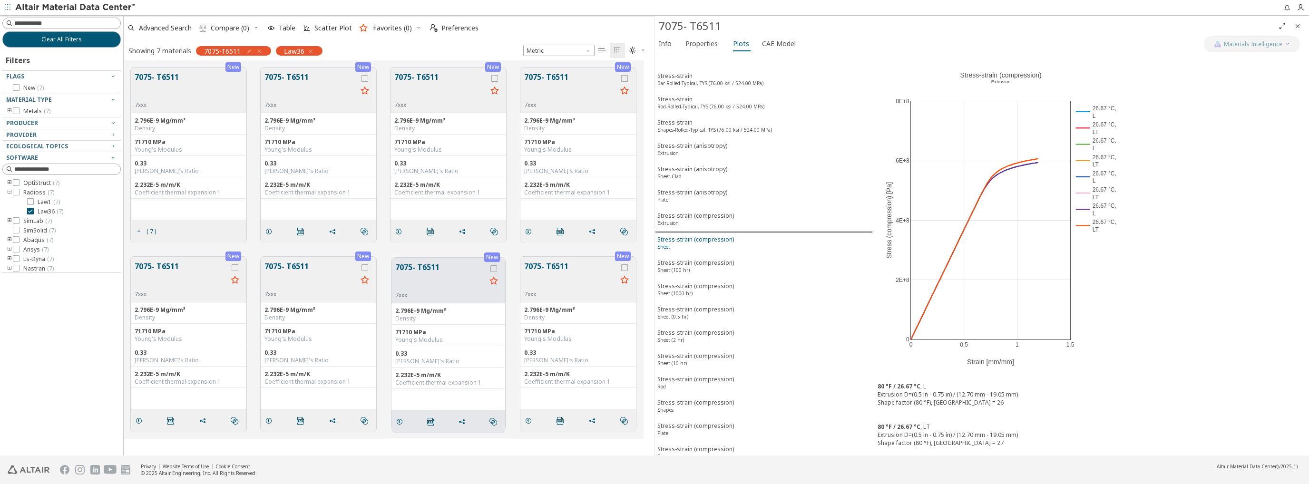
click at [696, 235] on div "Stress-strain (compression) Sheet" at bounding box center [695, 244] width 77 height 18
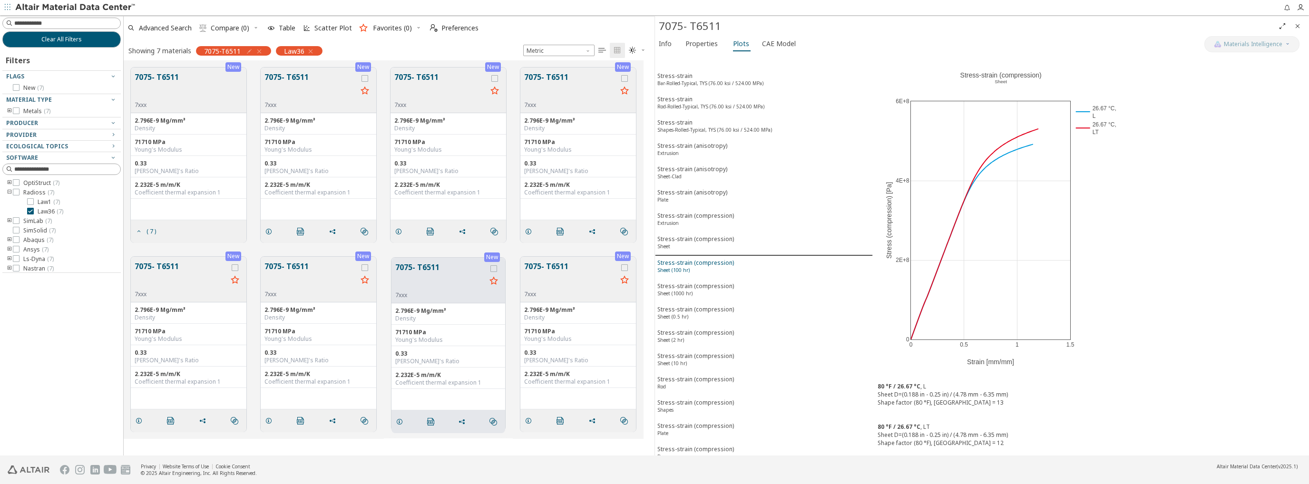
click at [696, 256] on button "Stress-strain (compression) Sheet (100 hr)" at bounding box center [764, 267] width 218 height 23
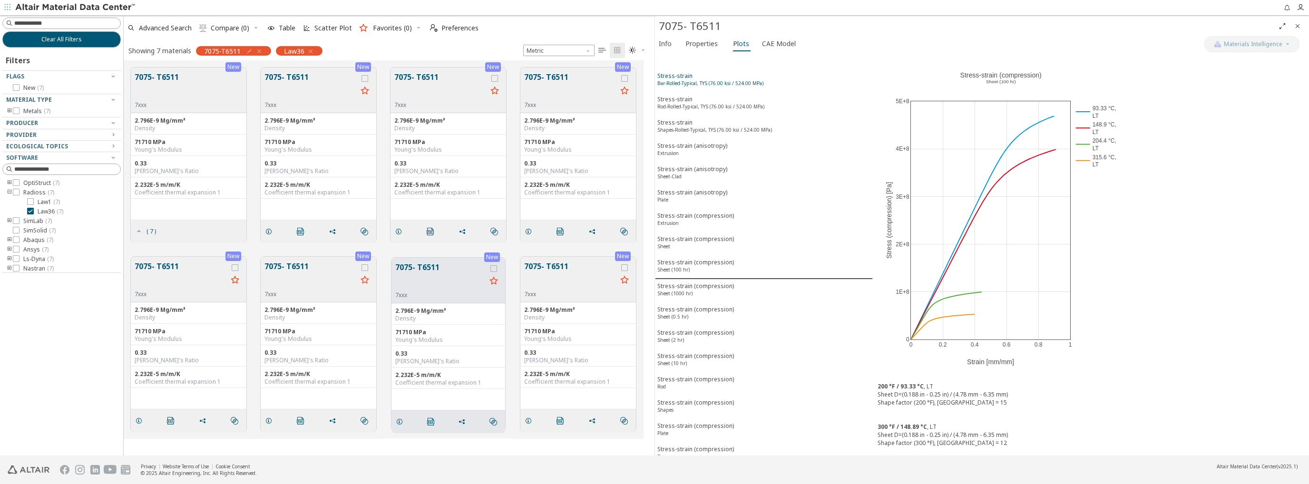
click at [700, 82] on sup "Bar-Rolled-Typical, TYS (76.00 ksi / 524.00 MPa)" at bounding box center [710, 83] width 106 height 7
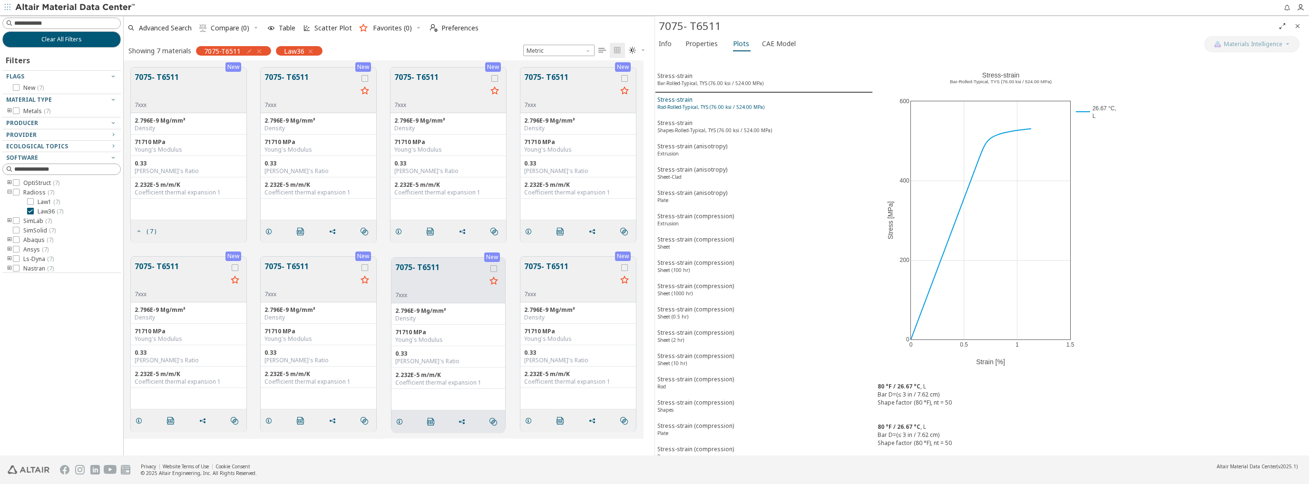
click at [688, 111] on button "Stress-strain Rod-Rolled-Typical, TYS (76.00 ksi / 524.00 MPa)" at bounding box center [764, 104] width 218 height 23
click at [687, 131] on div "Stress-strain Shapes-Rolled-Typical, TYS (76.00 ksi / 524.00 MPa)" at bounding box center [714, 128] width 115 height 18
click at [688, 150] on div "Stress-strain (anisotropy) Extrusion" at bounding box center [692, 151] width 70 height 18
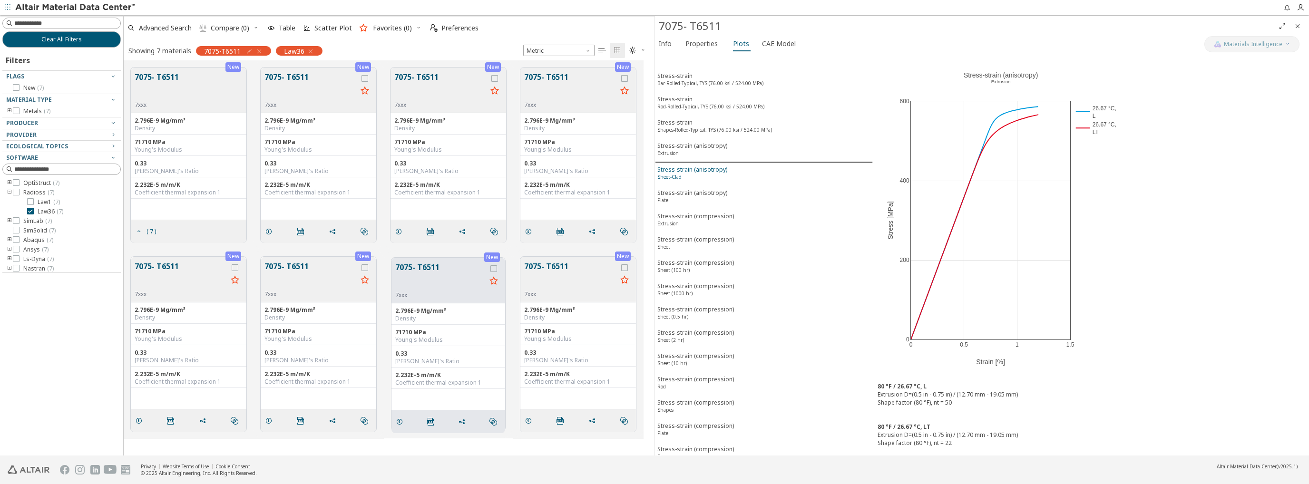
click at [690, 169] on div "Stress-strain (anisotropy) Sheet-Clad" at bounding box center [692, 174] width 70 height 18
click at [703, 445] on div "Stress-strain (compression) Bar" at bounding box center [695, 454] width 77 height 18
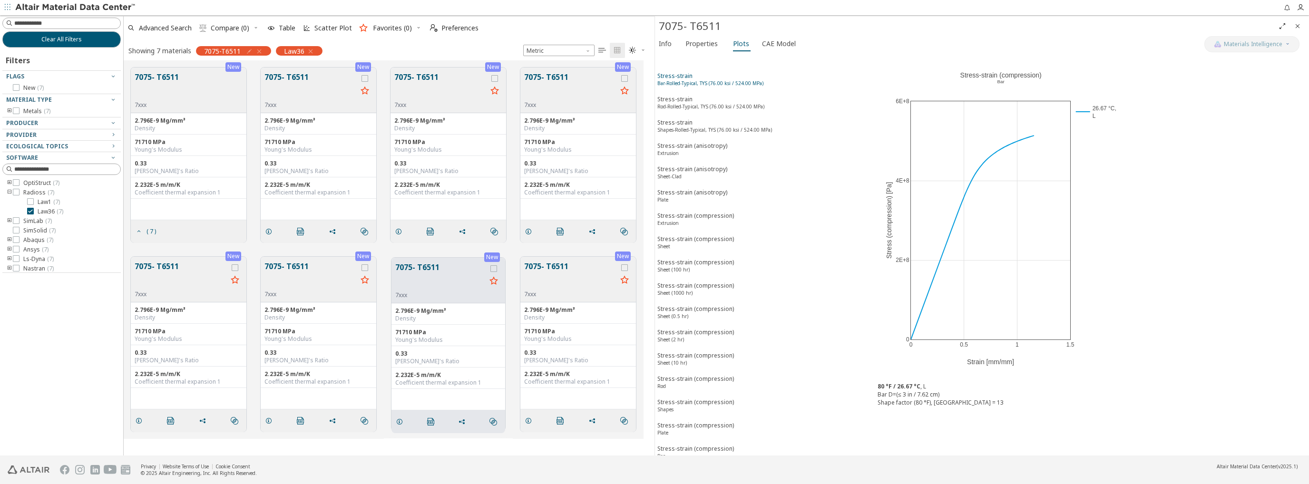
click at [709, 86] on div "Stress-strain Bar-Rolled-Typical, TYS (76.00 ksi / 524.00 MPa)" at bounding box center [710, 81] width 106 height 18
click at [762, 45] on span "CAE Model" at bounding box center [779, 43] width 34 height 15
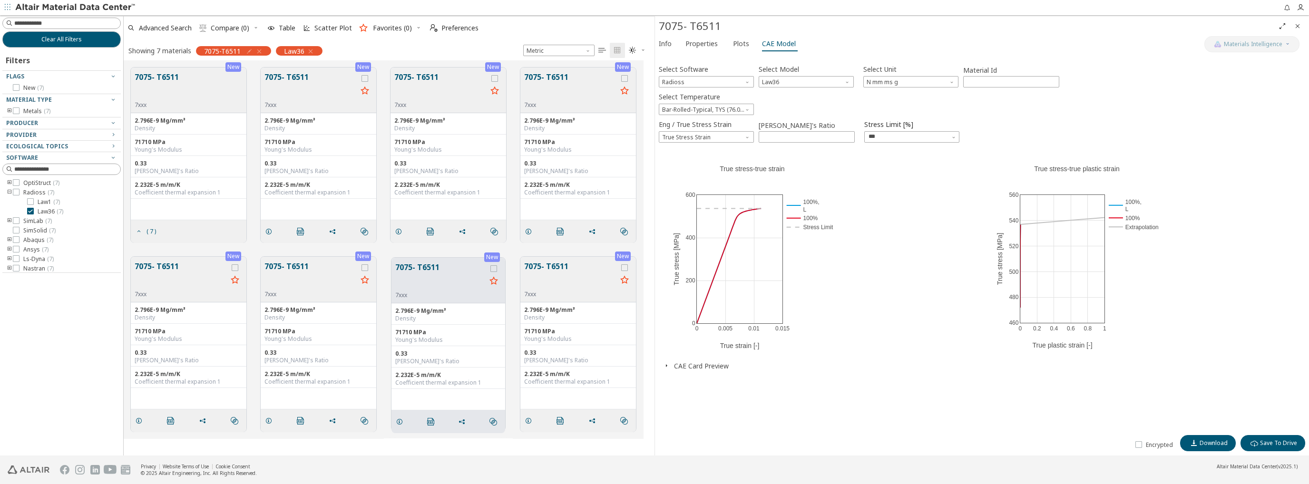
click at [669, 369] on span "button" at bounding box center [665, 365] width 11 height 9
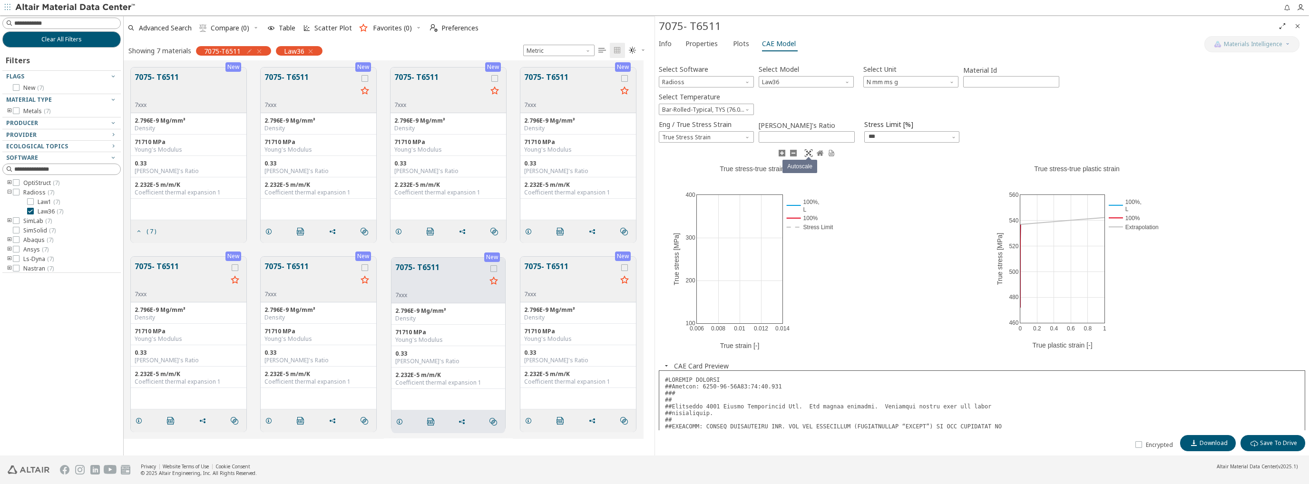
click at [806, 153] on icon at bounding box center [809, 153] width 8 height 8
click at [817, 153] on icon at bounding box center [820, 153] width 8 height 8
click at [794, 155] on icon at bounding box center [793, 153] width 7 height 7
click at [781, 155] on icon at bounding box center [782, 153] width 8 height 8
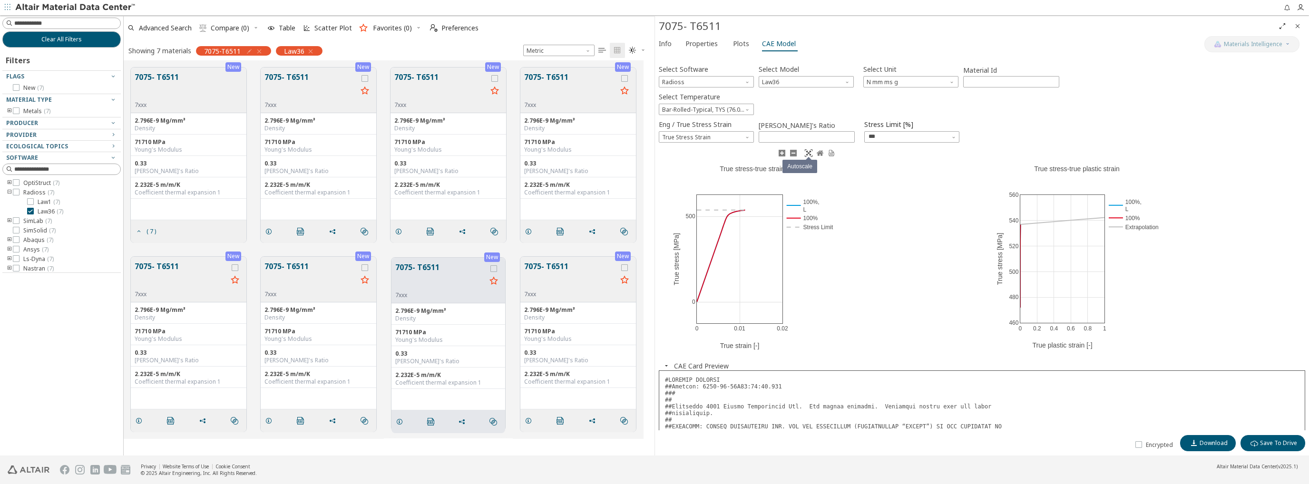
click at [805, 154] on icon at bounding box center [809, 153] width 8 height 8
click at [710, 40] on span "Properties" at bounding box center [701, 43] width 32 height 15
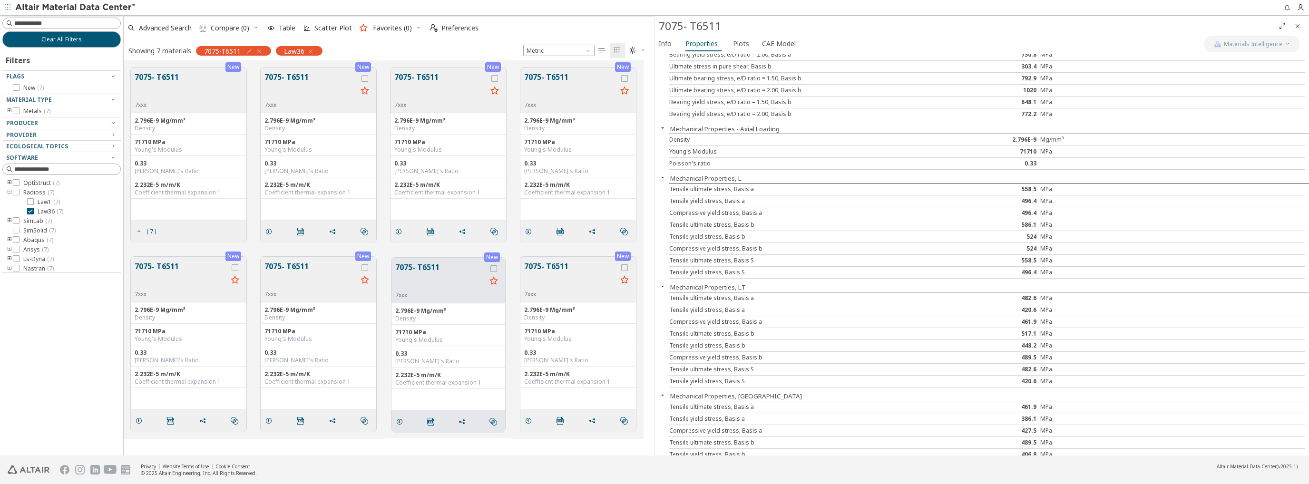
scroll to position [165, 0]
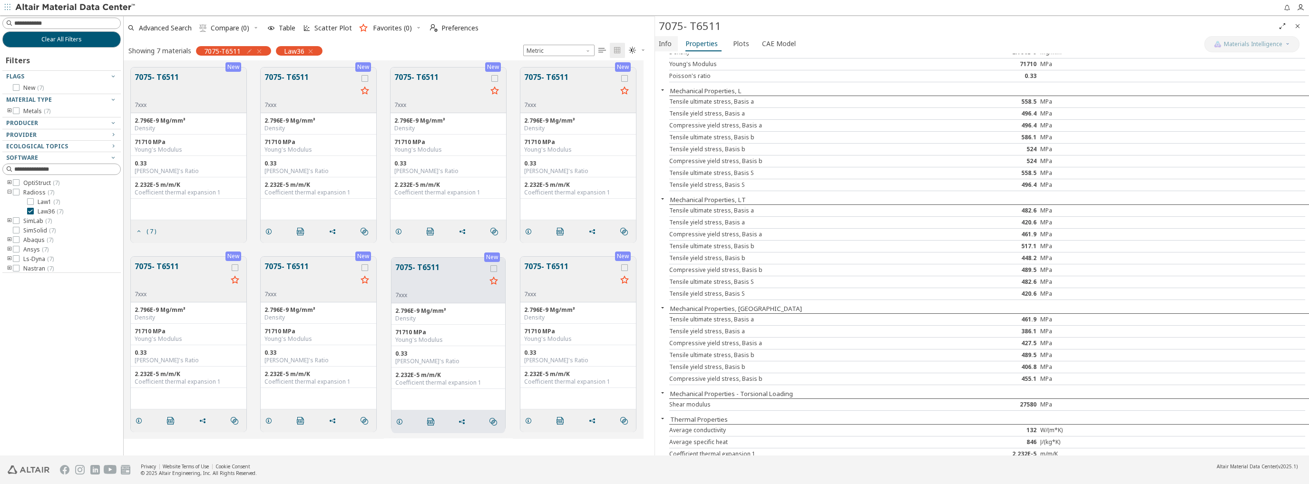
drag, startPoint x: 668, startPoint y: 44, endPoint x: 670, endPoint y: 49, distance: 5.5
click at [668, 44] on span "Info" at bounding box center [665, 43] width 13 height 15
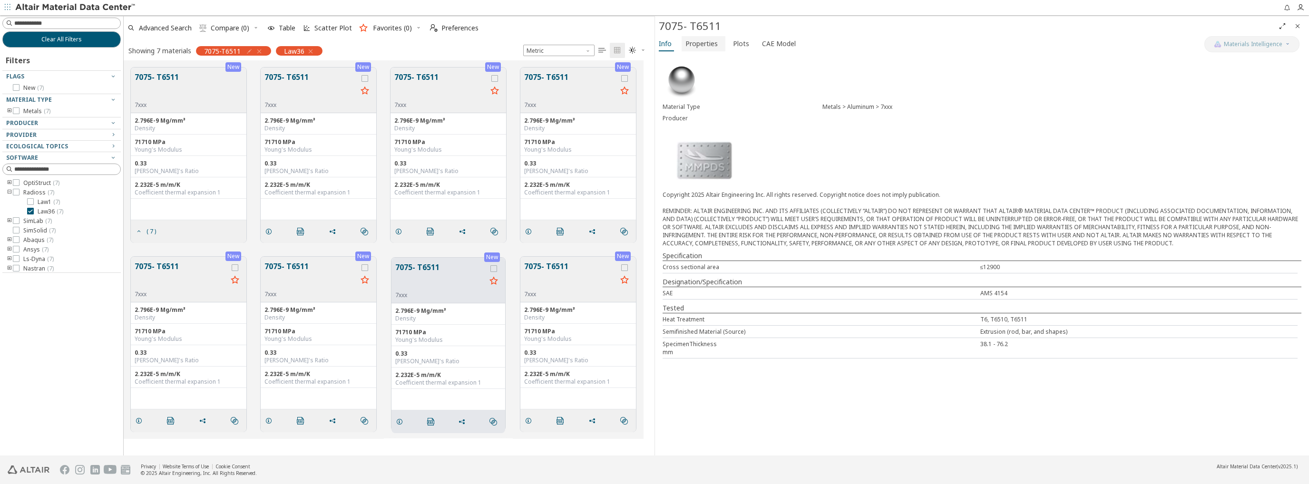
click at [707, 45] on span "Properties" at bounding box center [701, 43] width 32 height 15
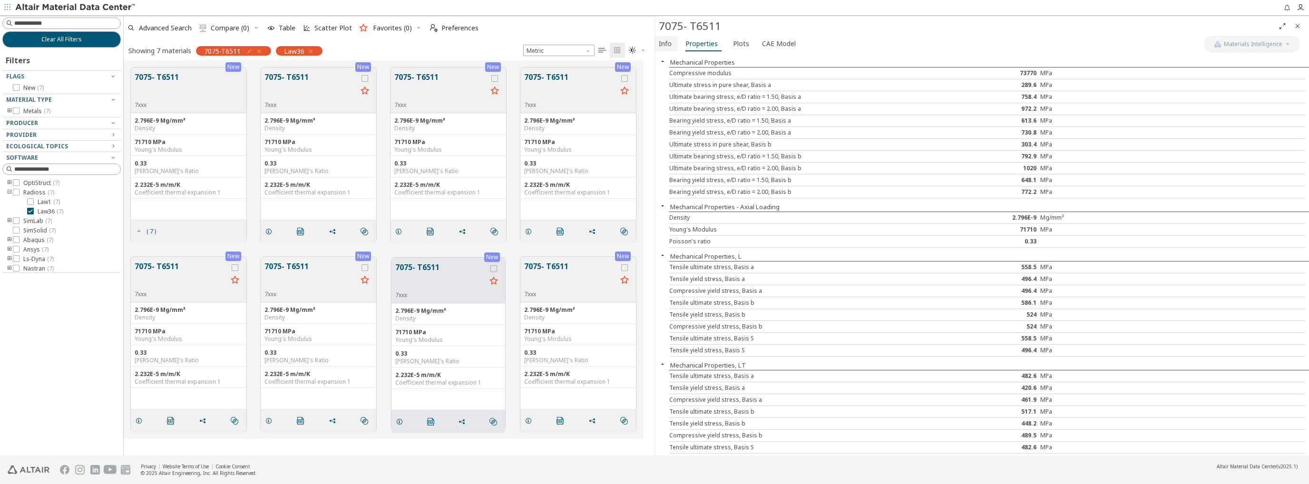
click at [674, 45] on button "Info" at bounding box center [666, 43] width 23 height 15
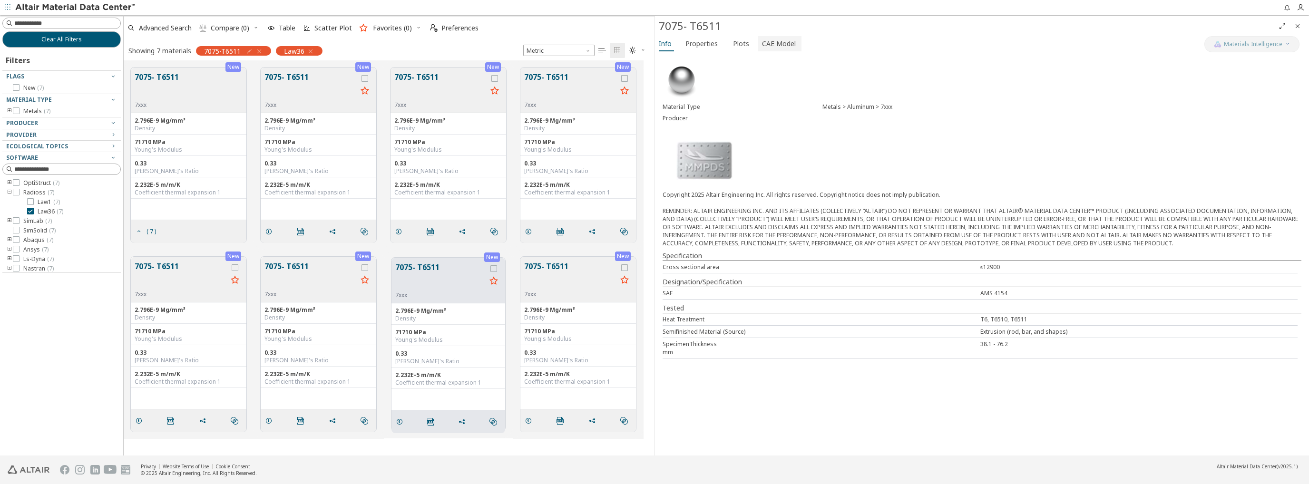
click at [764, 45] on span "CAE Model" at bounding box center [779, 43] width 34 height 15
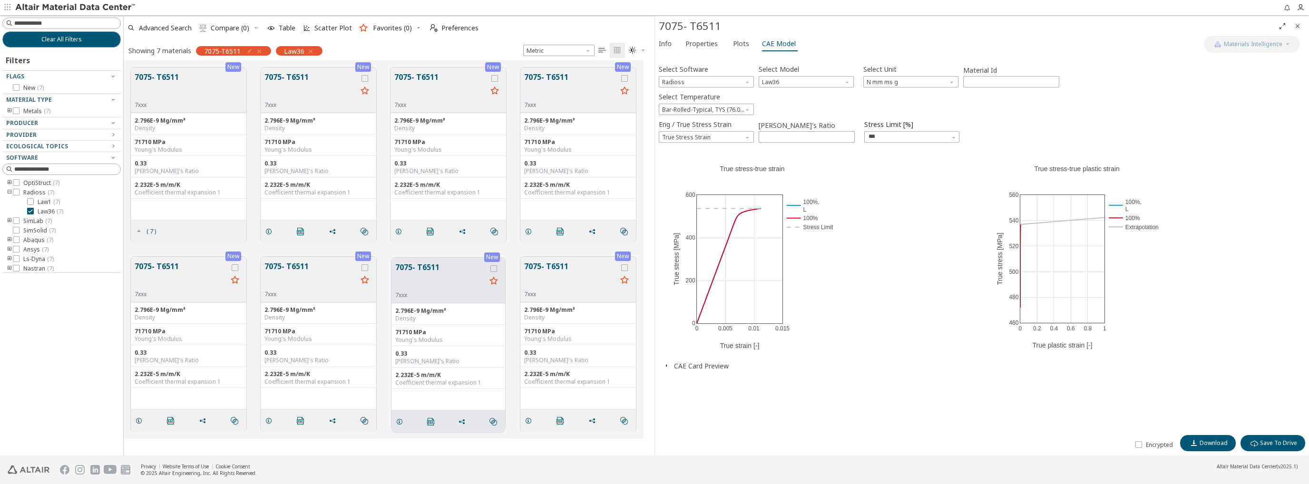
click at [667, 368] on icon "button" at bounding box center [666, 366] width 8 height 8
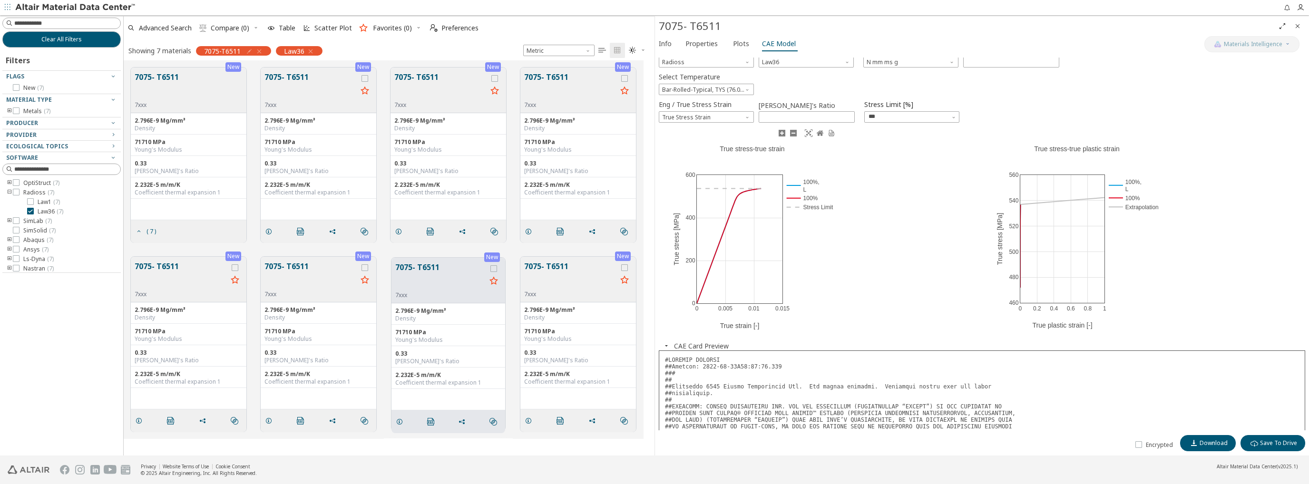
scroll to position [0, 0]
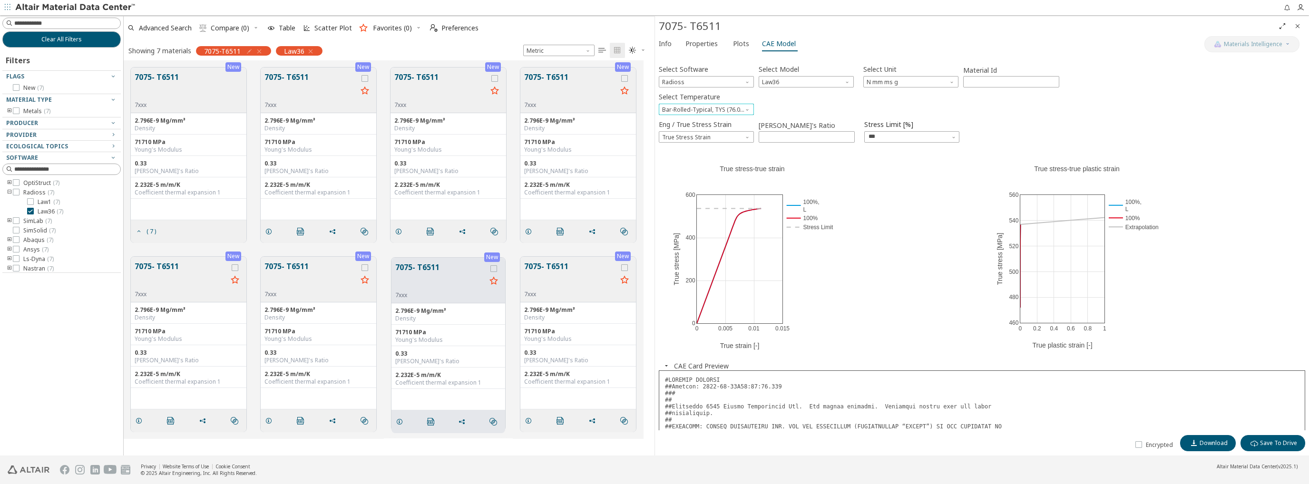
click at [747, 110] on span "Select Temperature" at bounding box center [748, 108] width 8 height 8
drag, startPoint x: 713, startPoint y: 118, endPoint x: 719, endPoint y: 125, distance: 8.7
click at [713, 120] on span "Bar-Rolled-Typical, TYS (76.00 ksi / 524.00 MPa) 299.8 K L" at bounding box center [706, 121] width 87 height 8
click at [746, 136] on span "Eng / True Stress Strain" at bounding box center [748, 135] width 8 height 8
drag, startPoint x: 726, startPoint y: 148, endPoint x: 741, endPoint y: 172, distance: 28.1
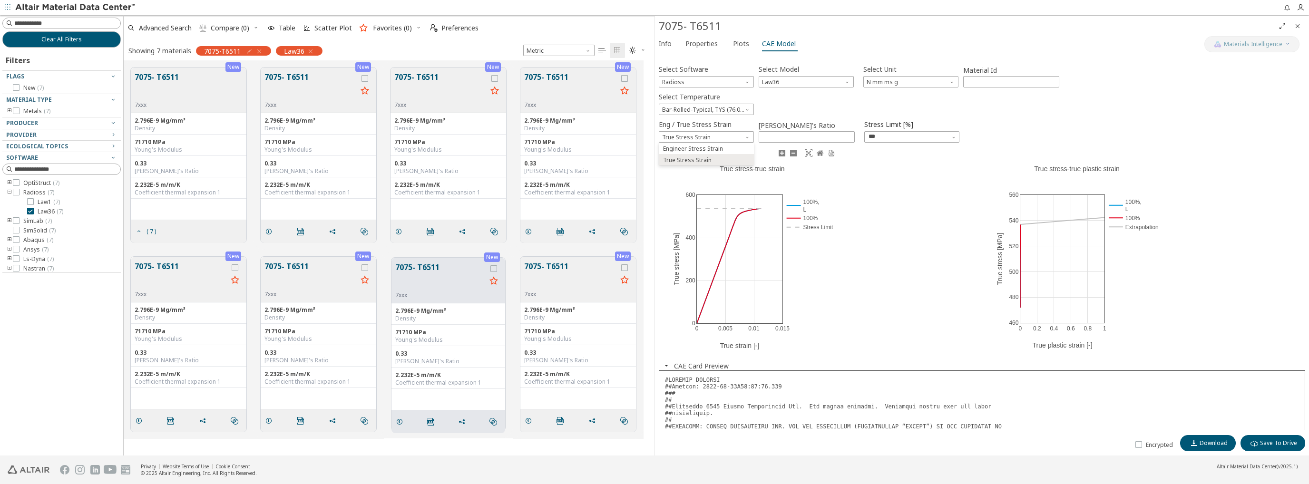
click at [727, 150] on span "Engineer Stress Strain" at bounding box center [705, 149] width 87 height 7
click at [813, 151] on icon at bounding box center [814, 153] width 8 height 8
click at [812, 152] on icon at bounding box center [814, 153] width 8 height 8
click at [746, 139] on span "Engineer Stress Strain" at bounding box center [706, 136] width 95 height 11
drag, startPoint x: 698, startPoint y: 162, endPoint x: 715, endPoint y: 162, distance: 17.1
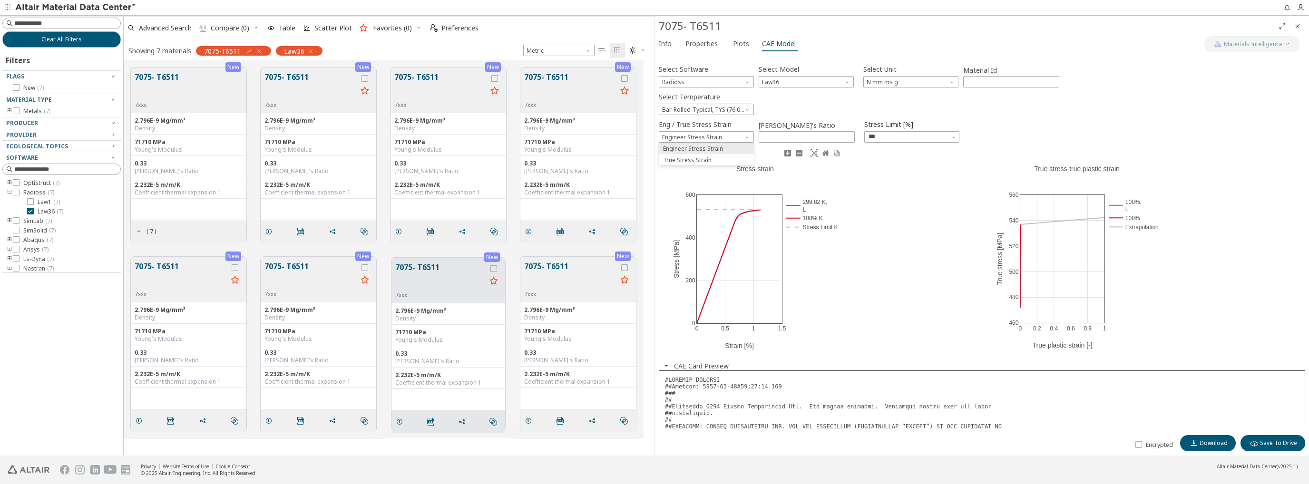
click at [698, 162] on span "True Stress Strain" at bounding box center [687, 160] width 49 height 8
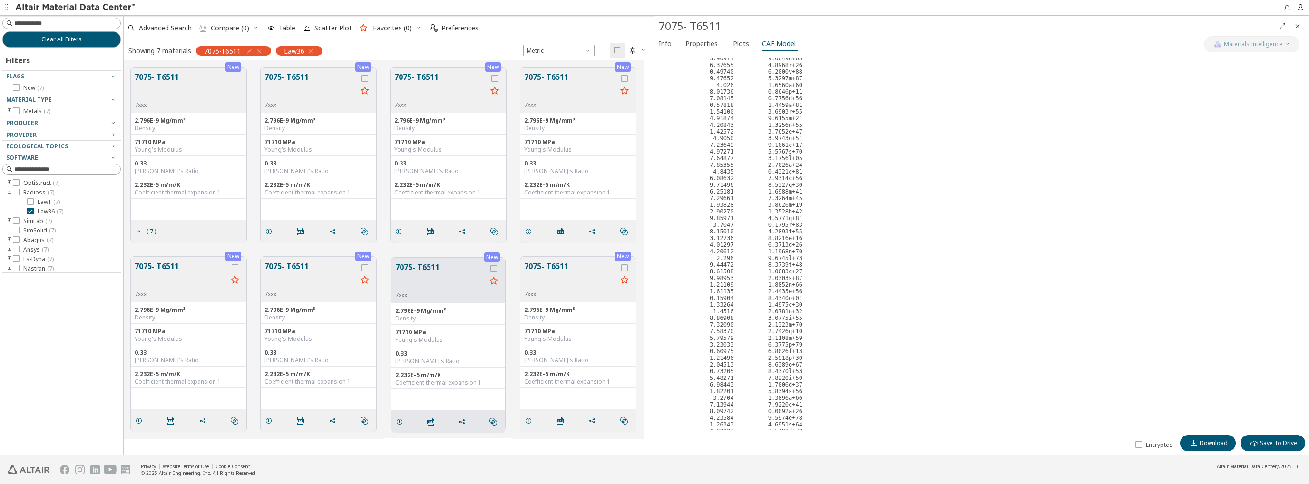
scroll to position [701, 0]
click at [668, 41] on span "Info" at bounding box center [665, 43] width 13 height 15
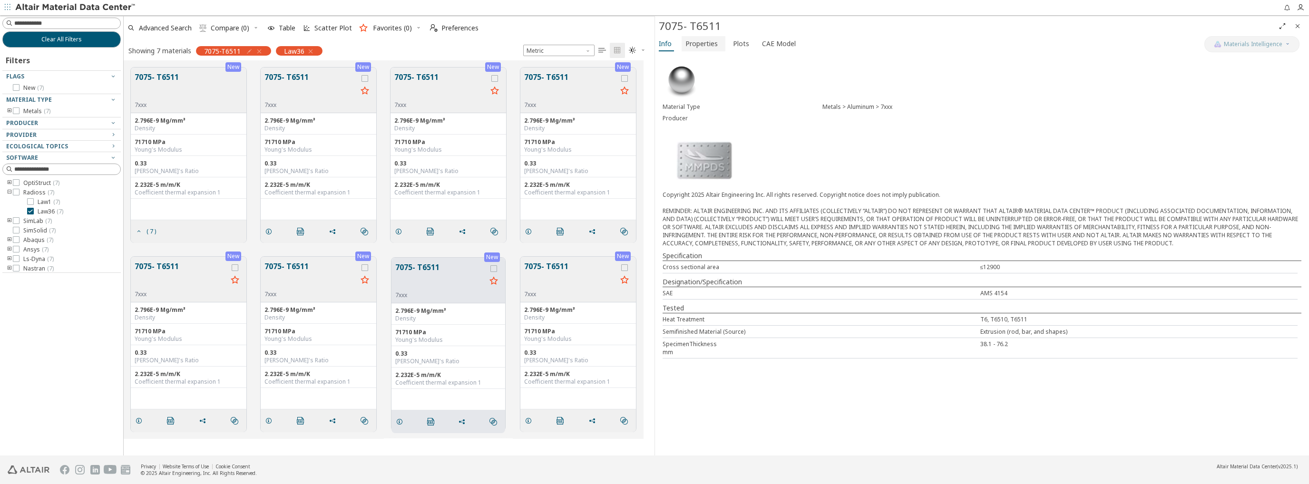
click at [703, 46] on span "Properties" at bounding box center [701, 43] width 32 height 15
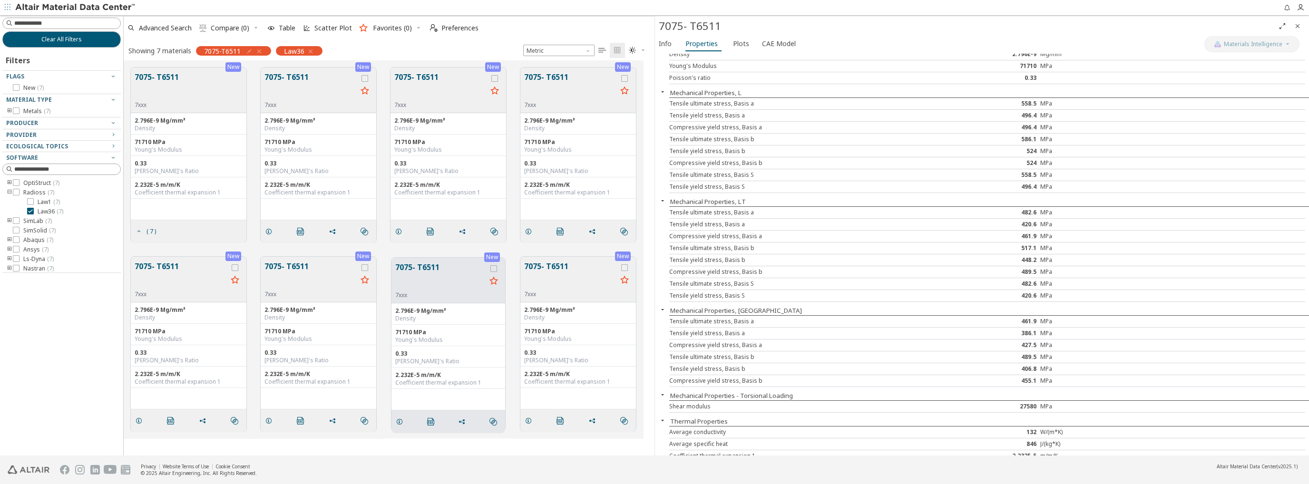
scroll to position [165, 0]
click at [670, 40] on span "Info" at bounding box center [665, 43] width 13 height 15
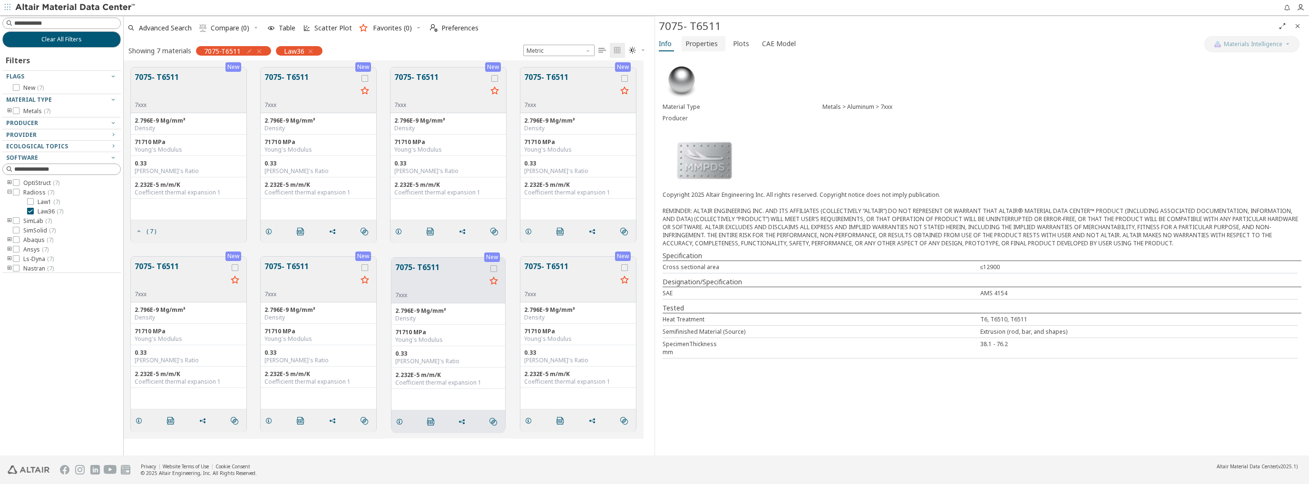
click at [701, 47] on span "Properties" at bounding box center [701, 43] width 32 height 15
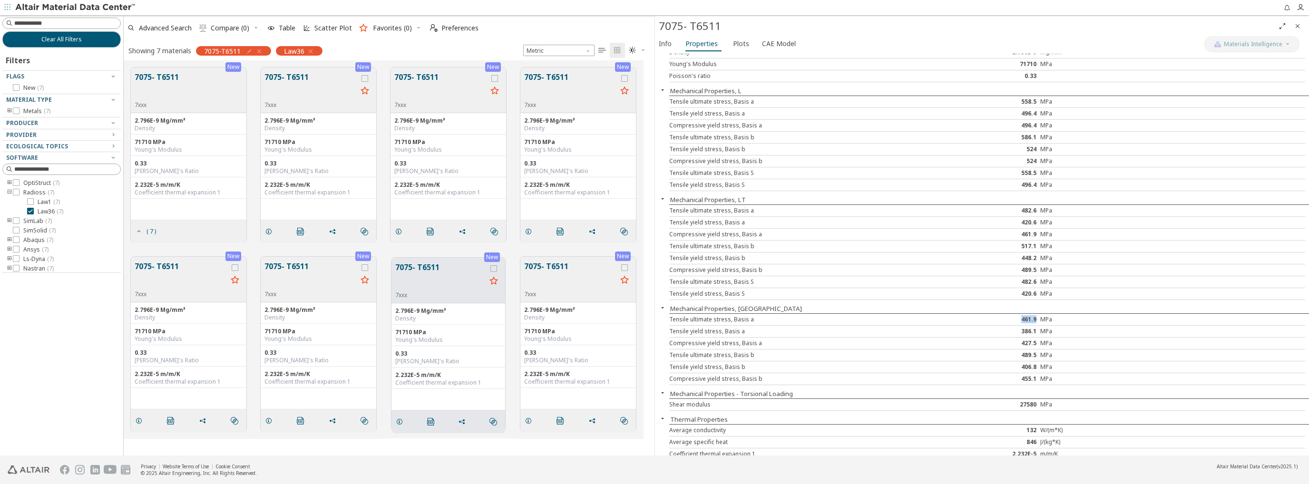
drag, startPoint x: 1015, startPoint y: 317, endPoint x: 1033, endPoint y: 316, distance: 18.1
click at [1033, 316] on div "461.9" at bounding box center [987, 320] width 106 height 8
drag, startPoint x: 1016, startPoint y: 327, endPoint x: 1033, endPoint y: 329, distance: 17.2
click at [1033, 329] on div "386.1" at bounding box center [987, 332] width 106 height 8
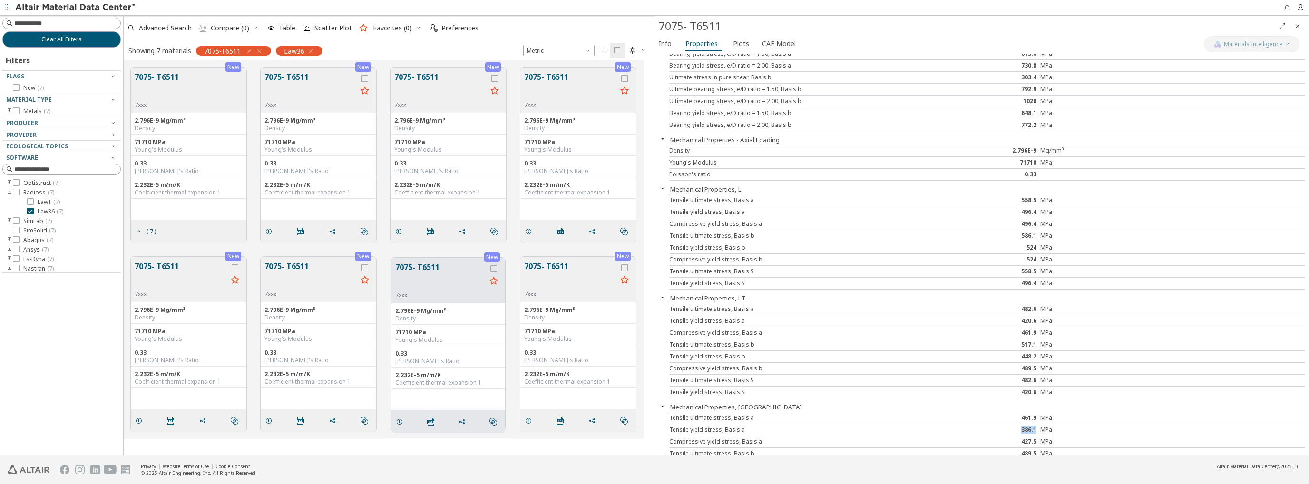
scroll to position [0, 0]
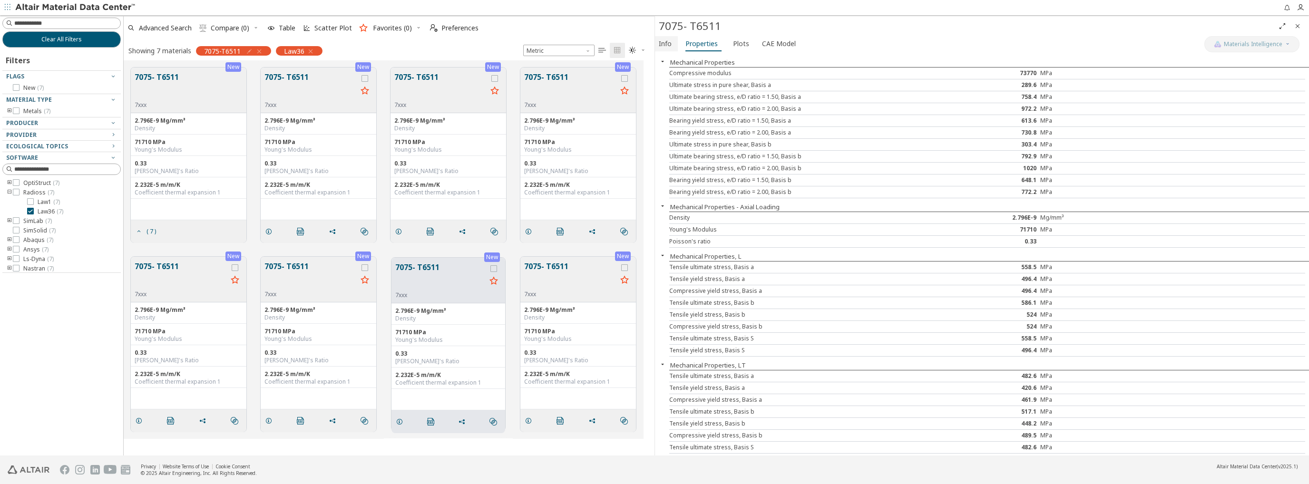
click at [667, 40] on span "Info" at bounding box center [665, 43] width 13 height 15
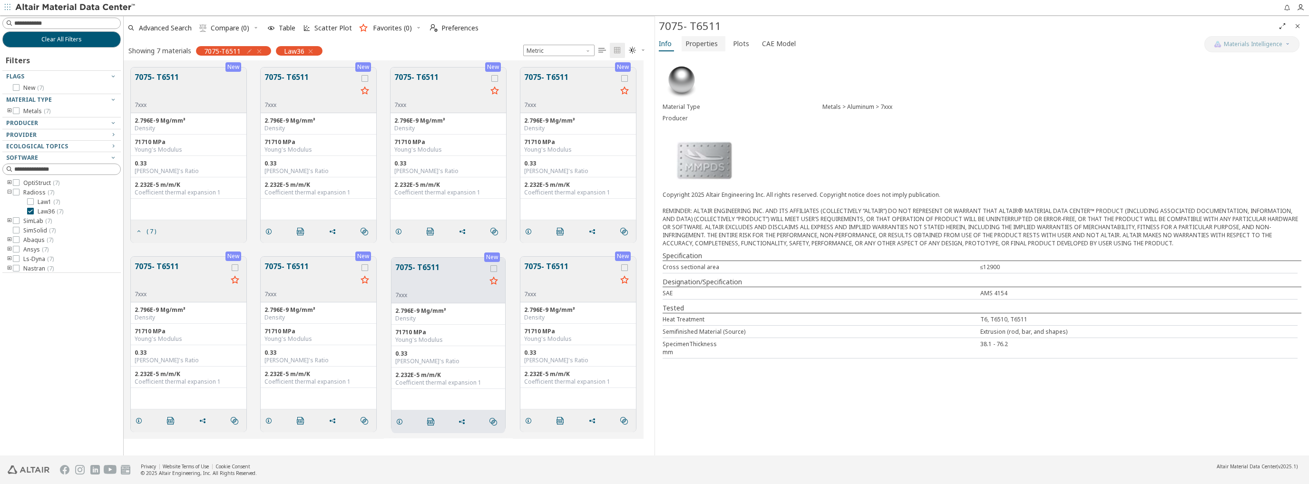
click at [690, 39] on span "Properties" at bounding box center [701, 43] width 32 height 15
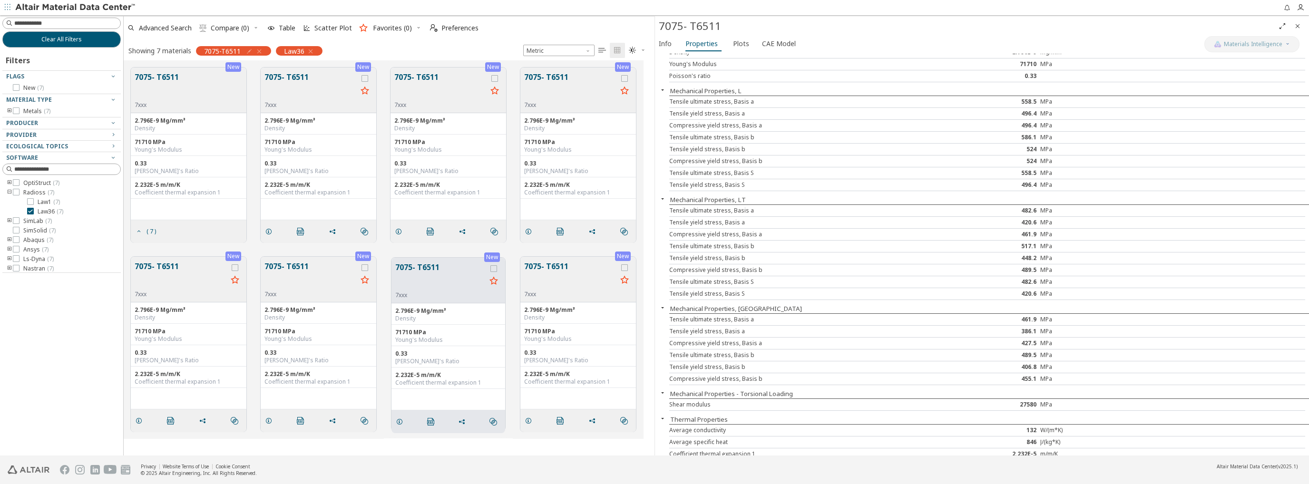
scroll to position [165, 0]
